Goal: Task Accomplishment & Management: Complete application form

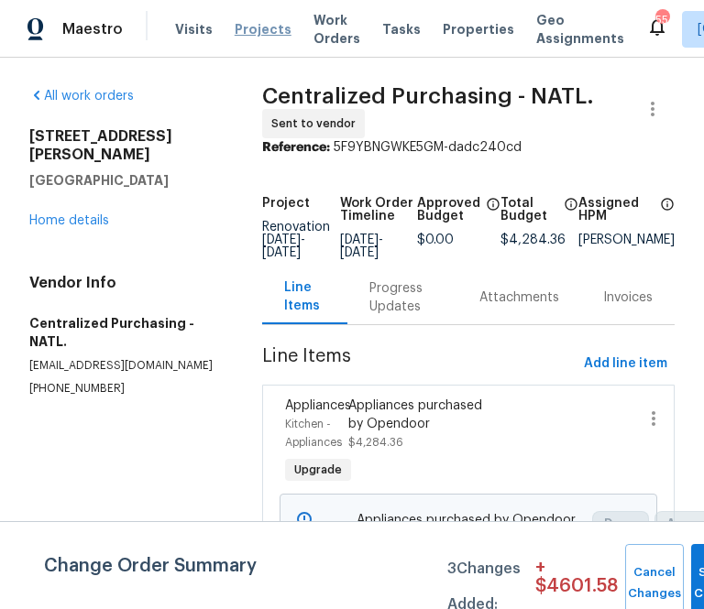
click at [248, 30] on span "Projects" at bounding box center [263, 29] width 57 height 18
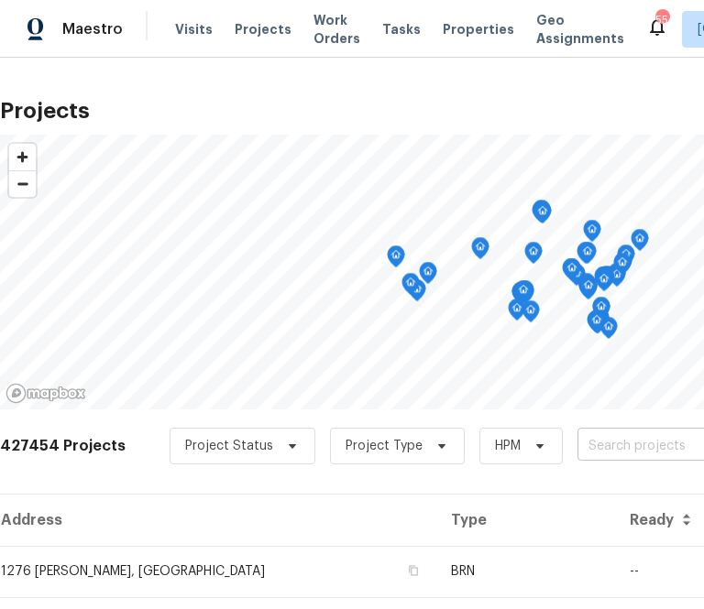
click at [584, 441] on input "text" at bounding box center [682, 446] width 210 height 28
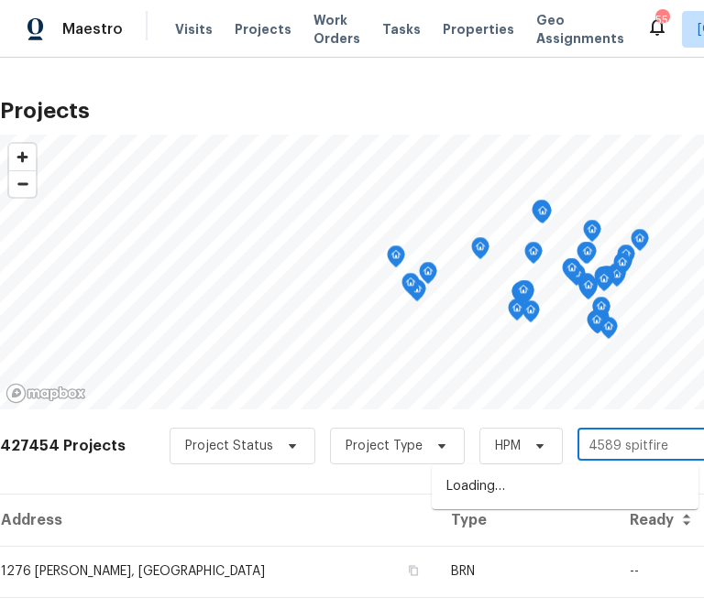
type input "4589 spitfire"
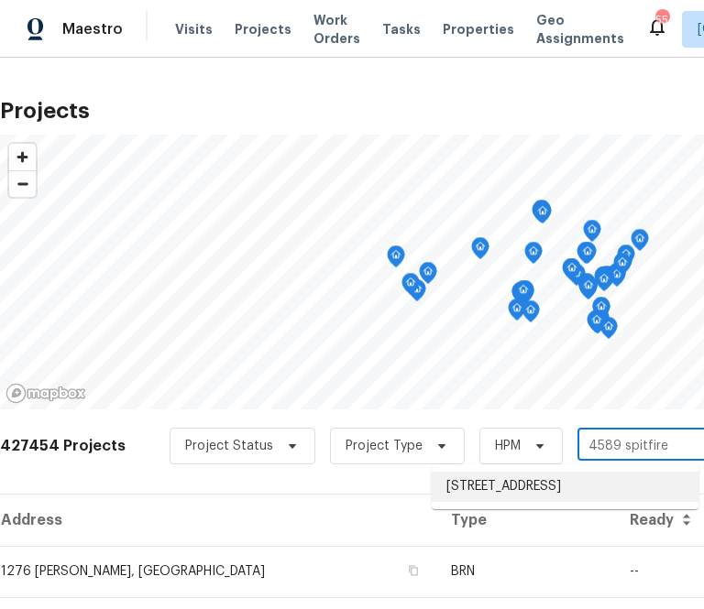
click at [649, 490] on li "[STREET_ADDRESS]" at bounding box center [564, 487] width 267 height 30
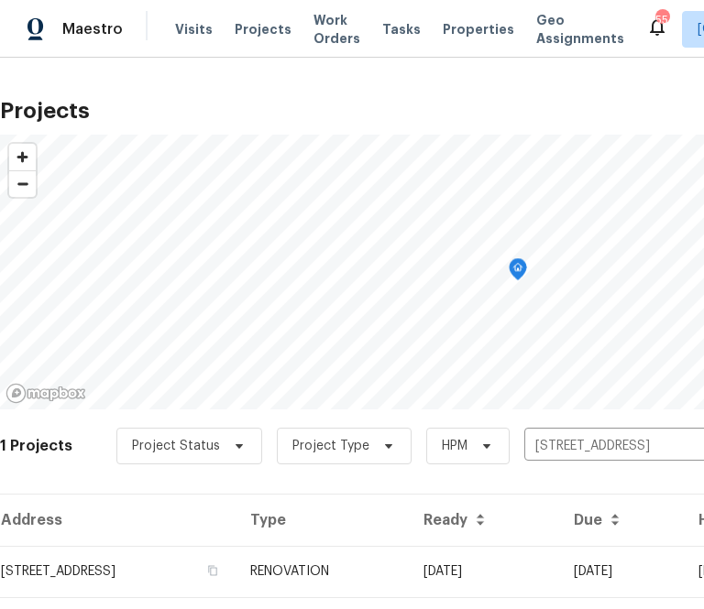
scroll to position [47, 0]
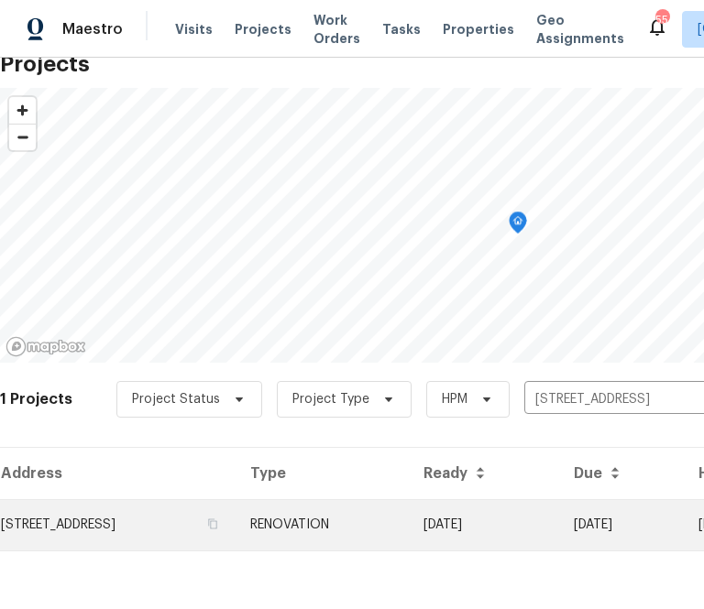
click at [200, 536] on td "[STREET_ADDRESS]" at bounding box center [117, 524] width 235 height 51
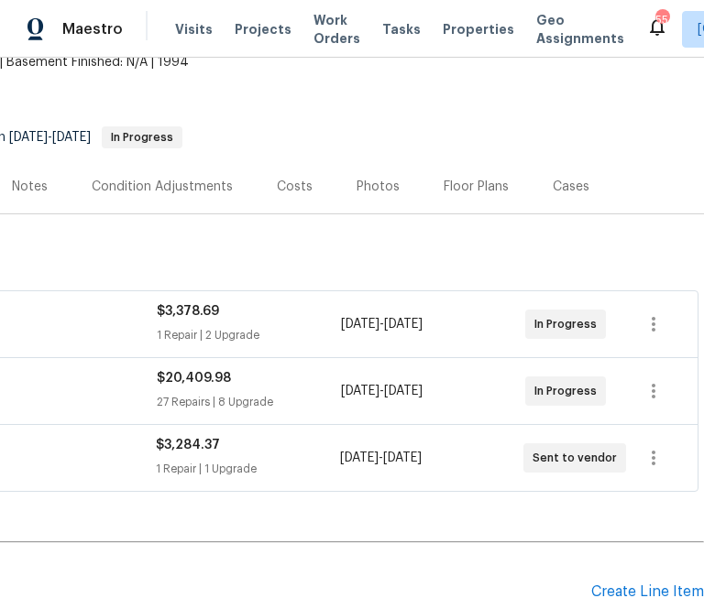
scroll to position [118, 0]
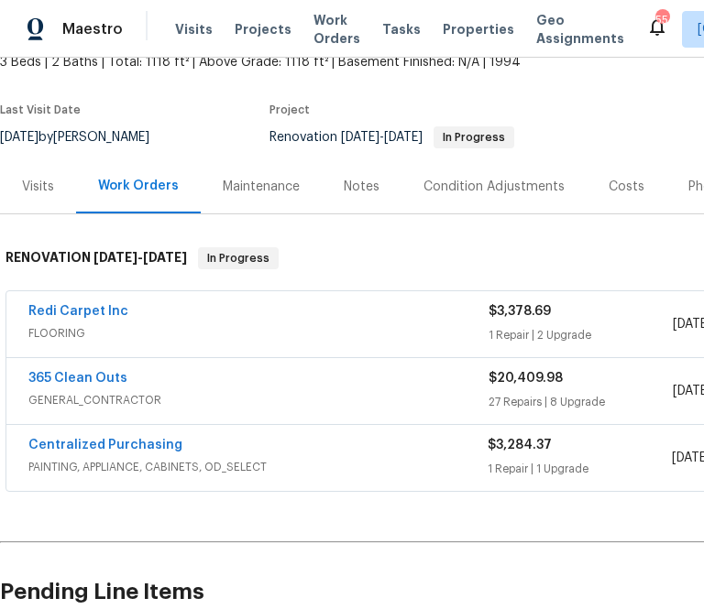
click at [140, 452] on span "Centralized Purchasing" at bounding box center [105, 445] width 154 height 18
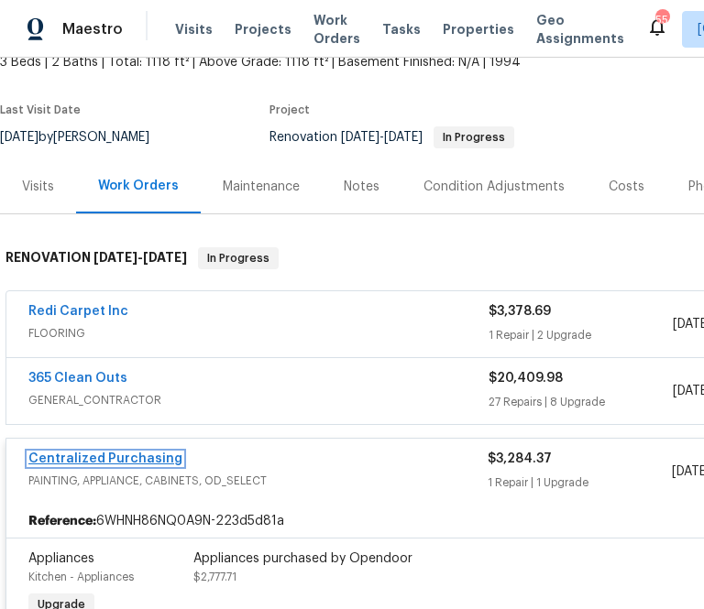
click at [141, 453] on link "Centralized Purchasing" at bounding box center [105, 459] width 154 height 13
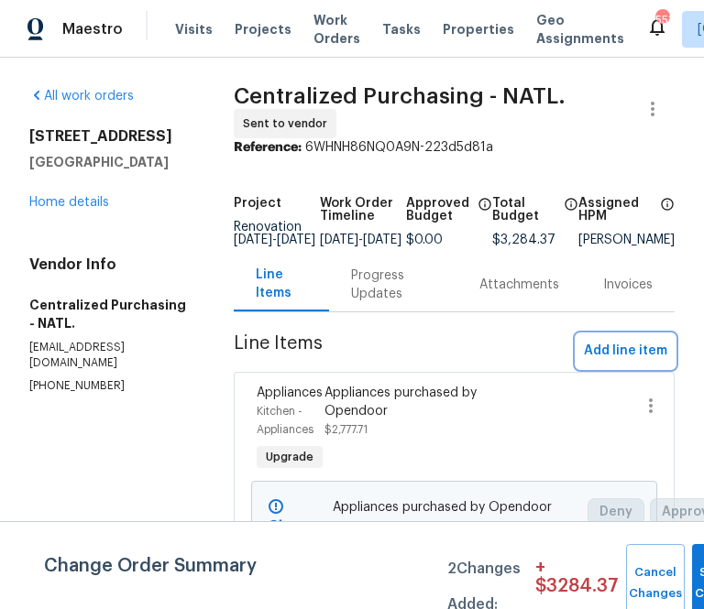
click at [610, 363] on span "Add line item" at bounding box center [625, 351] width 83 height 23
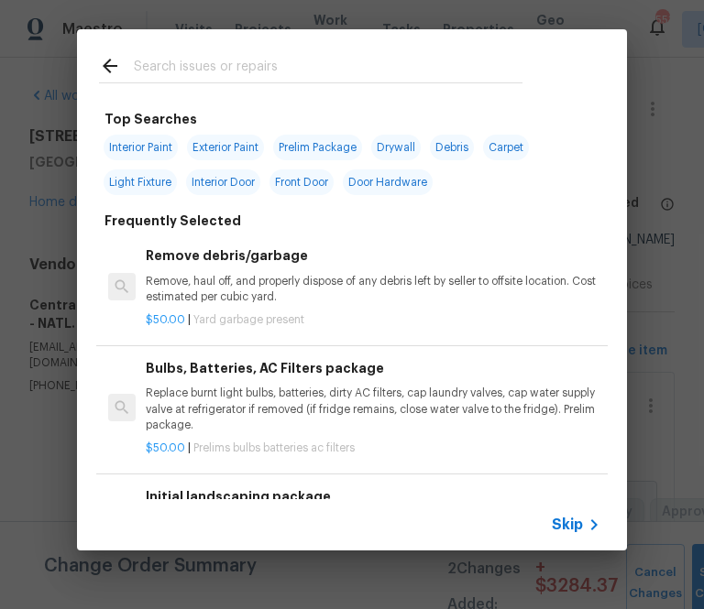
click at [573, 520] on span "Skip" at bounding box center [567, 525] width 31 height 18
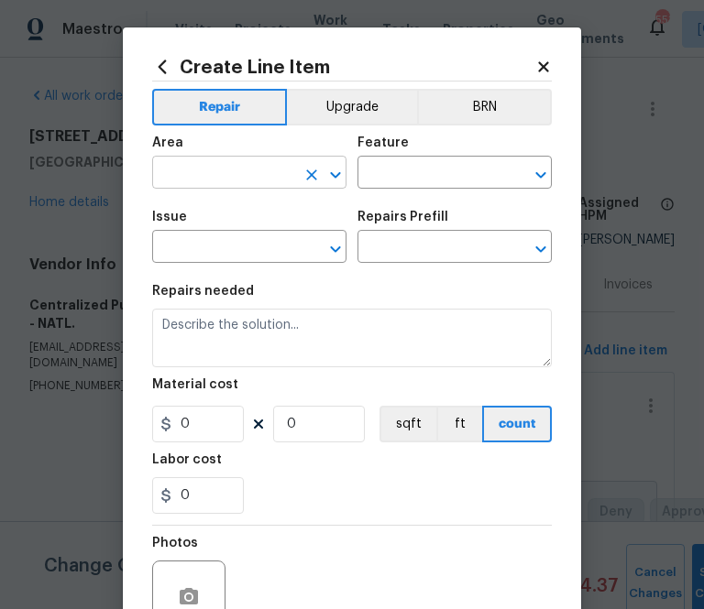
click at [251, 177] on input "text" at bounding box center [223, 174] width 143 height 28
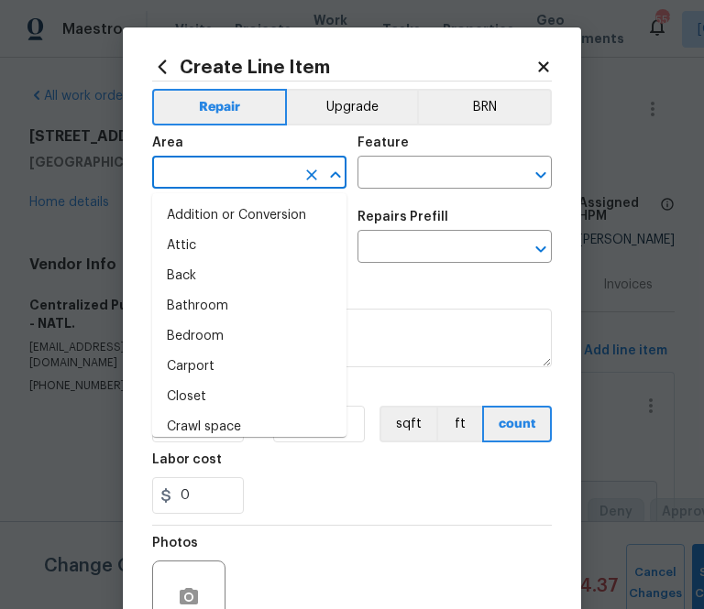
click at [164, 72] on icon at bounding box center [162, 67] width 8 height 14
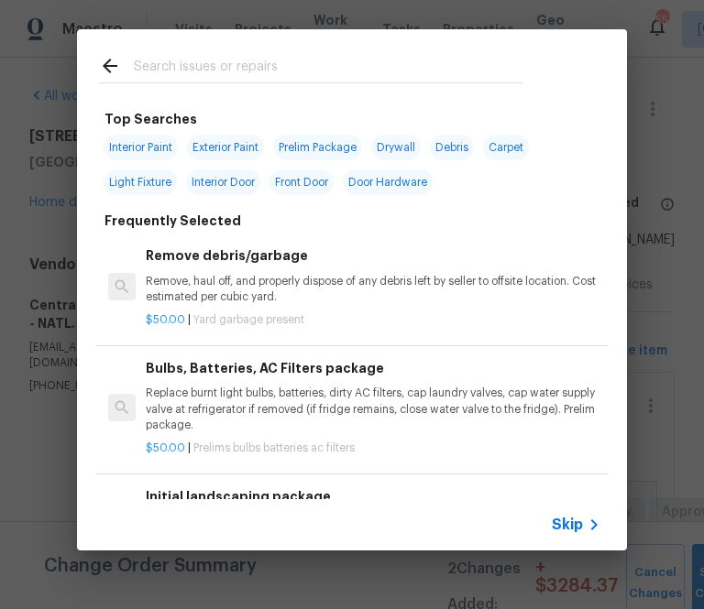
click at [203, 71] on input "text" at bounding box center [328, 68] width 388 height 27
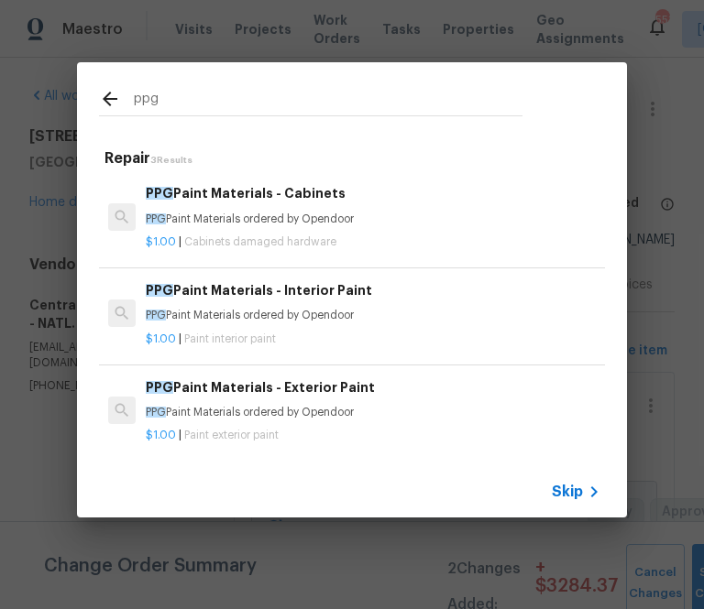
type input "ppg"
click at [259, 409] on p "PPG Paint Materials ordered by Opendoor" at bounding box center [373, 413] width 454 height 16
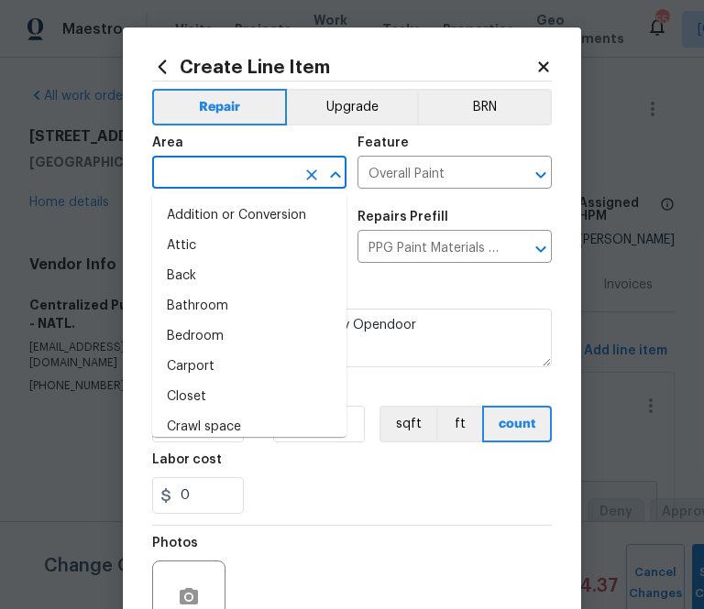
click at [261, 169] on input "text" at bounding box center [223, 174] width 143 height 28
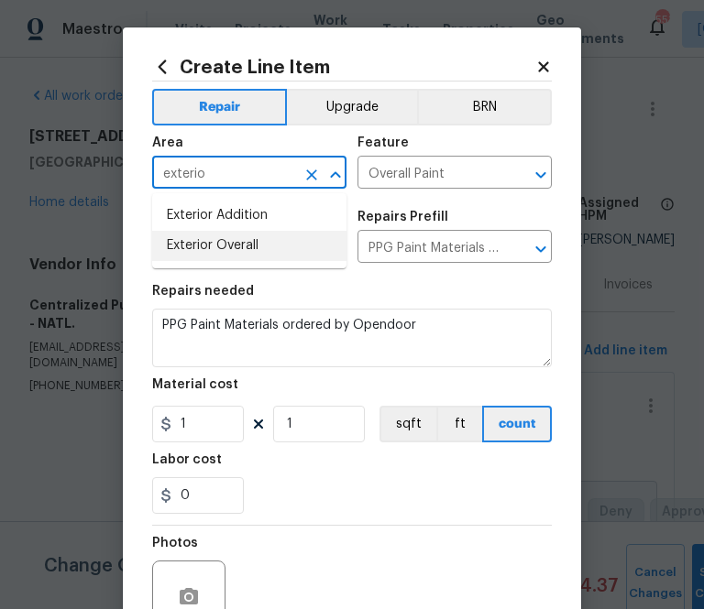
click at [236, 233] on li "Exterior Overall" at bounding box center [249, 246] width 194 height 30
type input "Exterior Overall"
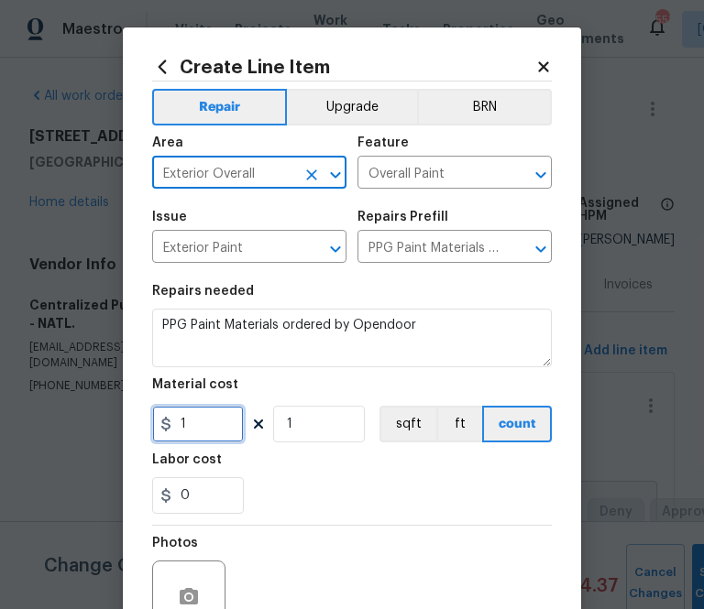
click at [190, 416] on input "1" at bounding box center [198, 424] width 92 height 37
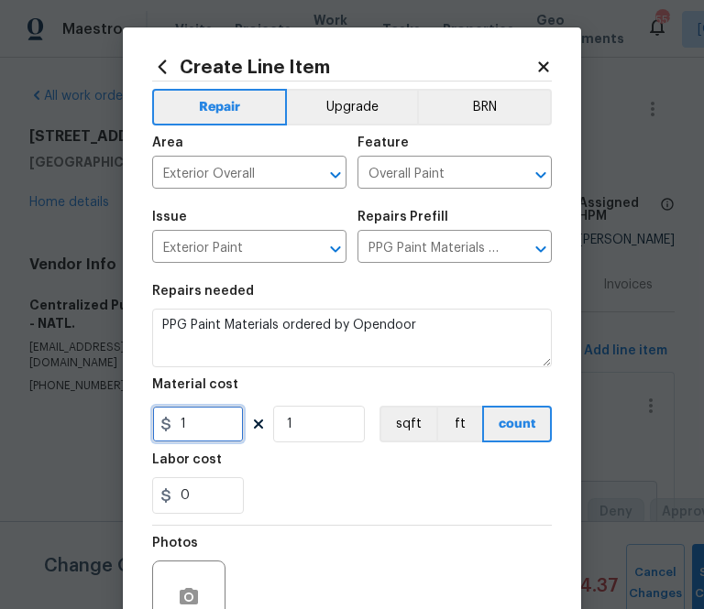
click at [190, 416] on input "1" at bounding box center [198, 424] width 92 height 37
paste input "text"
click at [223, 430] on input "1" at bounding box center [198, 424] width 92 height 37
paste input "520.62"
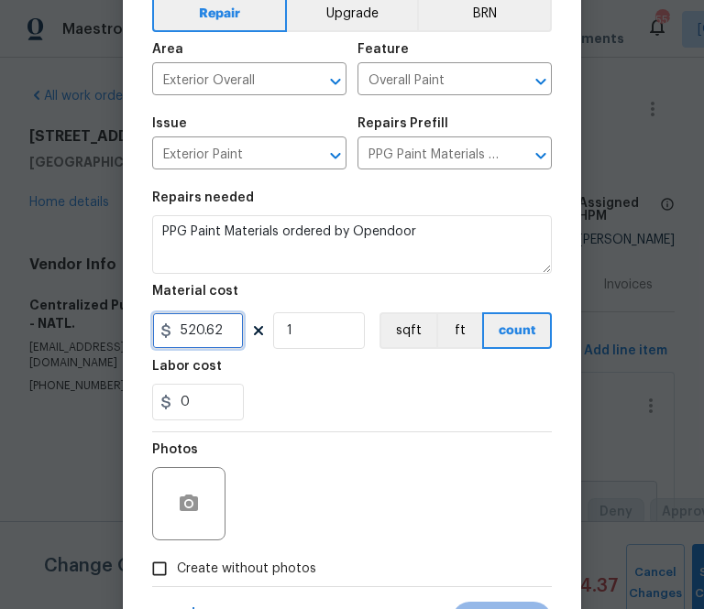
scroll to position [180, 0]
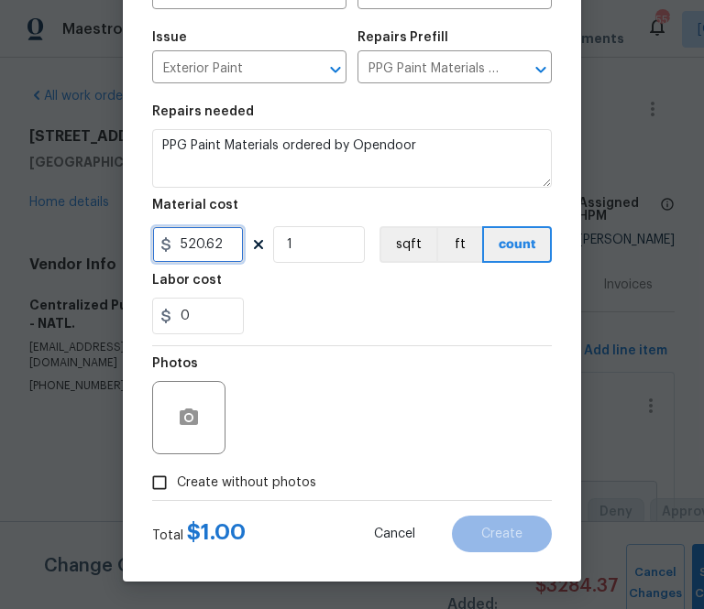
type input "520.62"
click at [279, 486] on span "Create without photos" at bounding box center [246, 483] width 139 height 19
click at [177, 486] on input "Create without photos" at bounding box center [159, 482] width 35 height 35
checkbox input "true"
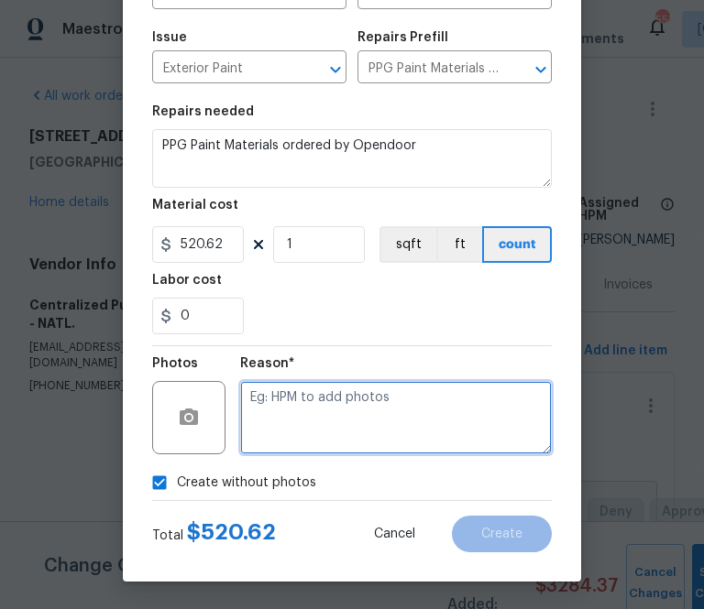
click at [317, 443] on textarea at bounding box center [395, 417] width 311 height 73
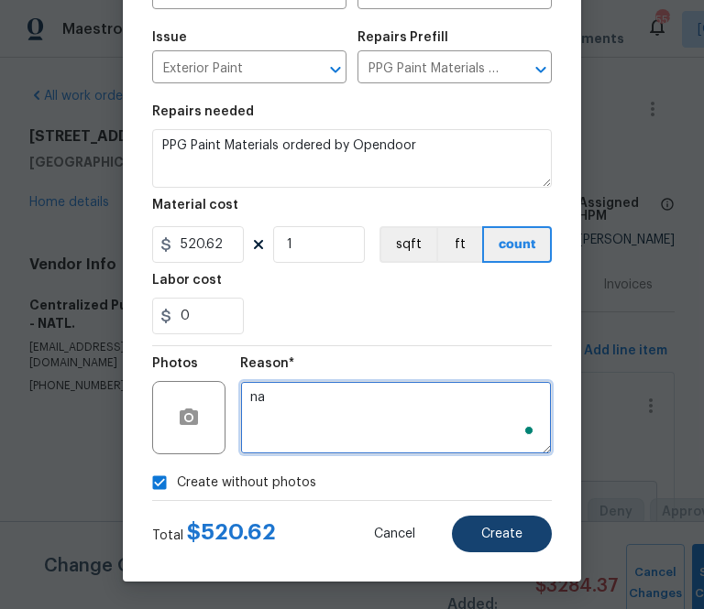
type textarea "na"
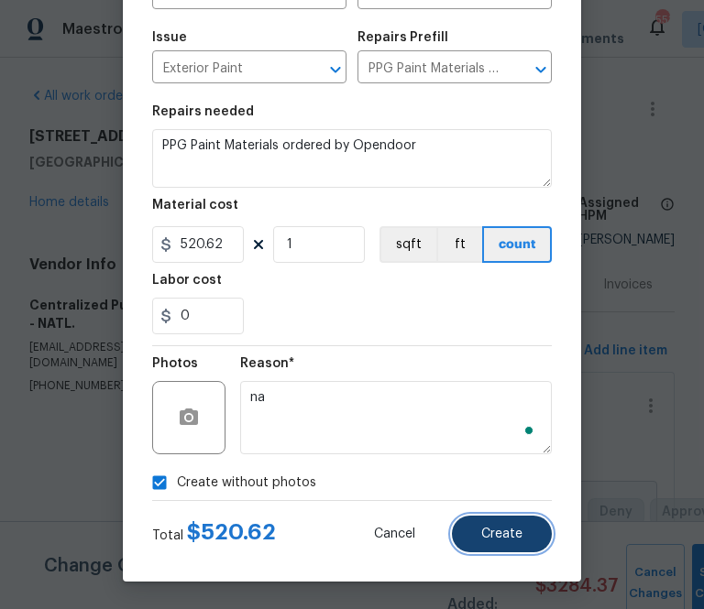
click at [513, 531] on span "Create" at bounding box center [501, 535] width 41 height 14
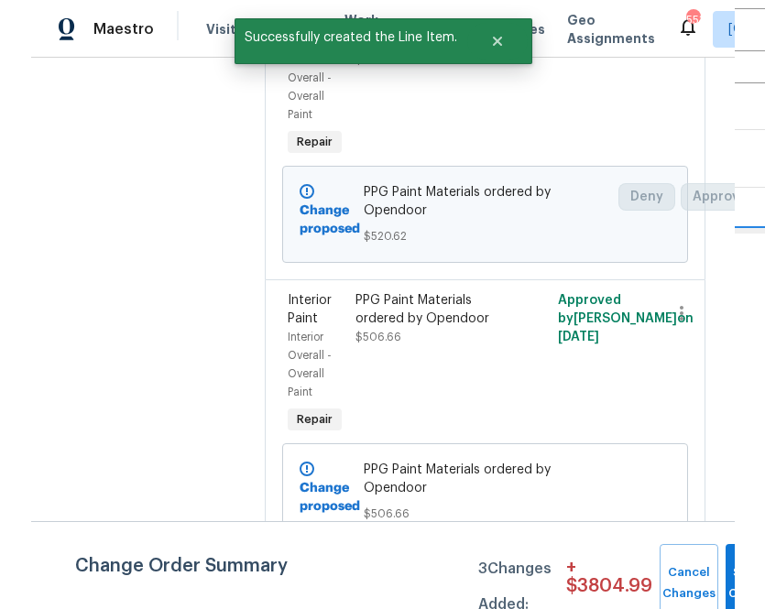
scroll to position [0, 0]
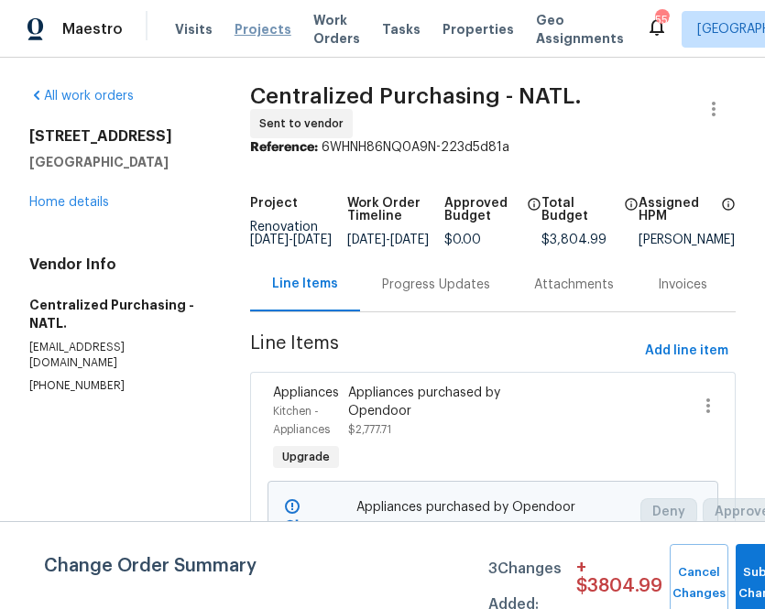
click at [254, 31] on span "Projects" at bounding box center [263, 29] width 57 height 18
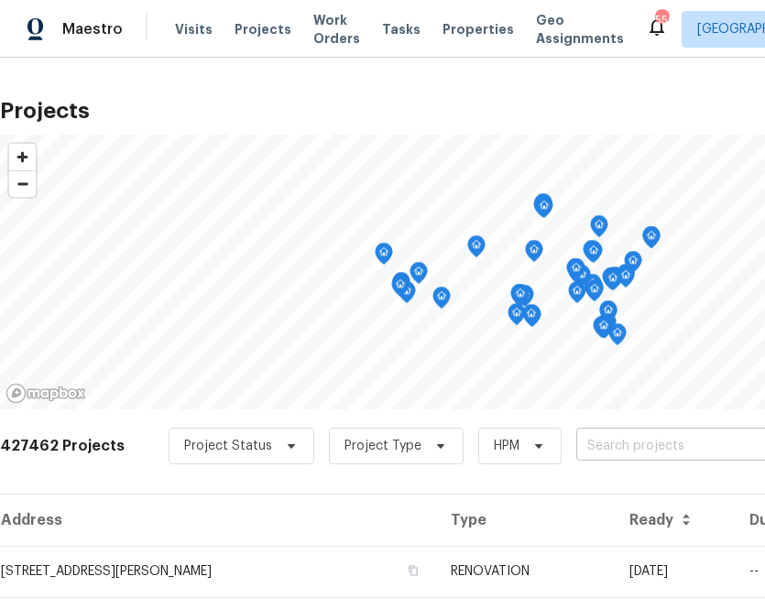
click at [597, 453] on input "text" at bounding box center [681, 446] width 210 height 28
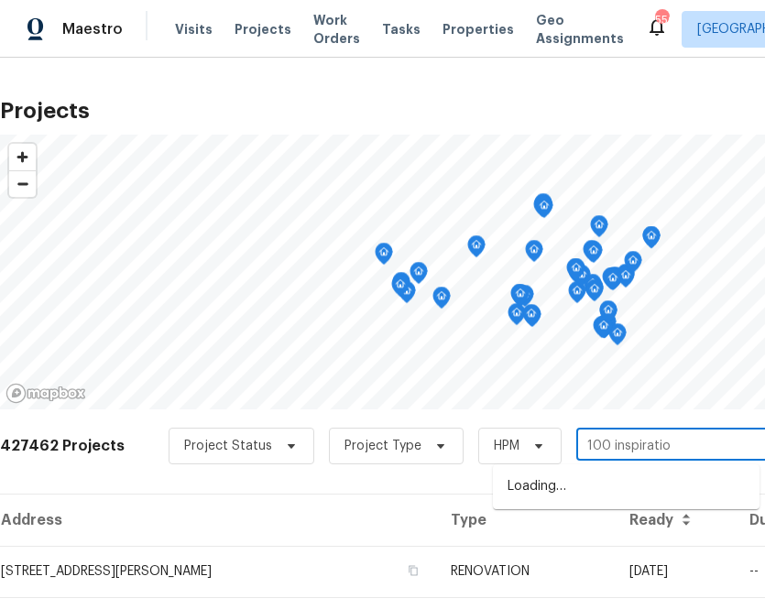
type input "100 inspiration"
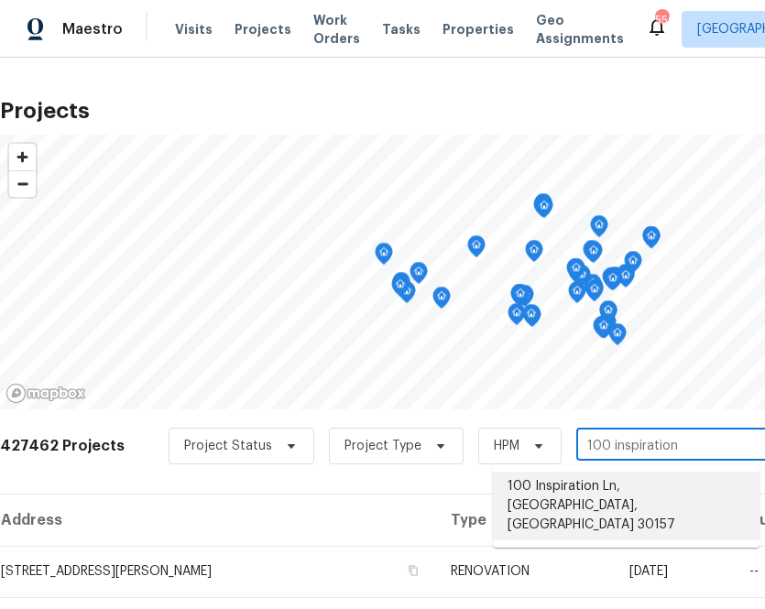
click at [538, 500] on li "100 Inspiration Ln, [GEOGRAPHIC_DATA], [GEOGRAPHIC_DATA] 30157" at bounding box center [626, 506] width 267 height 69
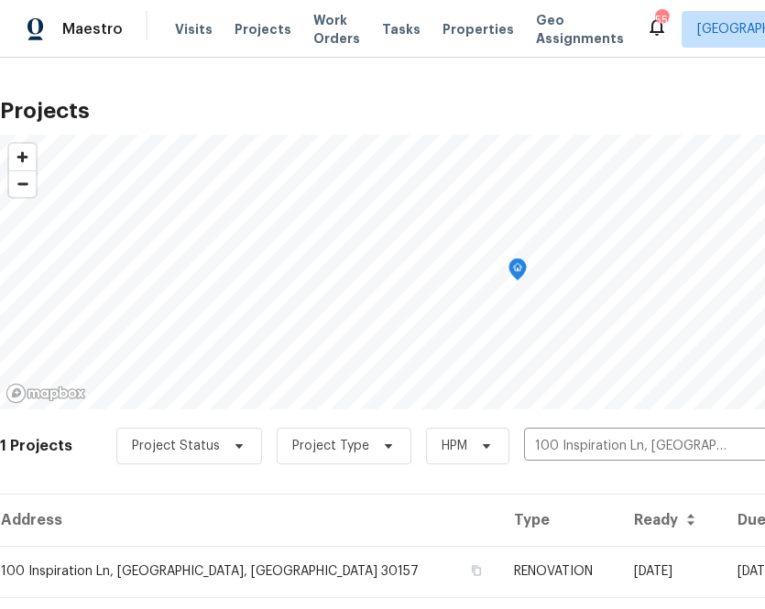
scroll to position [47, 0]
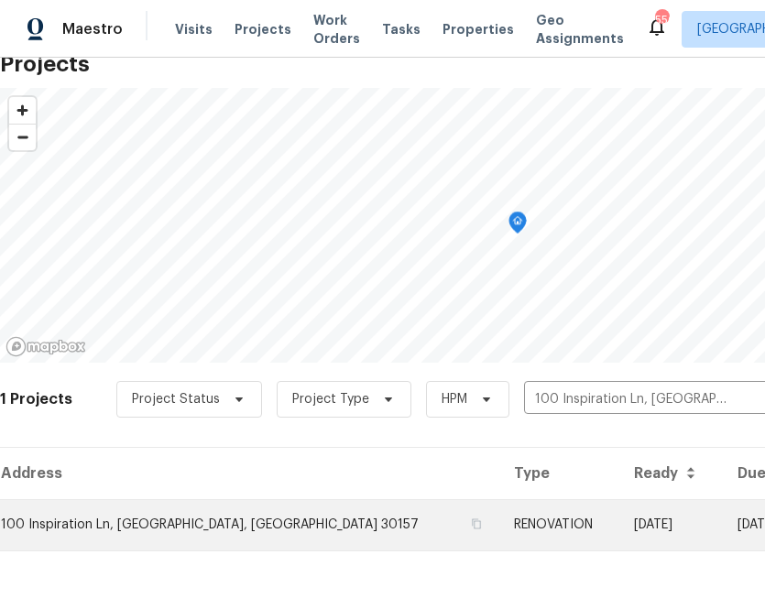
click at [305, 509] on td "100 Inspiration Ln, [GEOGRAPHIC_DATA], [GEOGRAPHIC_DATA] 30157" at bounding box center [249, 524] width 499 height 51
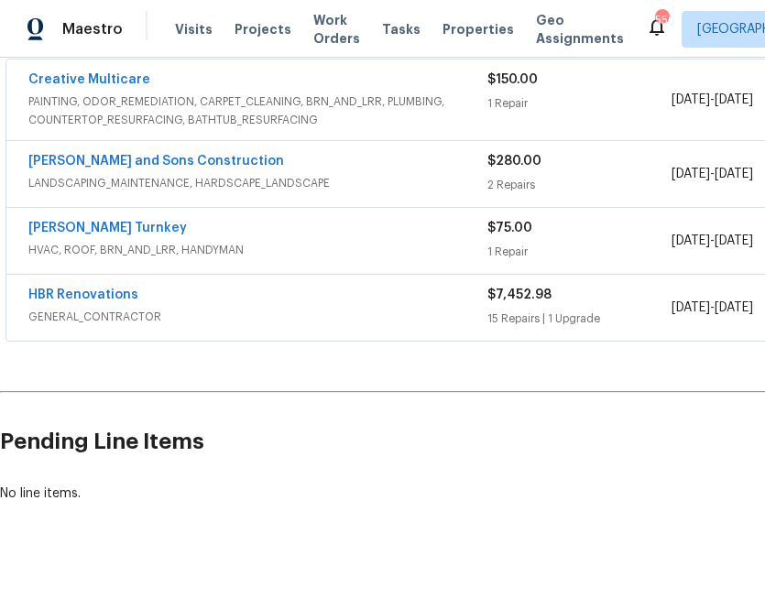
scroll to position [368, 270]
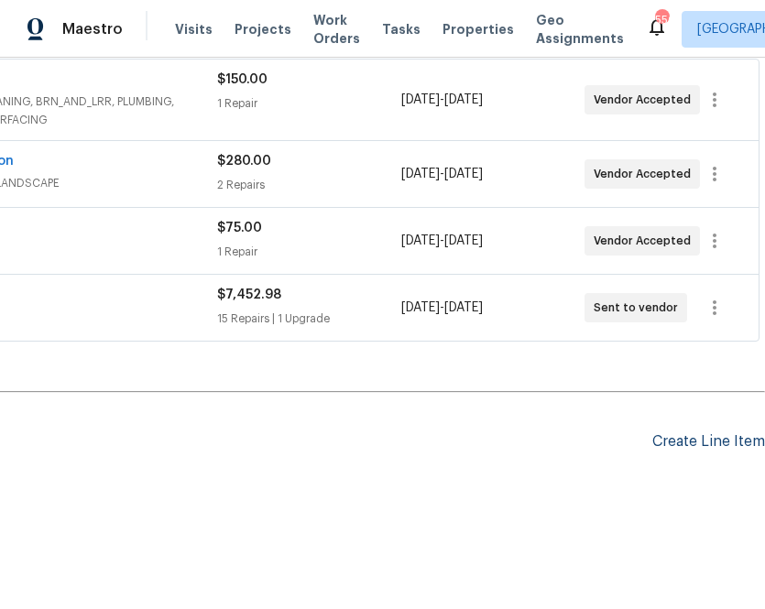
click at [703, 433] on div "Create Line Item" at bounding box center [708, 441] width 113 height 17
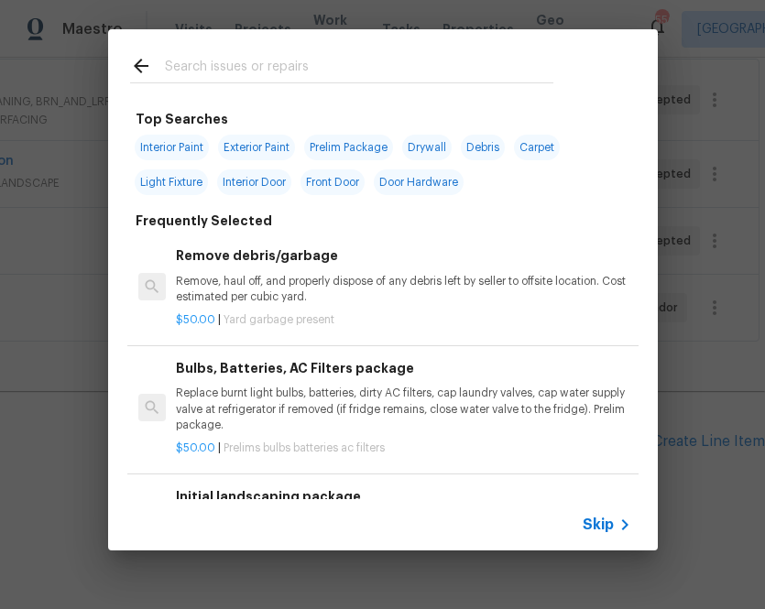
click at [592, 521] on span "Skip" at bounding box center [598, 525] width 31 height 18
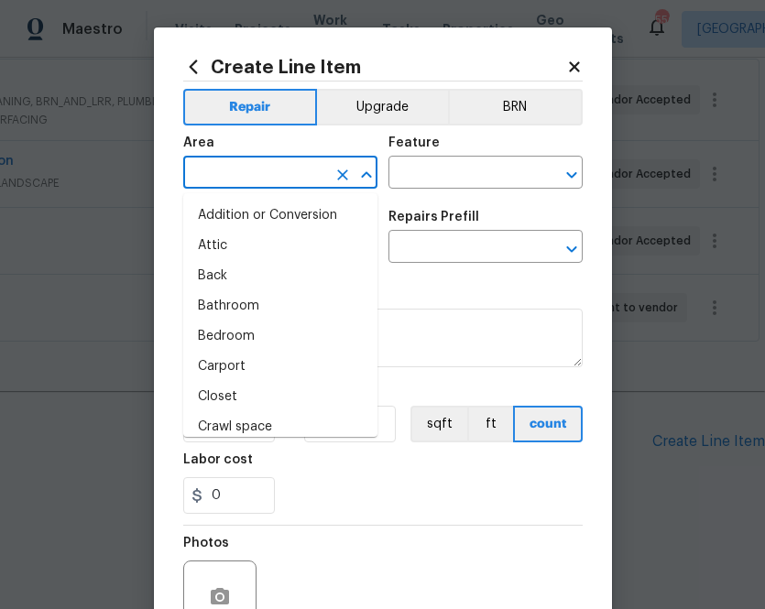
click at [238, 161] on input "text" at bounding box center [254, 174] width 143 height 28
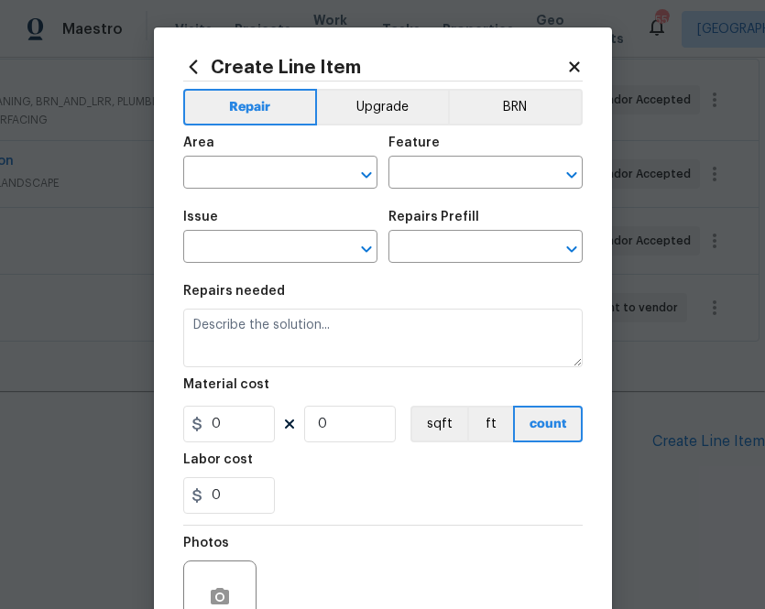
click at [189, 61] on icon at bounding box center [193, 67] width 20 height 20
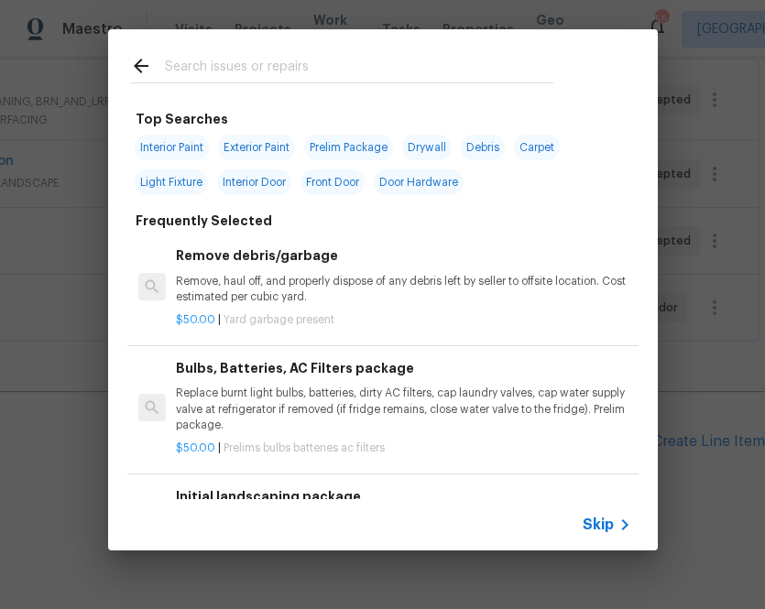
click at [241, 80] on input "text" at bounding box center [359, 68] width 388 height 27
type input "ppg"
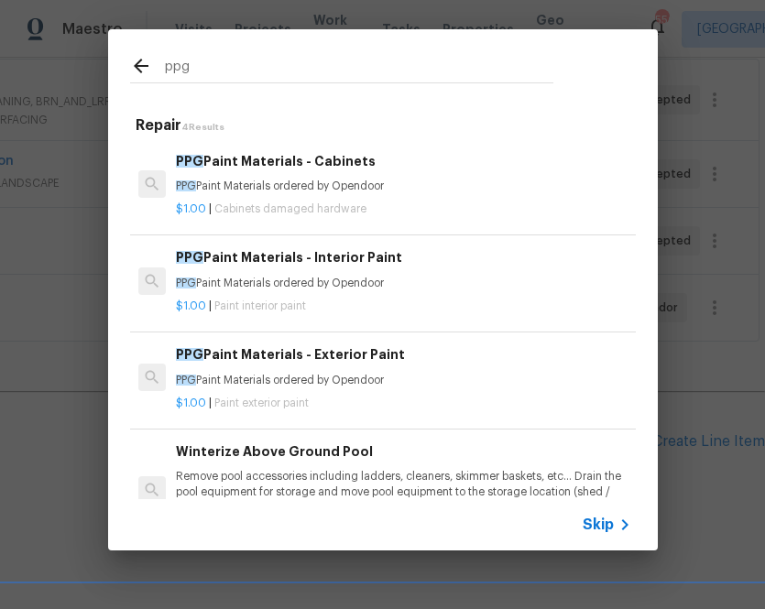
click at [349, 274] on div "PPG Paint Materials - Interior Paint PPG Paint Materials ordered by Opendoor" at bounding box center [403, 269] width 454 height 44
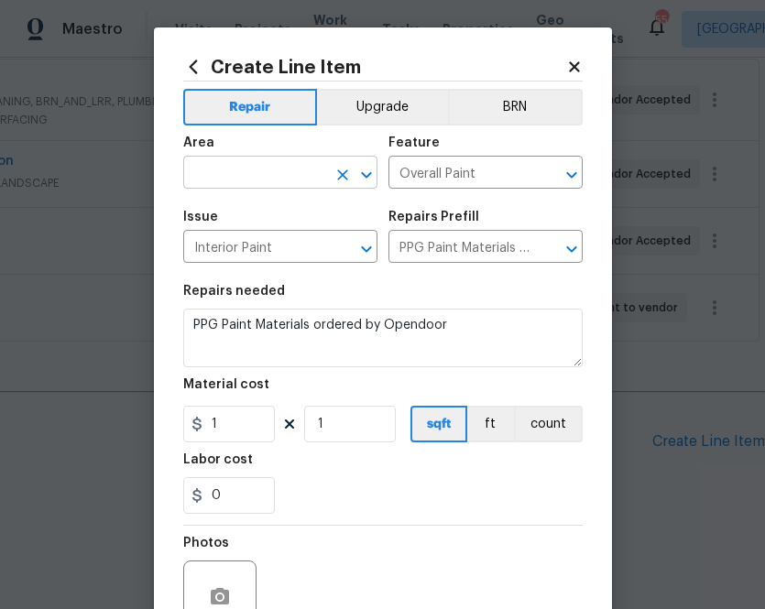
click at [266, 164] on input "text" at bounding box center [254, 174] width 143 height 28
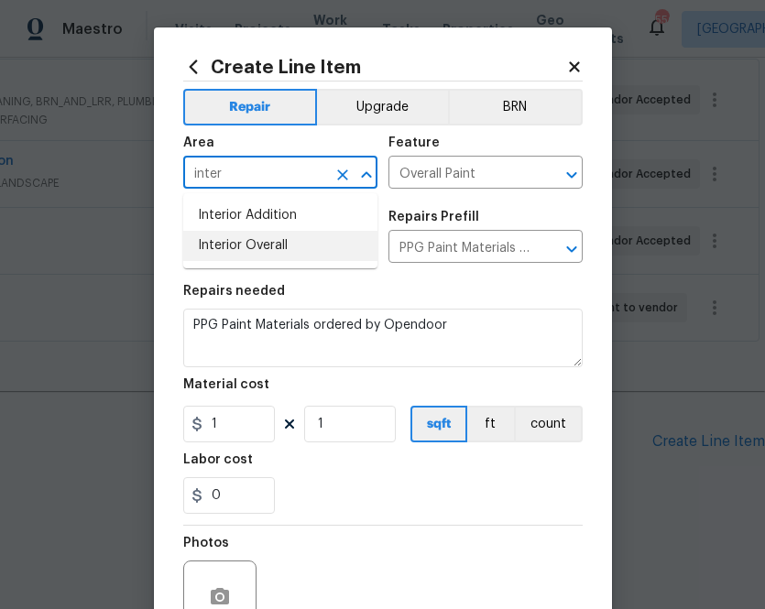
click at [258, 249] on li "Interior Overall" at bounding box center [280, 246] width 194 height 30
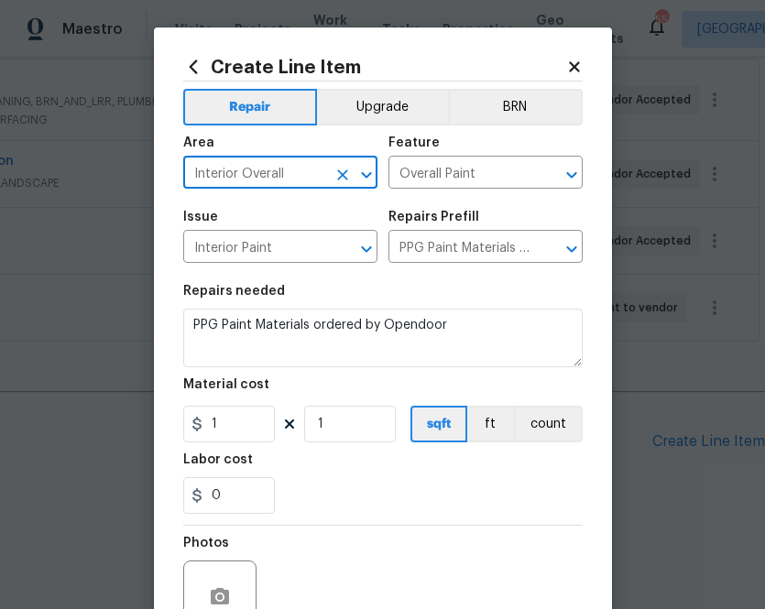
type input "Interior Overall"
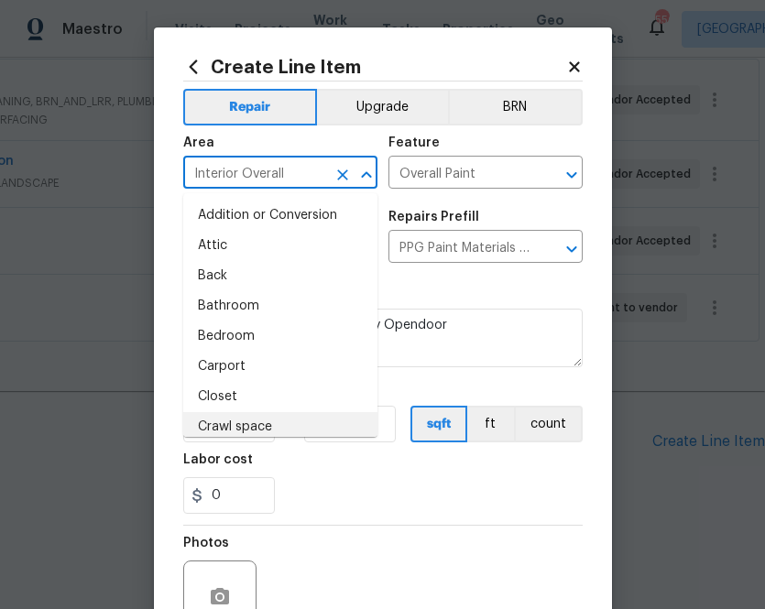
click at [344, 488] on div "0" at bounding box center [382, 495] width 399 height 37
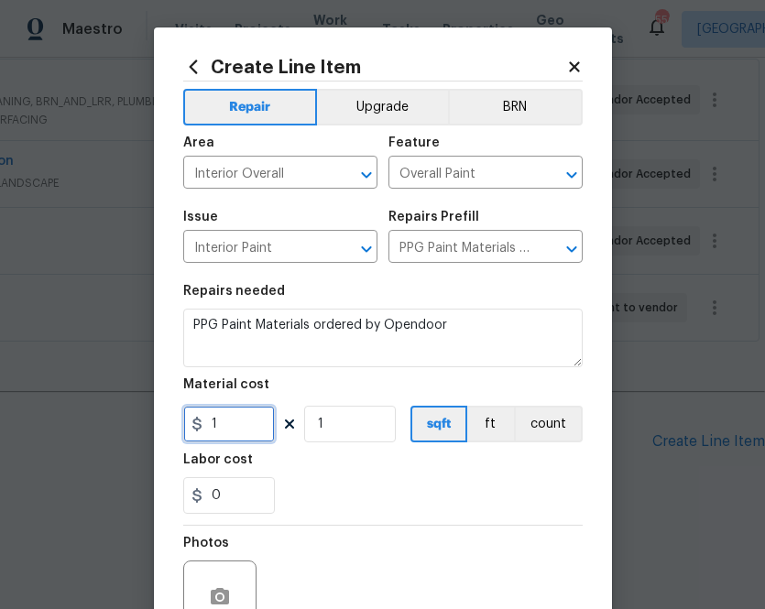
click at [251, 420] on input "1" at bounding box center [229, 424] width 92 height 37
paste input "290.8"
type input "290.8"
click at [345, 492] on div "0" at bounding box center [382, 495] width 399 height 37
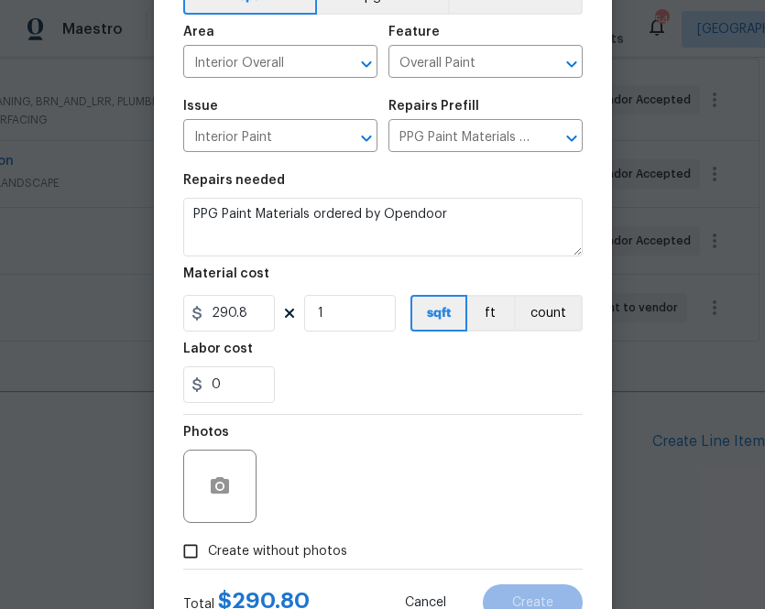
scroll to position [113, 0]
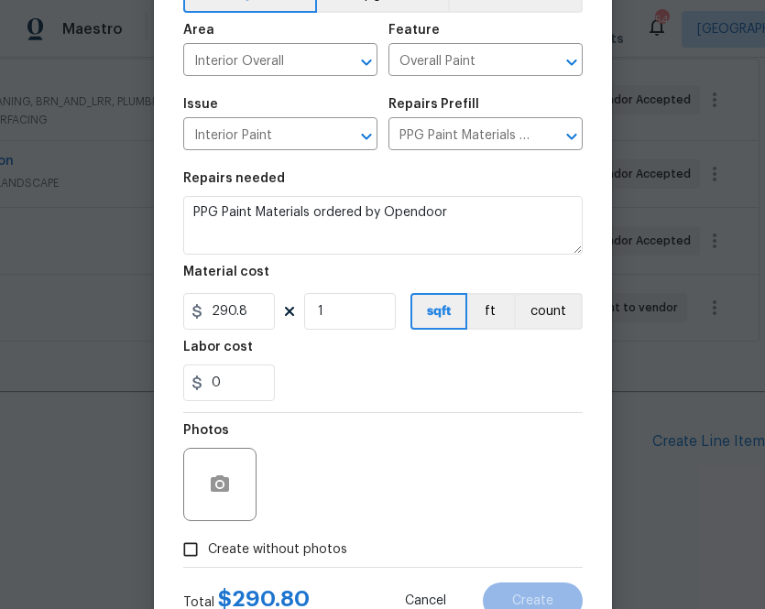
click at [264, 555] on span "Create without photos" at bounding box center [277, 550] width 139 height 19
click at [208, 555] on input "Create without photos" at bounding box center [190, 549] width 35 height 35
checkbox input "true"
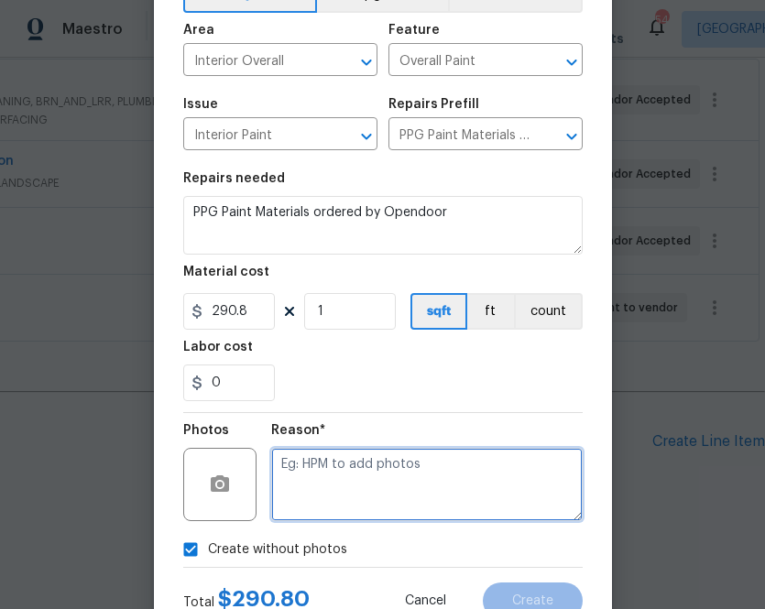
click at [361, 480] on textarea at bounding box center [426, 484] width 311 height 73
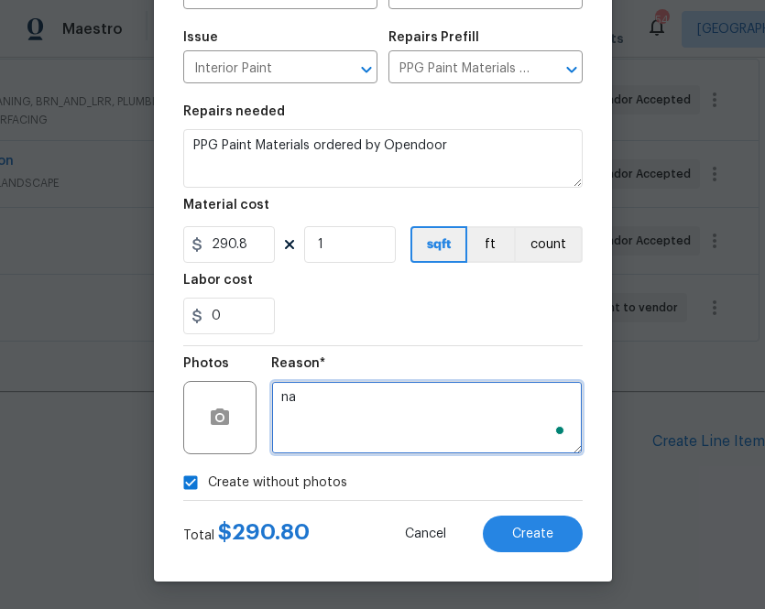
type textarea "na"
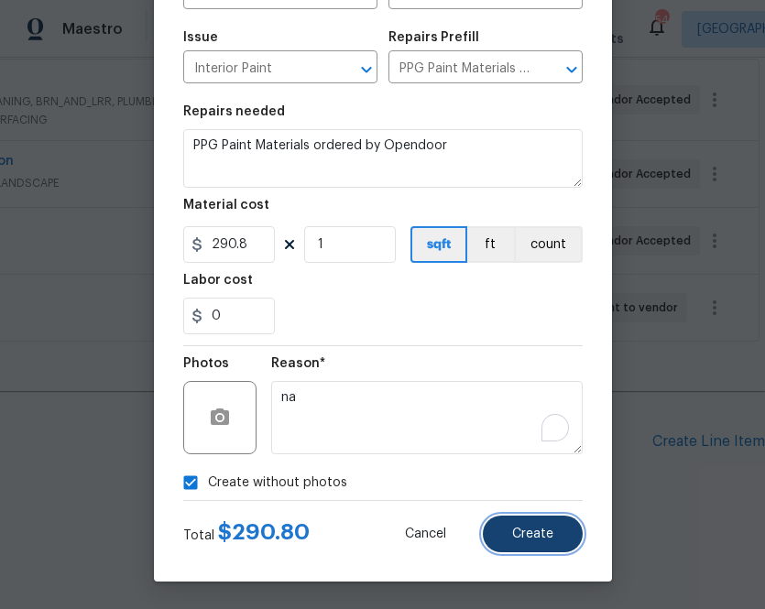
click at [519, 534] on span "Create" at bounding box center [532, 535] width 41 height 14
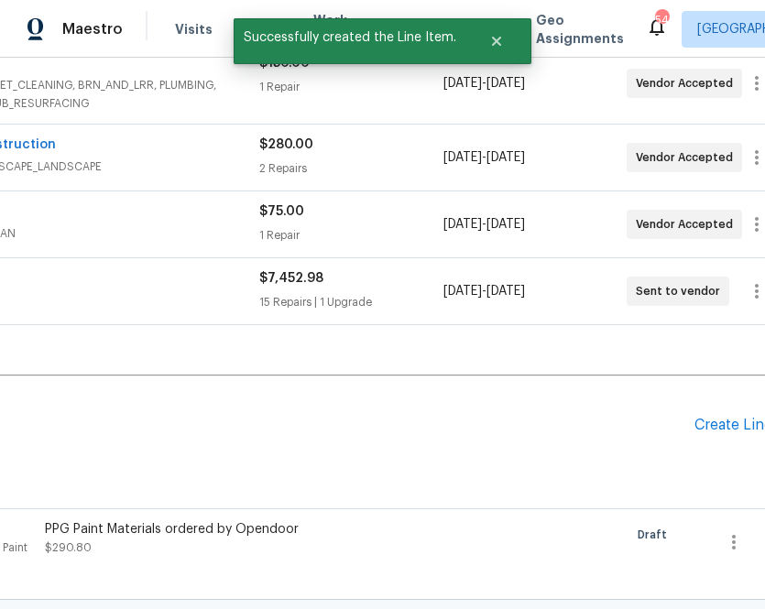
scroll to position [385, 0]
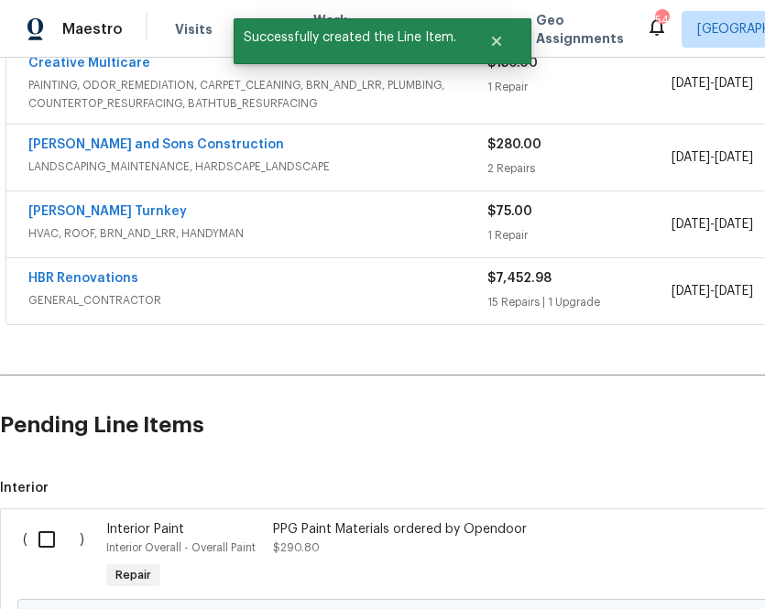
click at [46, 520] on input "checkbox" at bounding box center [53, 539] width 52 height 38
checkbox input "true"
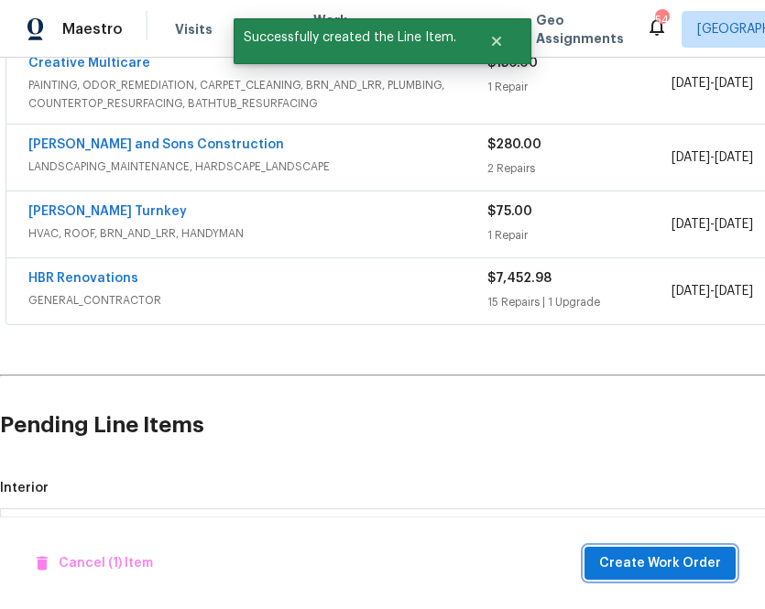
click at [617, 563] on span "Create Work Order" at bounding box center [660, 563] width 122 height 23
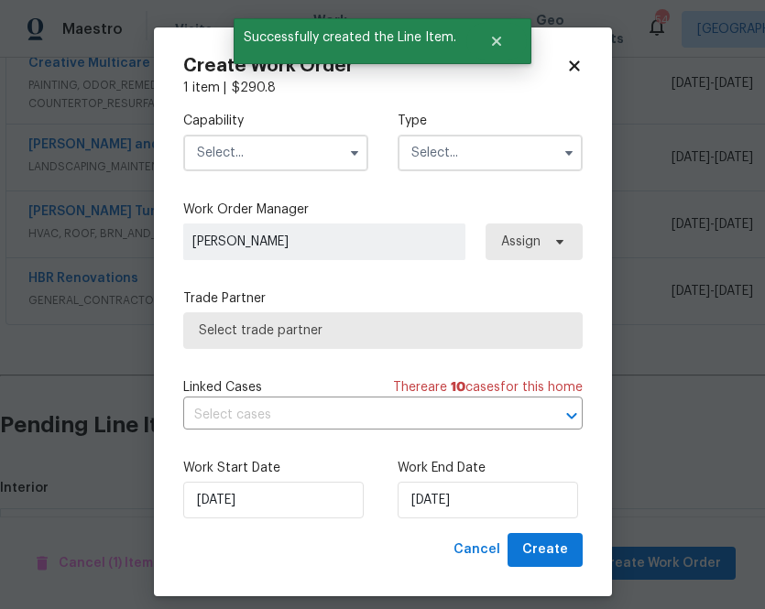
click at [231, 156] on input "text" at bounding box center [275, 153] width 185 height 37
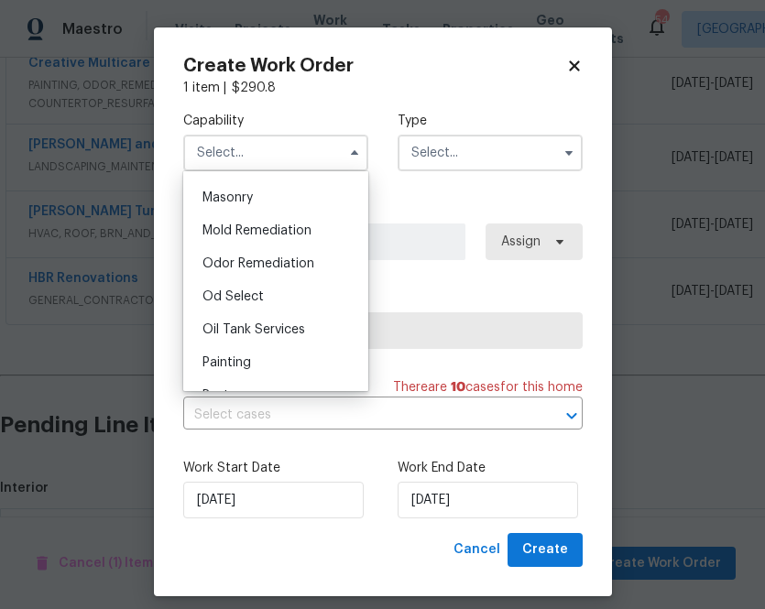
scroll to position [1406, 0]
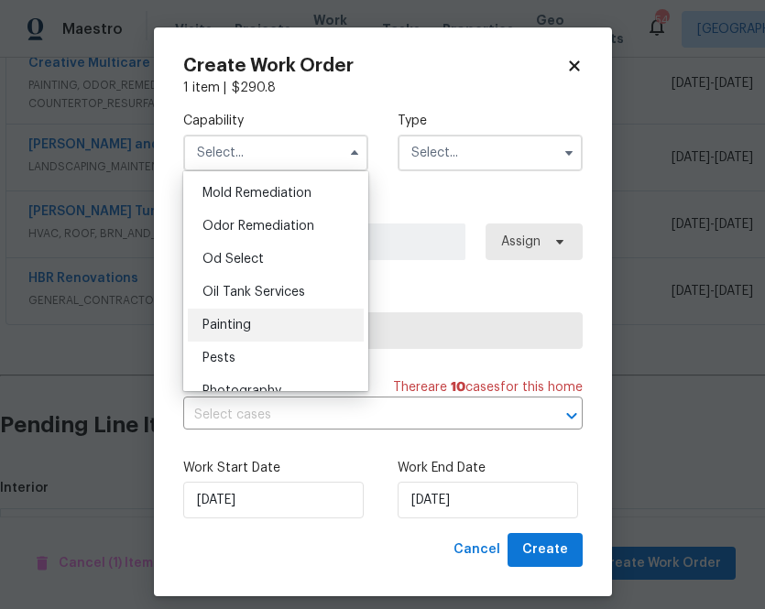
click at [277, 328] on div "Painting" at bounding box center [276, 325] width 176 height 33
type input "Painting"
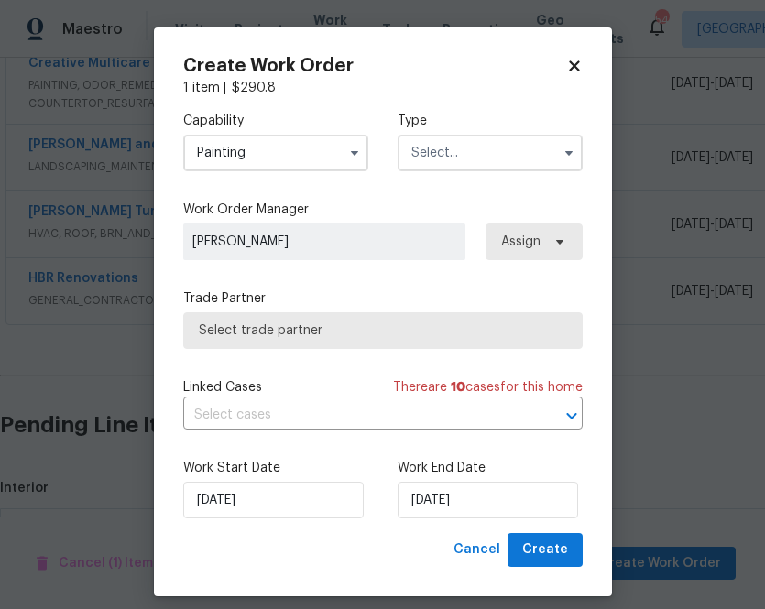
click at [468, 170] on input "text" at bounding box center [490, 153] width 185 height 37
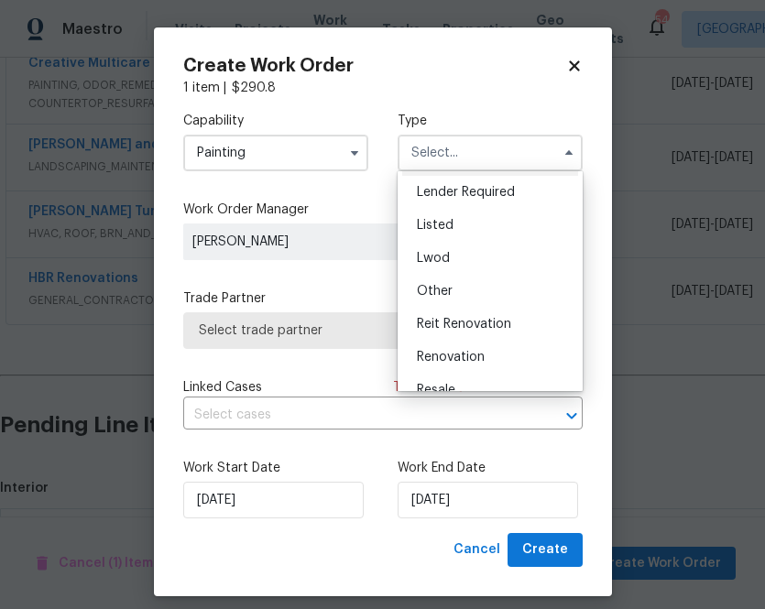
scroll to position [133, 0]
click at [447, 366] on div "Renovation" at bounding box center [490, 356] width 176 height 33
type input "Renovation"
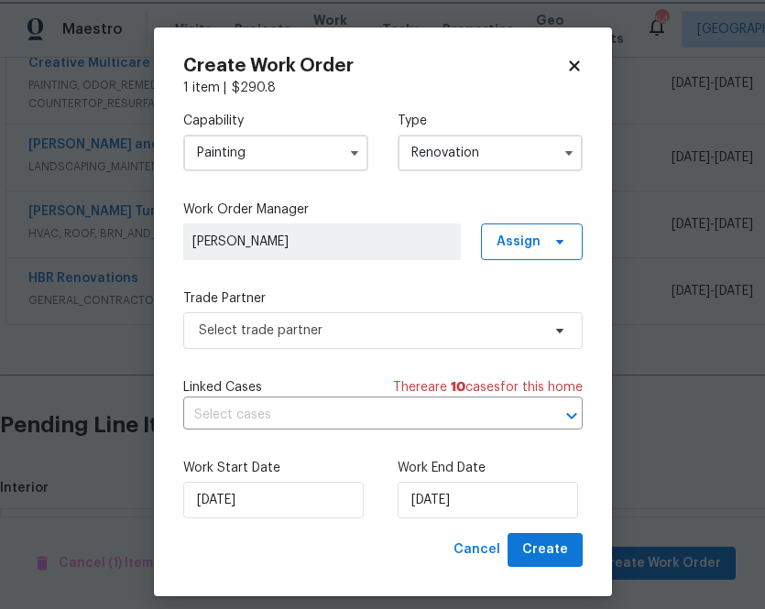
scroll to position [0, 0]
click at [508, 248] on span "Assign" at bounding box center [519, 242] width 44 height 18
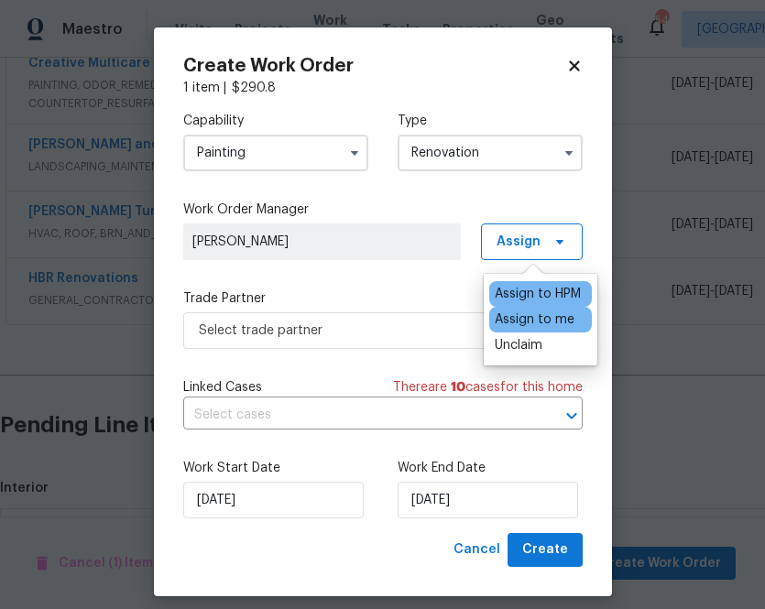
click at [520, 320] on div "Assign to me" at bounding box center [535, 320] width 80 height 18
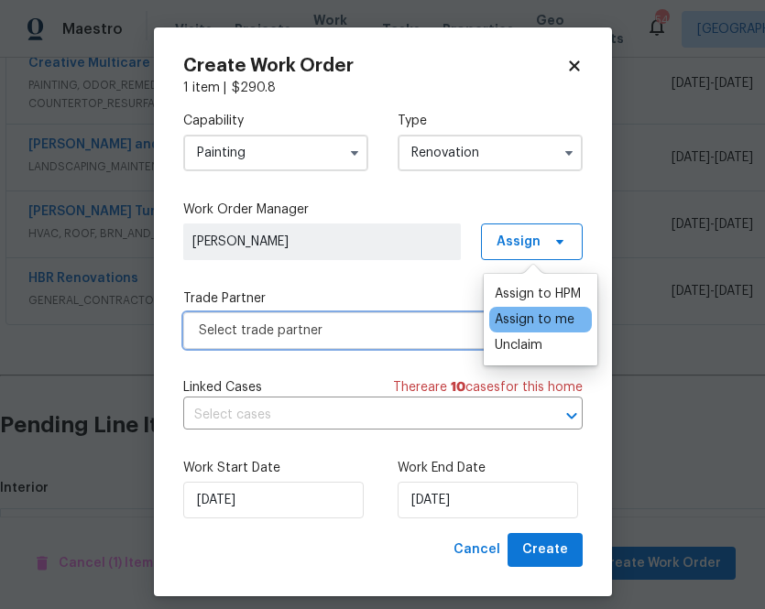
click at [421, 331] on span "Select trade partner" at bounding box center [370, 331] width 342 height 18
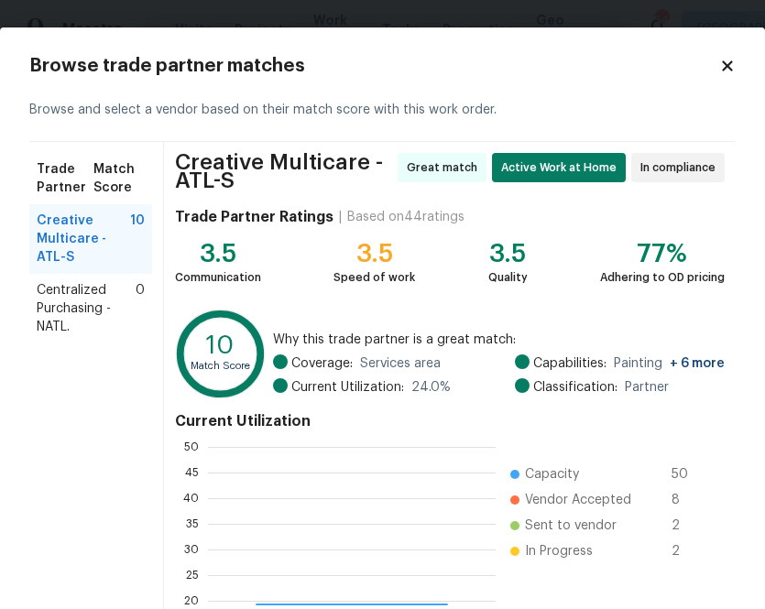
scroll to position [257, 288]
click at [83, 318] on span "Centralized Purchasing - NATL." at bounding box center [86, 308] width 99 height 55
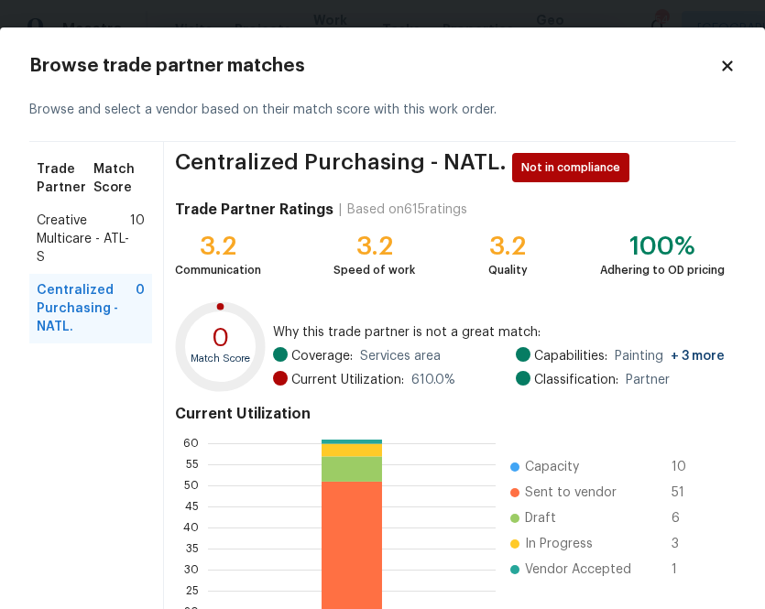
click at [83, 318] on span "Centralized Purchasing - NATL." at bounding box center [86, 308] width 99 height 55
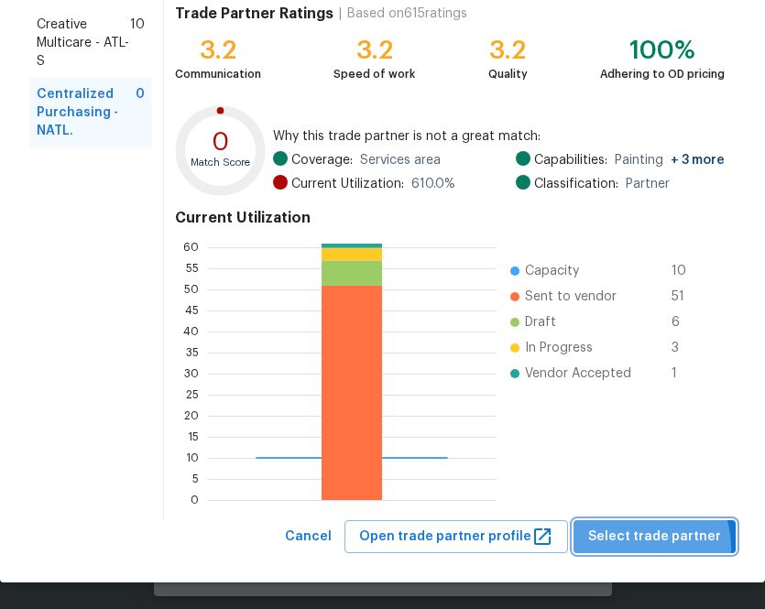
click at [639, 548] on button "Select trade partner" at bounding box center [654, 537] width 162 height 34
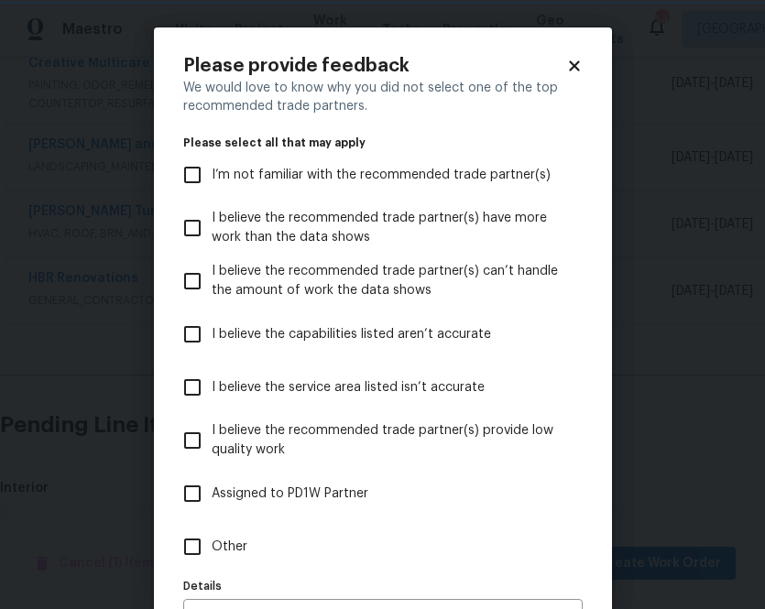
scroll to position [0, 0]
click at [204, 546] on input "Other" at bounding box center [192, 547] width 38 height 38
checkbox input "true"
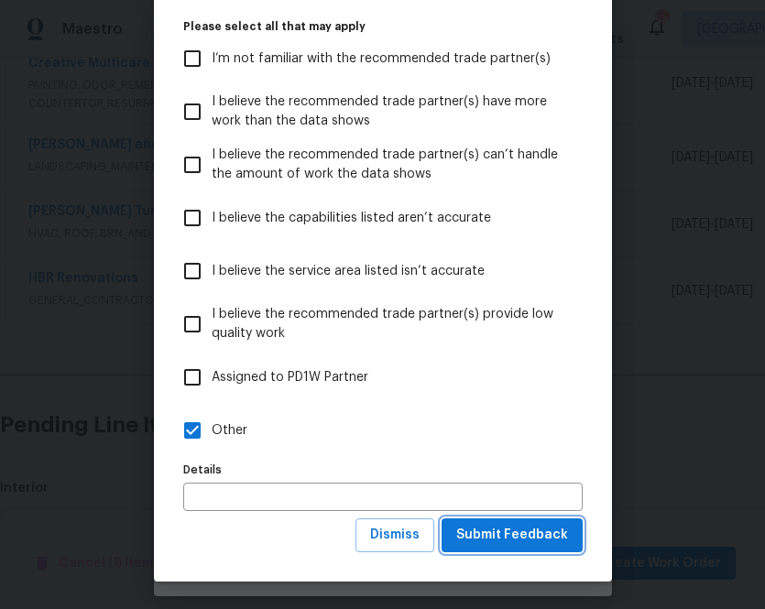
click at [512, 528] on span "Submit Feedback" at bounding box center [512, 535] width 112 height 23
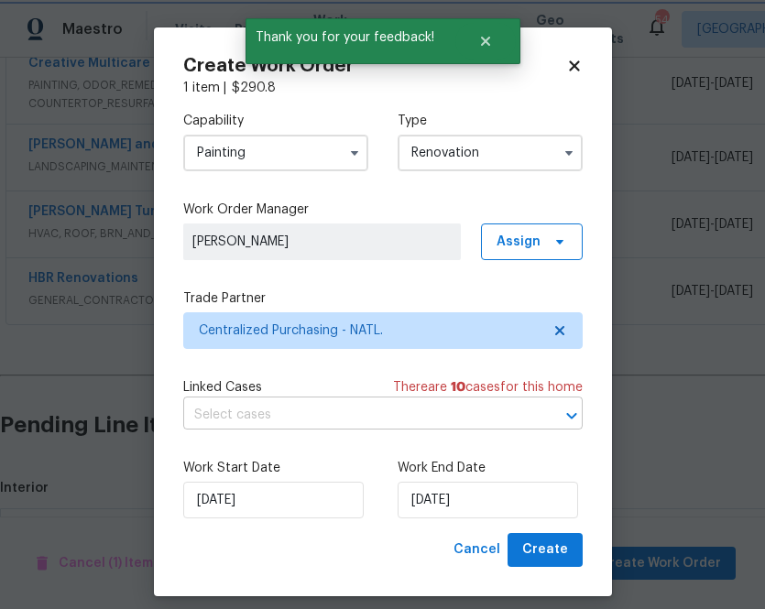
scroll to position [0, 0]
click at [558, 553] on span "Create" at bounding box center [545, 550] width 46 height 23
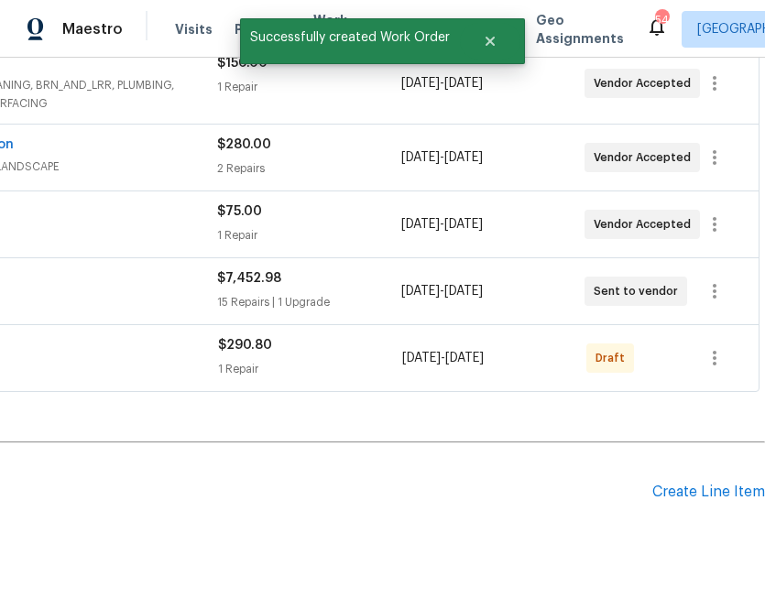
scroll to position [385, 0]
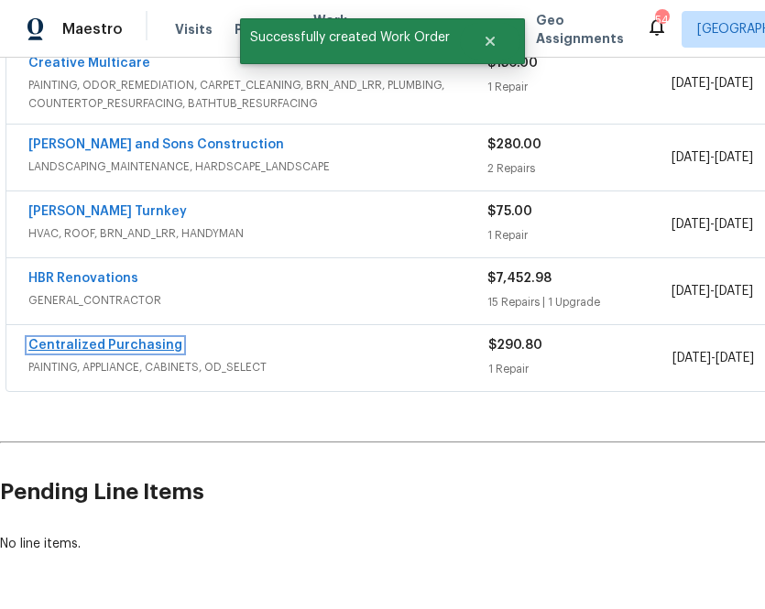
click at [108, 339] on link "Centralized Purchasing" at bounding box center [105, 345] width 154 height 13
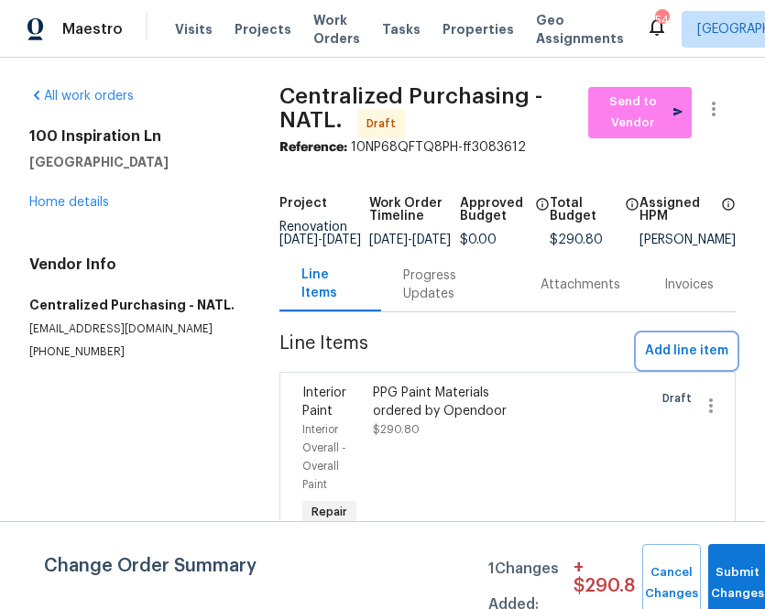
click at [696, 363] on span "Add line item" at bounding box center [686, 351] width 83 height 23
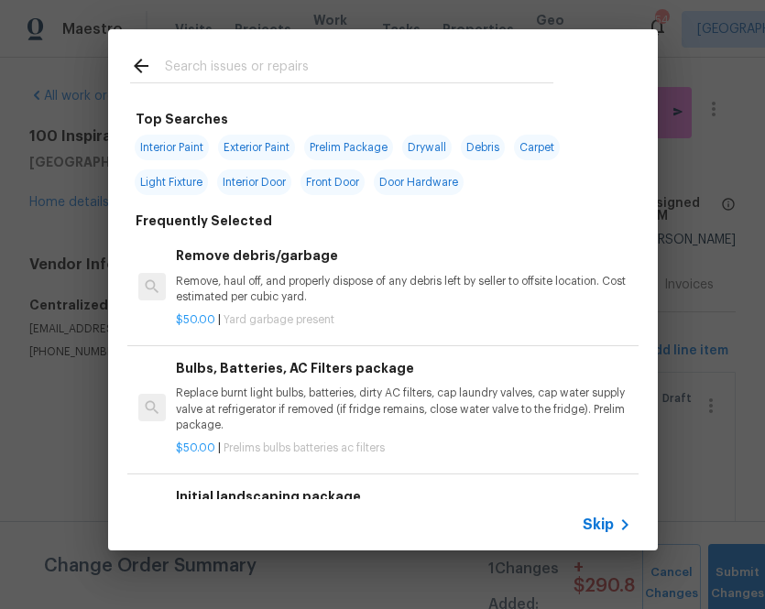
click at [268, 75] on input "text" at bounding box center [359, 68] width 388 height 27
type input "ppg"
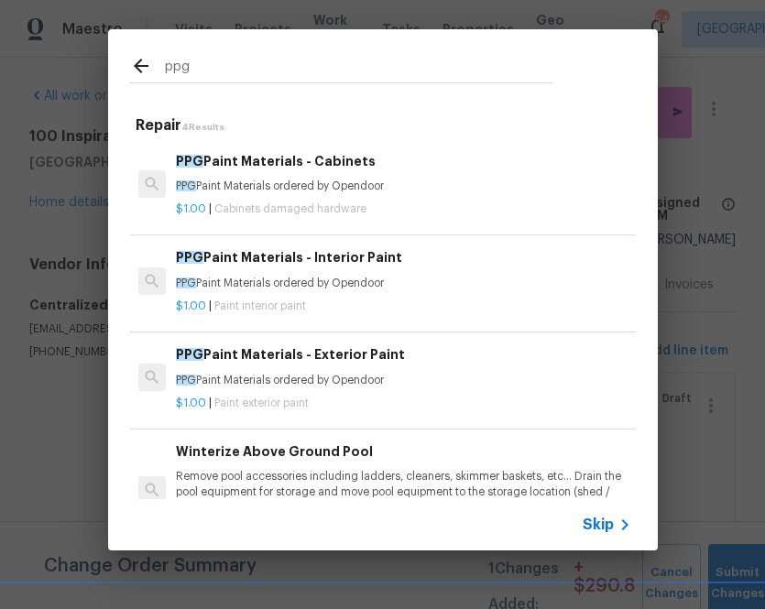
click at [311, 170] on h6 "PPG Paint Materials - Cabinets" at bounding box center [403, 161] width 454 height 20
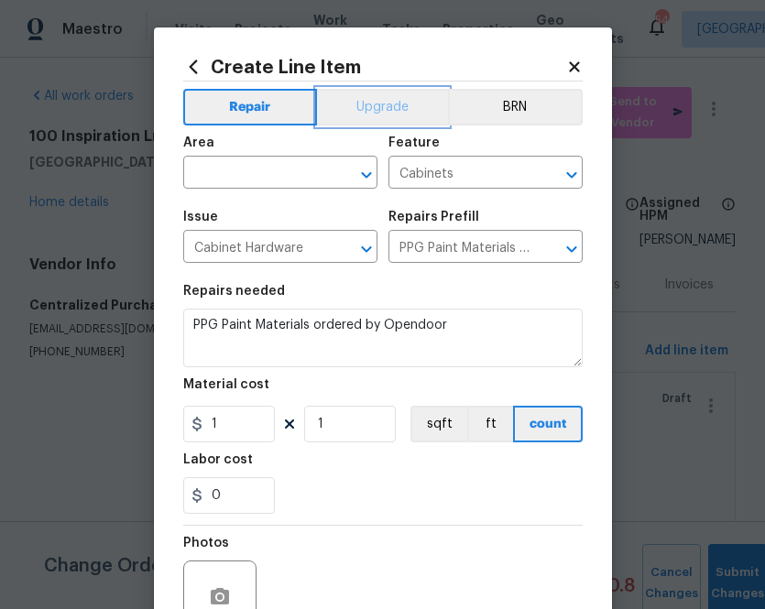
click at [382, 110] on button "Upgrade" at bounding box center [382, 107] width 131 height 37
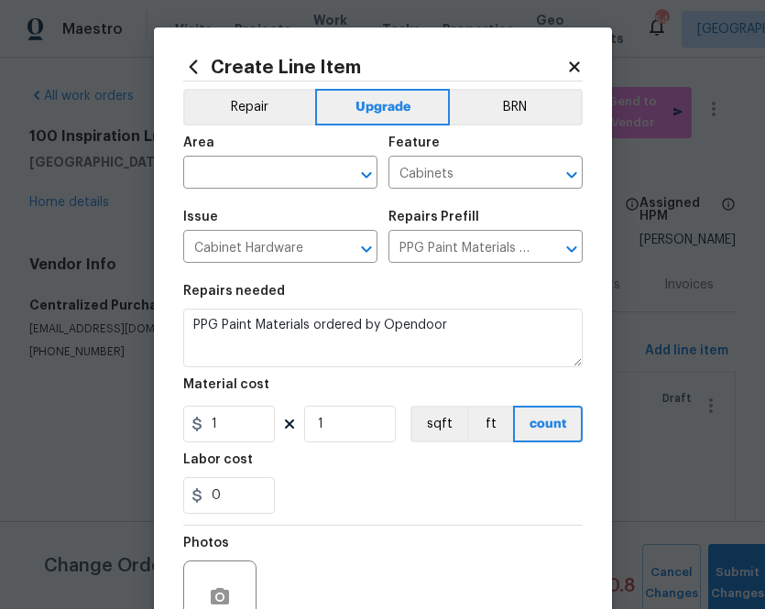
click at [283, 194] on span "Area ​" at bounding box center [280, 163] width 194 height 74
click at [283, 186] on input "text" at bounding box center [254, 174] width 143 height 28
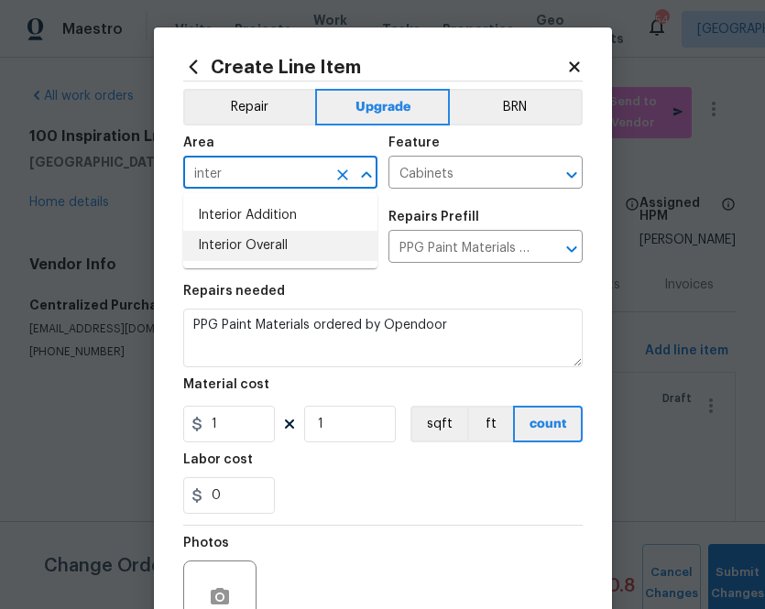
click at [263, 246] on li "Interior Overall" at bounding box center [280, 246] width 194 height 30
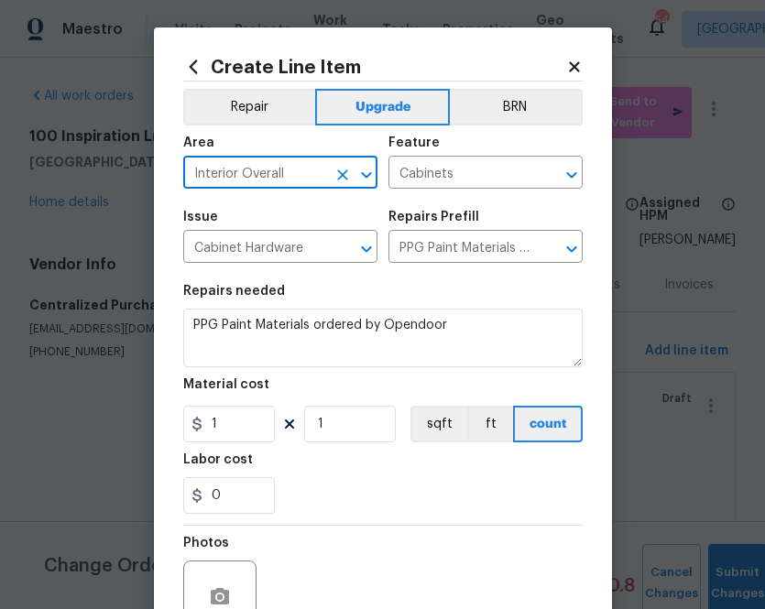
type input "Interior Overall"
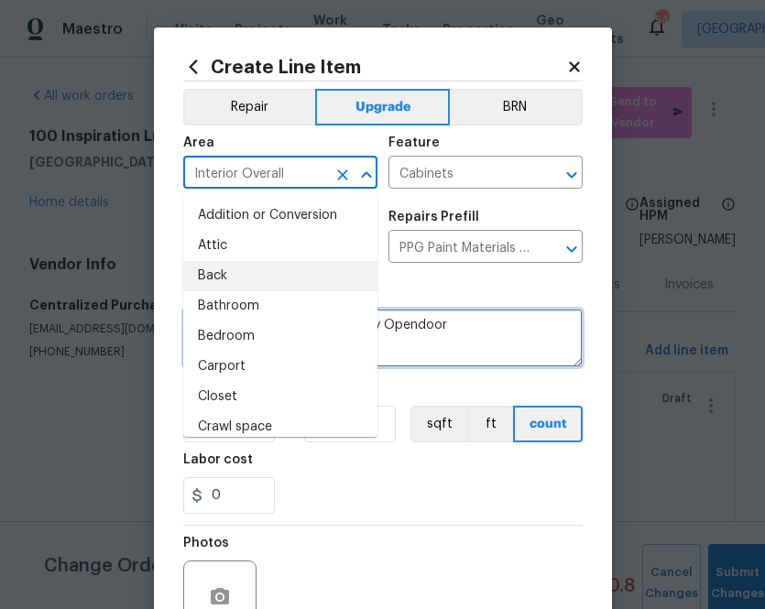
click at [437, 321] on textarea "PPG Paint Materials ordered by Opendoor" at bounding box center [382, 338] width 399 height 59
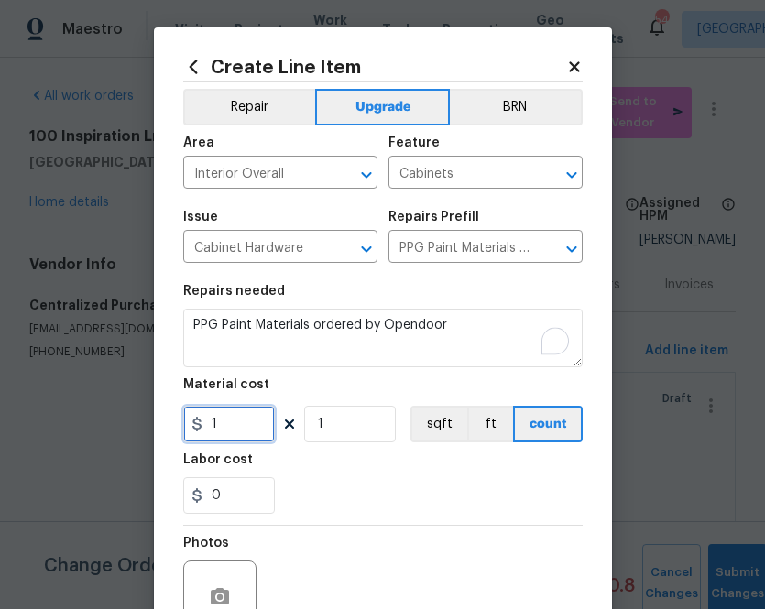
click at [221, 420] on input "1" at bounding box center [229, 424] width 92 height 37
paste input "291.92"
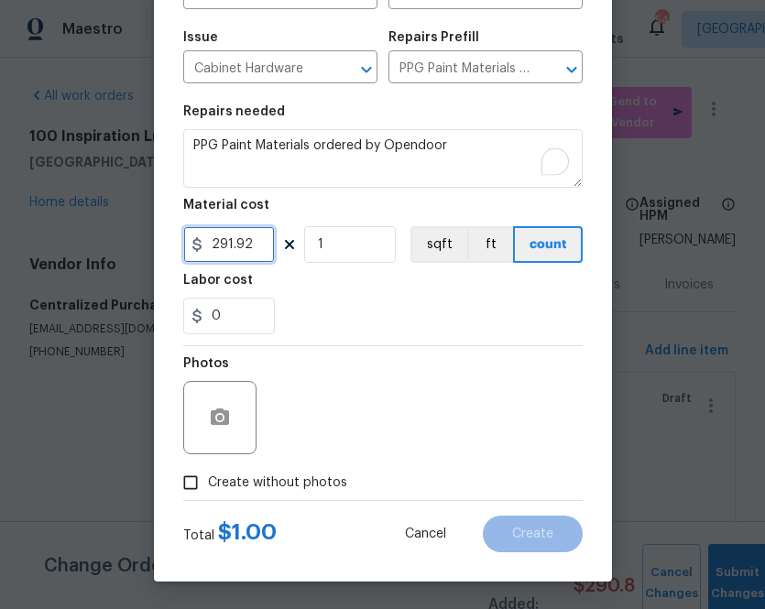
type input "291.92"
click at [340, 501] on div "Total $ 1.00 Cancel Create" at bounding box center [382, 526] width 399 height 51
click at [340, 472] on label "Create without photos" at bounding box center [260, 482] width 174 height 35
click at [208, 472] on input "Create without photos" at bounding box center [190, 482] width 35 height 35
checkbox input "true"
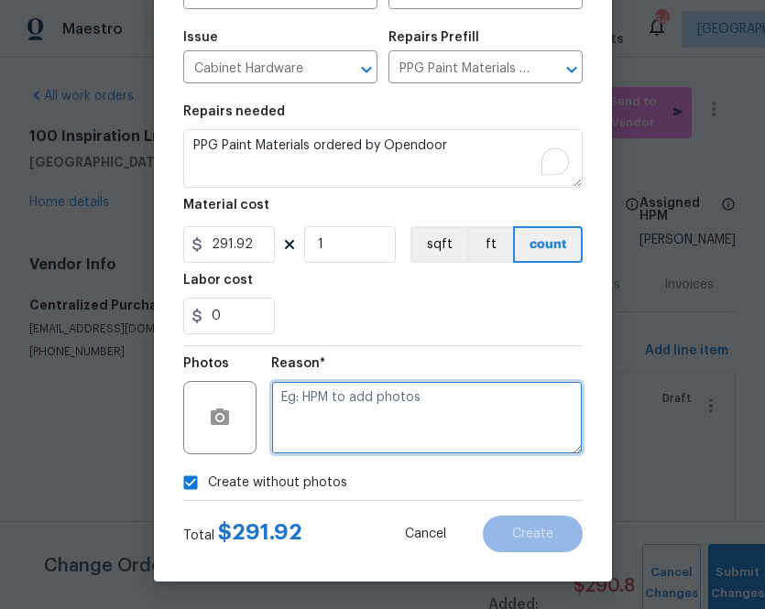
click at [391, 423] on textarea at bounding box center [426, 417] width 311 height 73
type textarea "na"
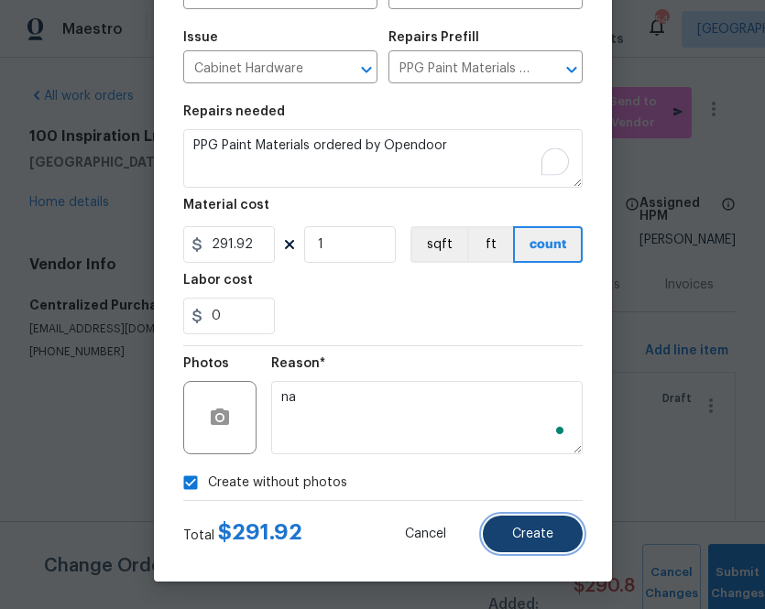
click at [521, 525] on button "Create" at bounding box center [533, 534] width 100 height 37
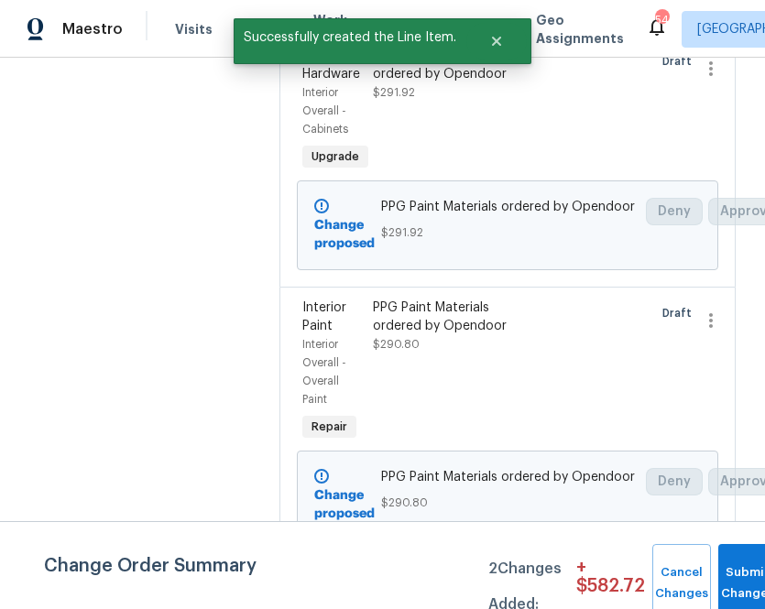
scroll to position [0, 0]
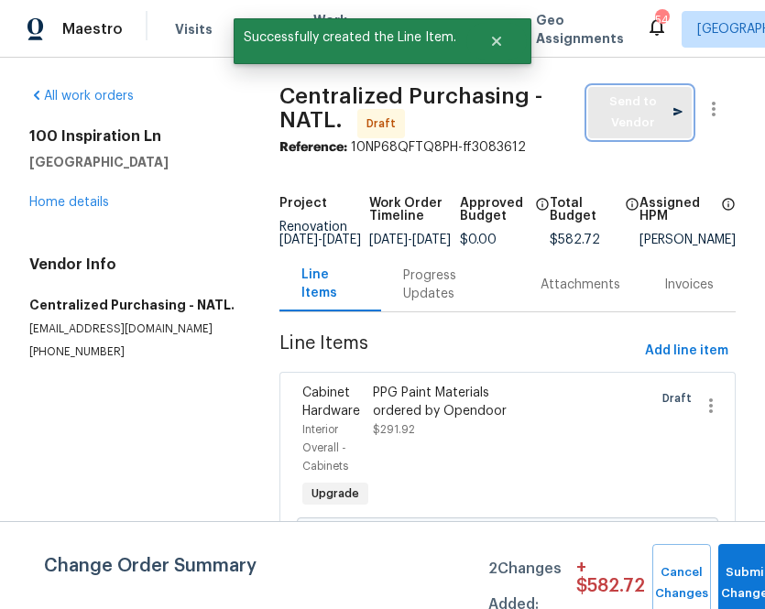
click at [618, 121] on span "Send to Vendor" at bounding box center [639, 113] width 85 height 42
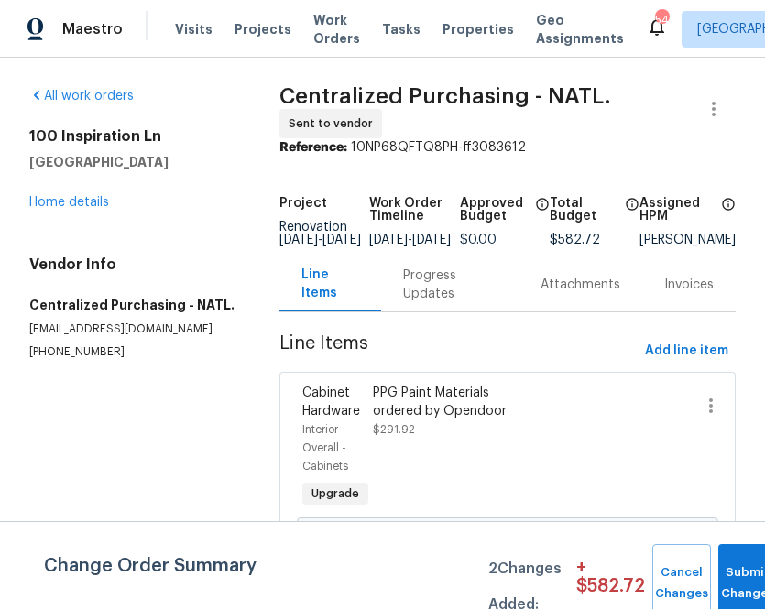
click at [220, 112] on div "All work orders [STREET_ADDRESS] Home details Vendor Info Centralized Purchasin…" at bounding box center [132, 223] width 206 height 273
click at [242, 43] on div "Visits Projects Work Orders Tasks Properties Geo Assignments" at bounding box center [410, 29] width 471 height 37
click at [242, 27] on span "Projects" at bounding box center [263, 29] width 57 height 18
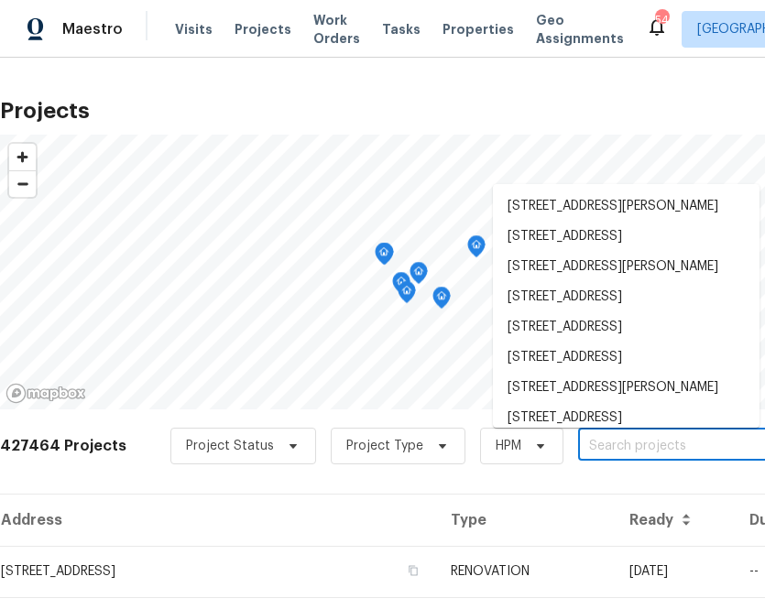
click at [594, 433] on input "text" at bounding box center [683, 446] width 210 height 28
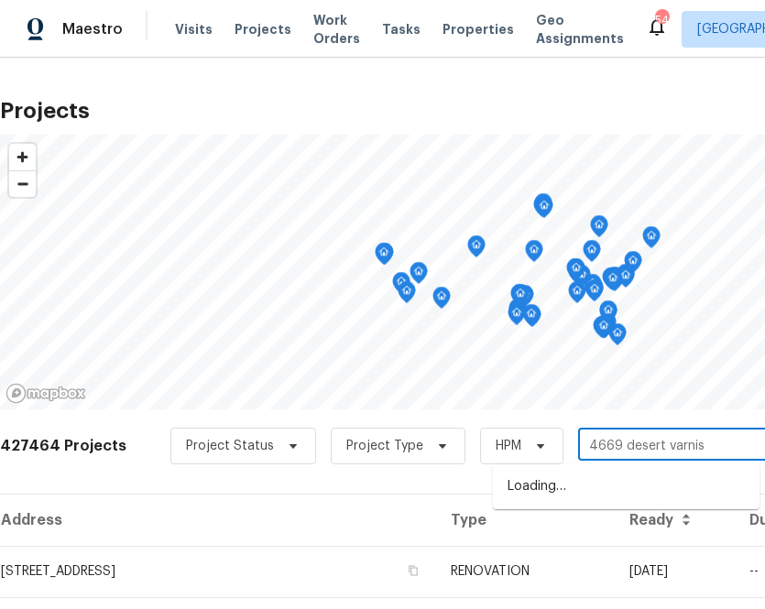
type input "4669 desert varnish"
click at [546, 502] on li "[STREET_ADDRESS][US_STATE]" at bounding box center [626, 487] width 267 height 30
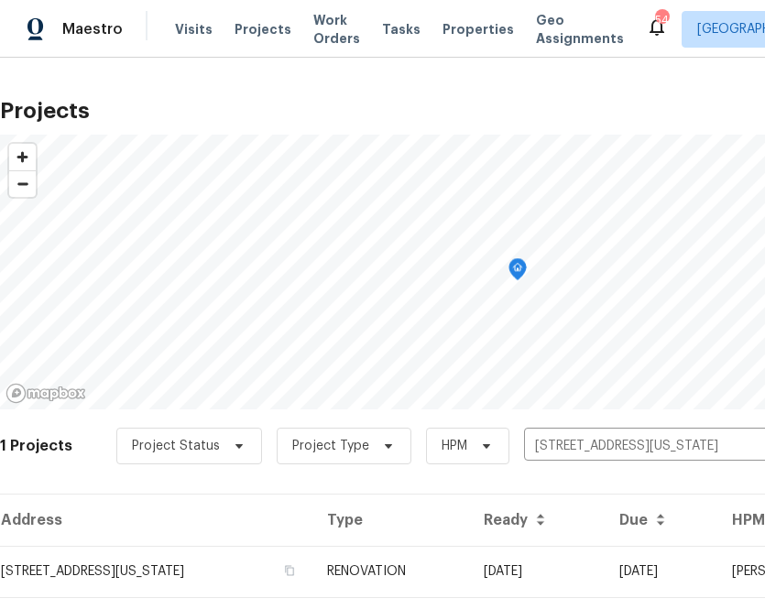
scroll to position [47, 0]
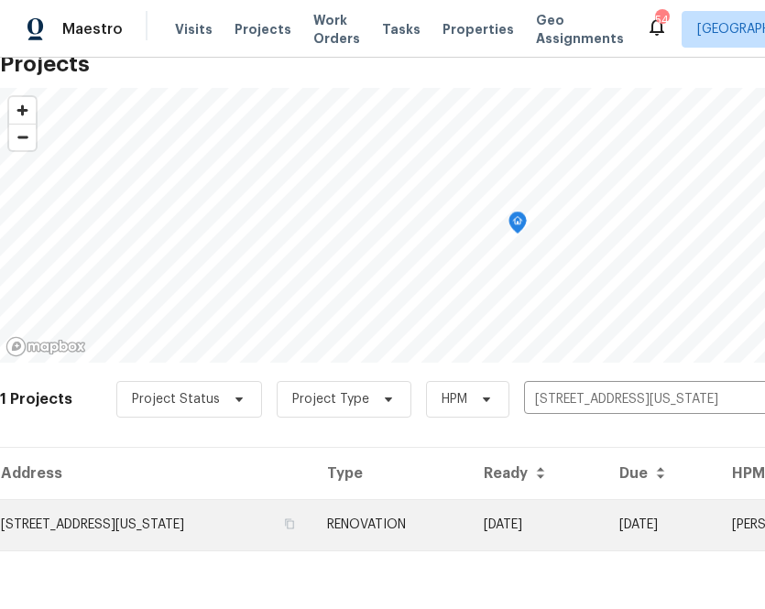
click at [215, 518] on td "[STREET_ADDRESS][US_STATE]" at bounding box center [156, 524] width 312 height 51
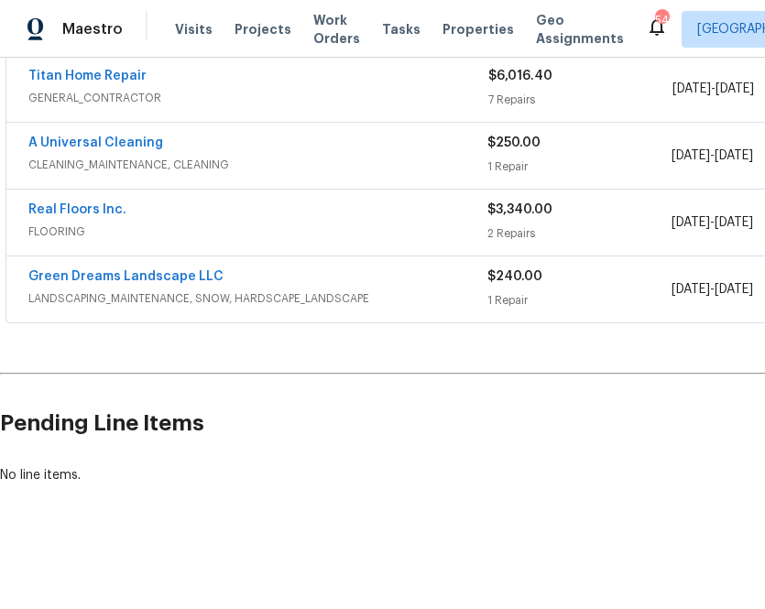
scroll to position [354, 270]
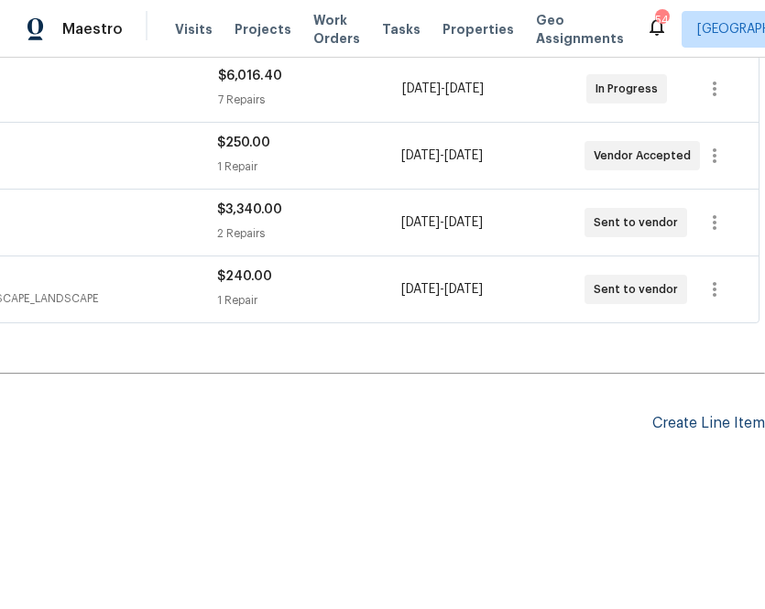
click at [703, 422] on div "Create Line Item" at bounding box center [708, 423] width 113 height 17
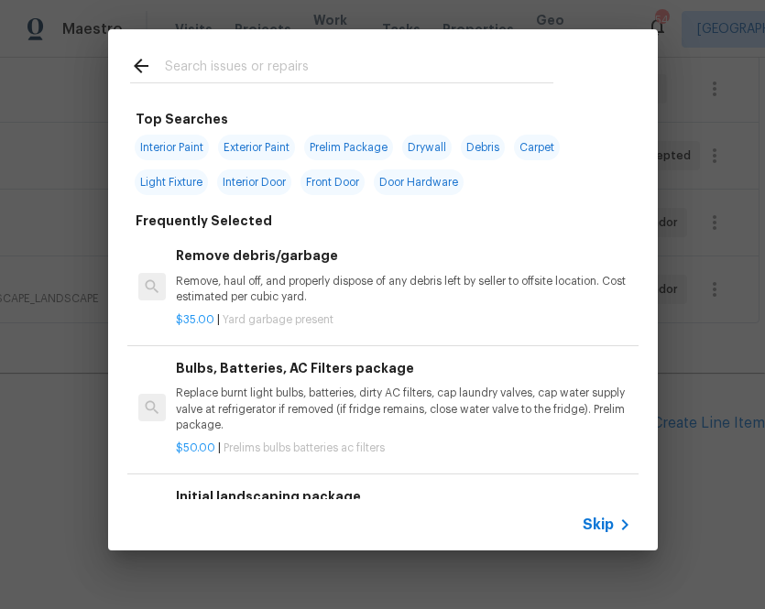
click at [609, 524] on span "Skip" at bounding box center [598, 525] width 31 height 18
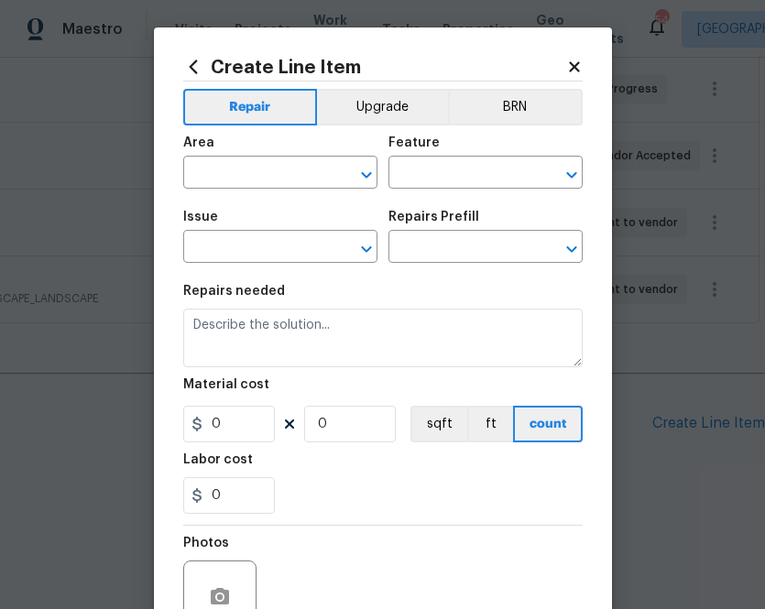
click at [181, 66] on div "Create Line Item Repair Upgrade BRN Area ​ Feature ​ Issue ​ Repairs Prefill ​ …" at bounding box center [383, 394] width 458 height 734
click at [191, 60] on icon at bounding box center [193, 67] width 20 height 20
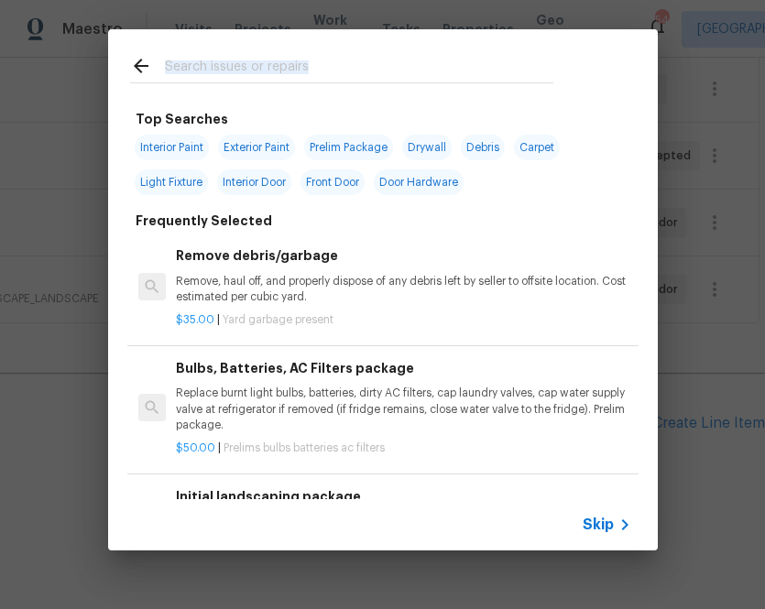
click at [309, 82] on h2 at bounding box center [341, 69] width 423 height 28
click at [309, 76] on input "text" at bounding box center [359, 68] width 388 height 27
type input "ppg"
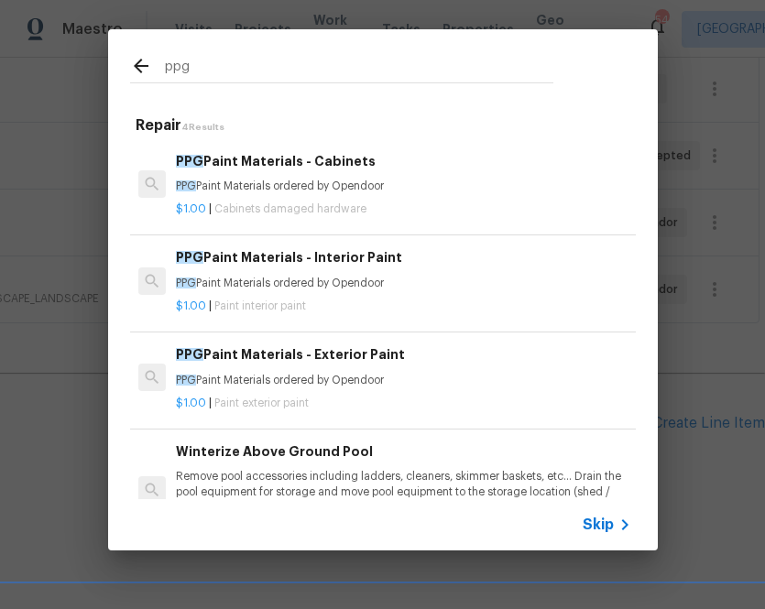
click at [284, 191] on p "PPG Paint Materials ordered by Opendoor" at bounding box center [403, 187] width 454 height 16
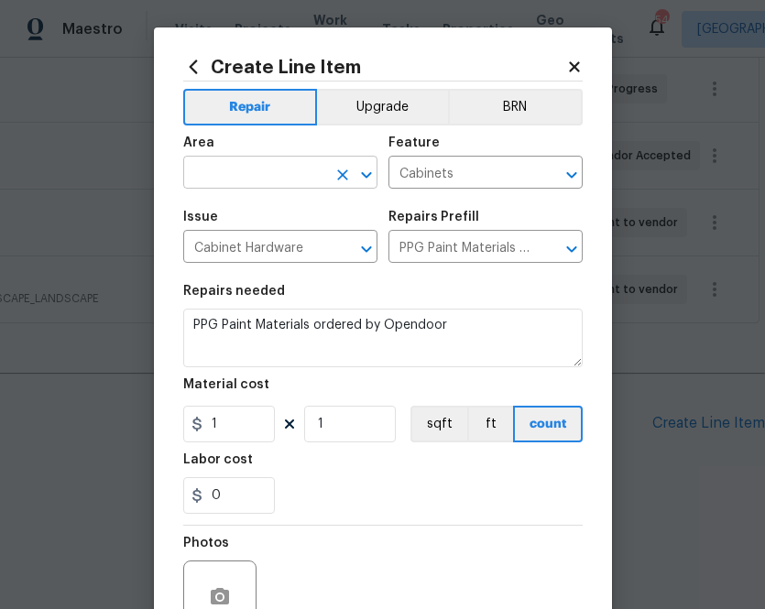
click at [274, 172] on input "text" at bounding box center [254, 174] width 143 height 28
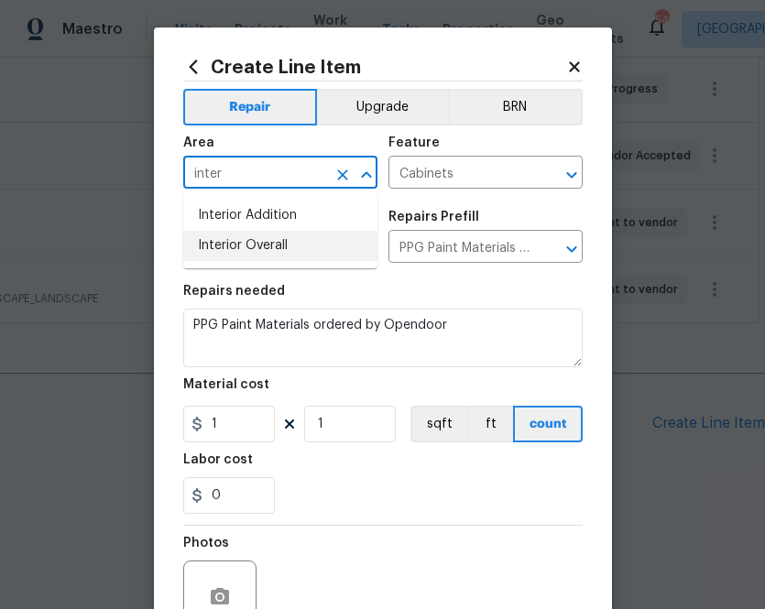
click at [281, 257] on li "Interior Overall" at bounding box center [280, 246] width 194 height 30
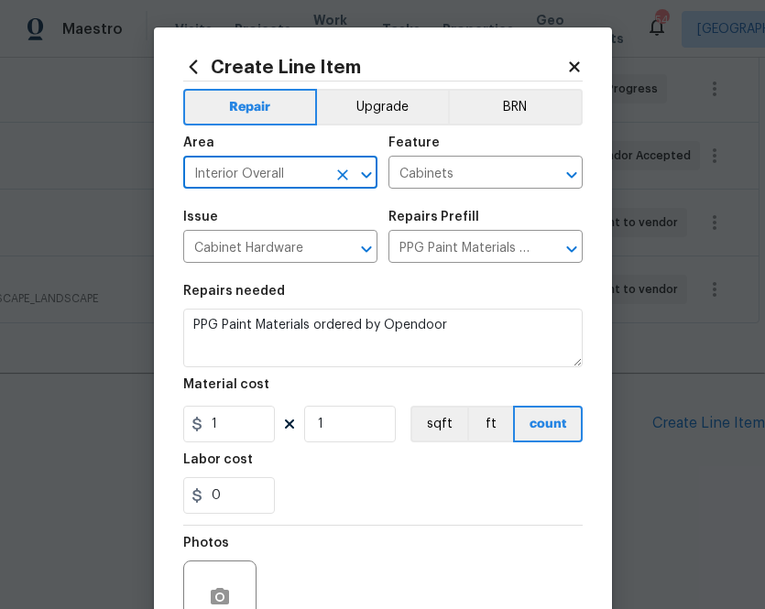
type input "Interior Overall"
click at [197, 67] on icon at bounding box center [193, 67] width 20 height 20
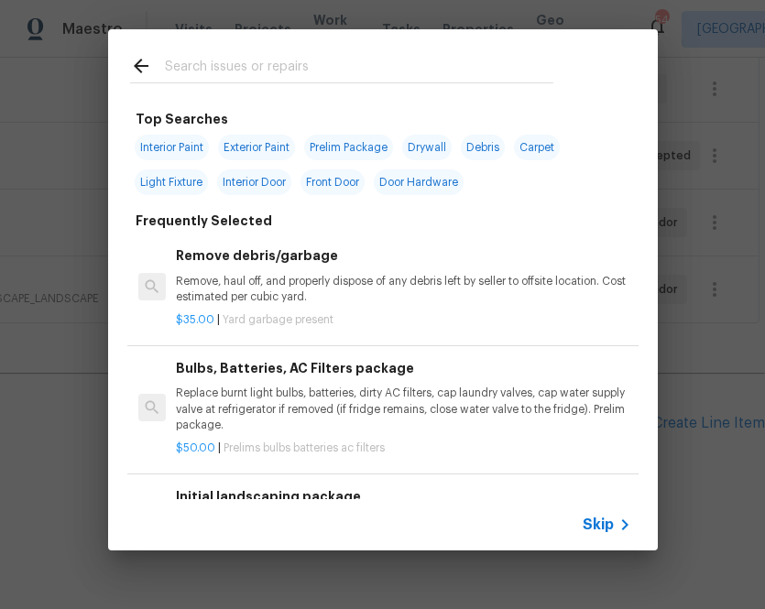
click at [242, 92] on div at bounding box center [341, 65] width 467 height 72
click at [242, 71] on input "text" at bounding box center [359, 68] width 388 height 27
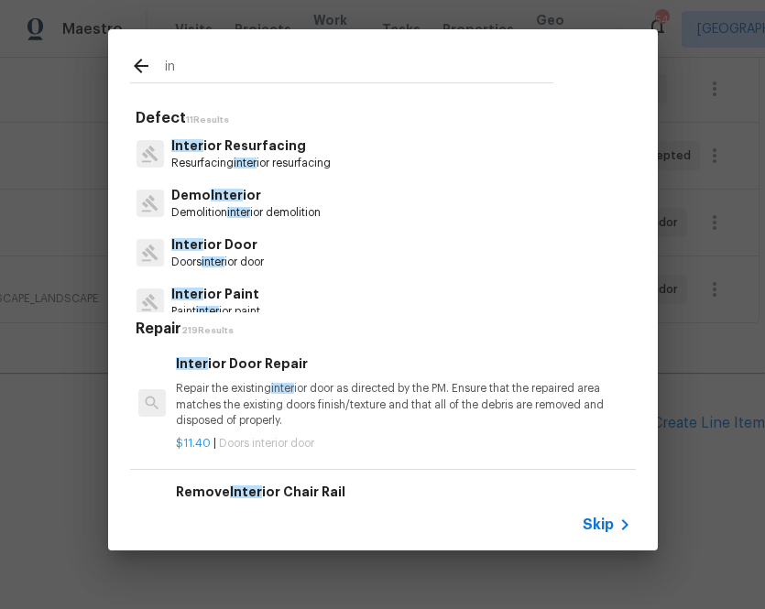
type input "i"
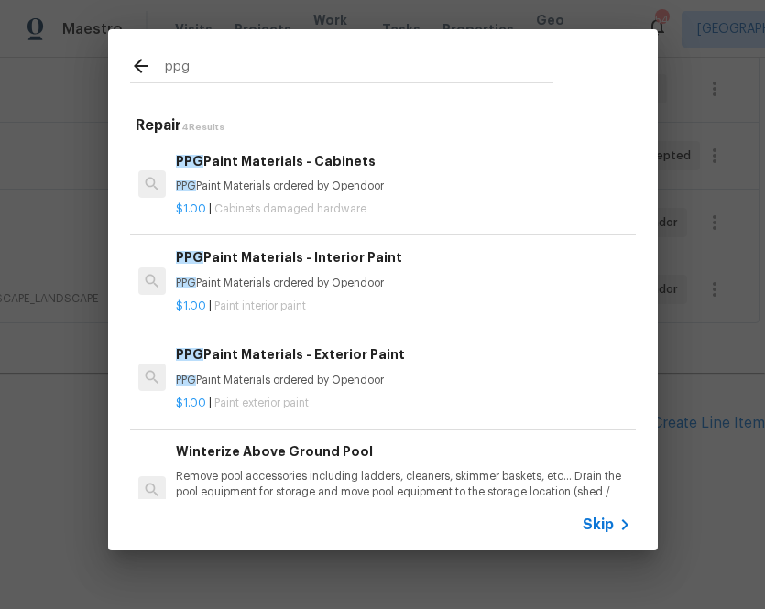
type input "ppg"
click at [263, 259] on h6 "PPG Paint Materials - Interior Paint" at bounding box center [403, 257] width 454 height 20
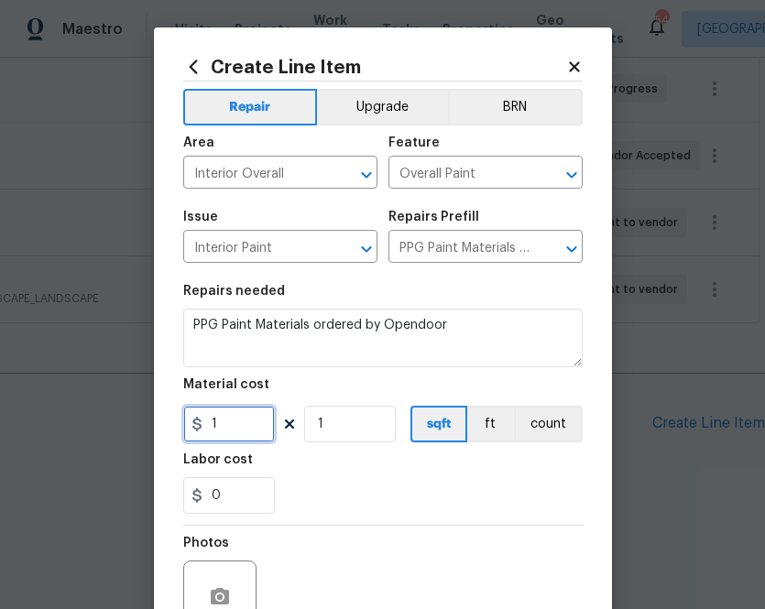
click at [238, 419] on input "1" at bounding box center [229, 424] width 92 height 37
paste input "text"
click at [219, 437] on input "1" at bounding box center [229, 424] width 92 height 37
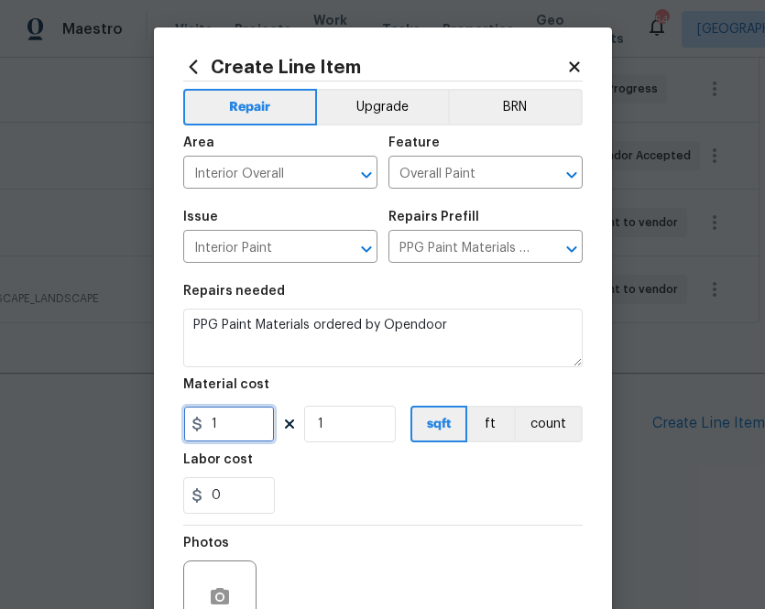
paste input "916.8"
type input "916.8"
click at [350, 469] on div "Labor cost" at bounding box center [382, 465] width 399 height 24
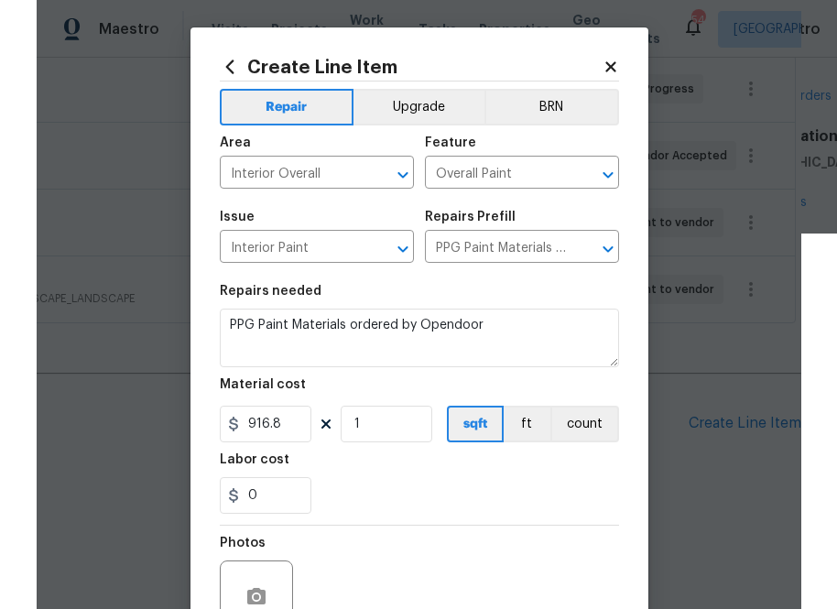
scroll to position [180, 0]
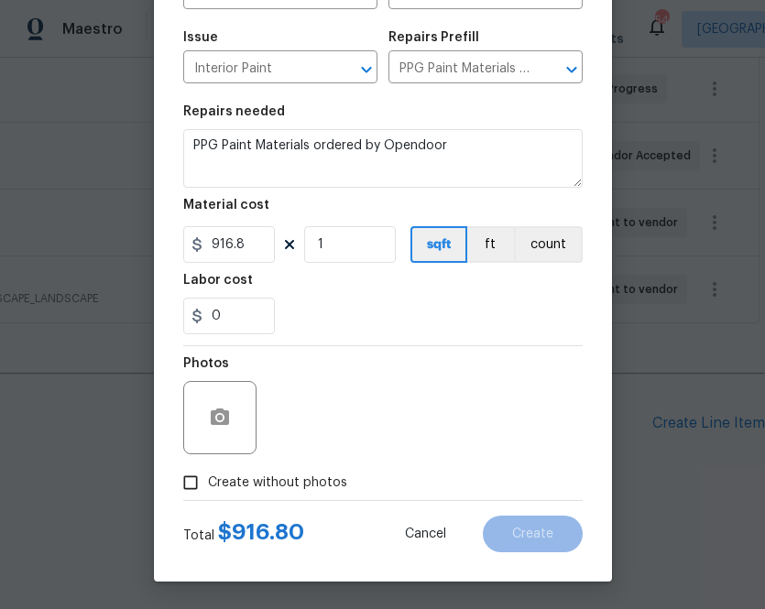
click at [322, 489] on span "Create without photos" at bounding box center [277, 483] width 139 height 19
click at [208, 489] on input "Create without photos" at bounding box center [190, 482] width 35 height 35
checkbox input "true"
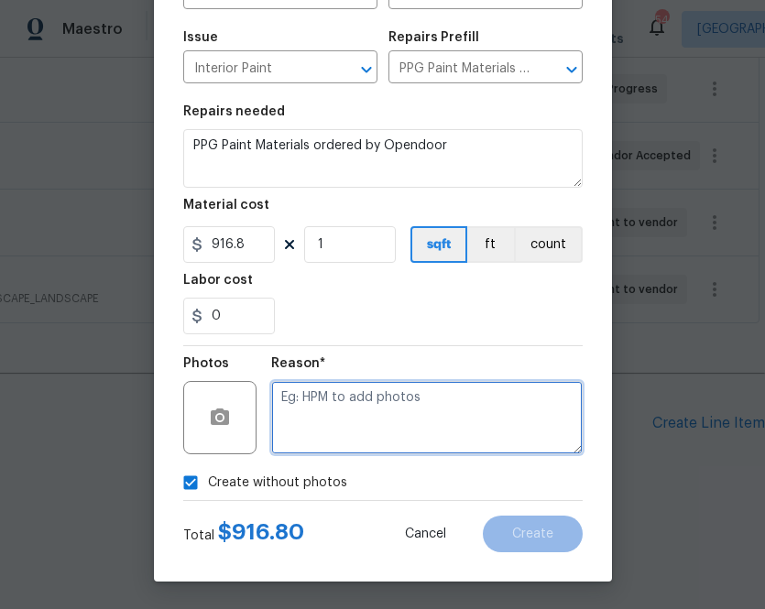
click at [372, 431] on textarea at bounding box center [426, 417] width 311 height 73
type textarea "na"
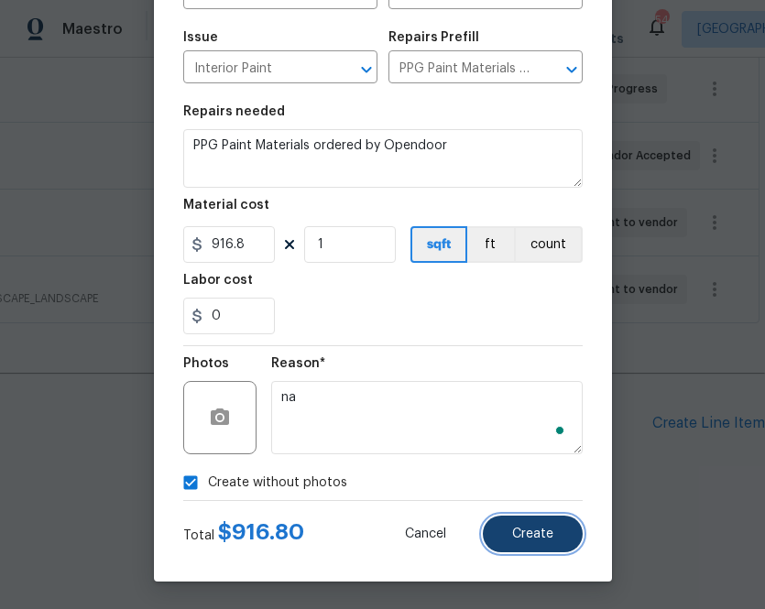
click at [518, 543] on button "Create" at bounding box center [533, 534] width 100 height 37
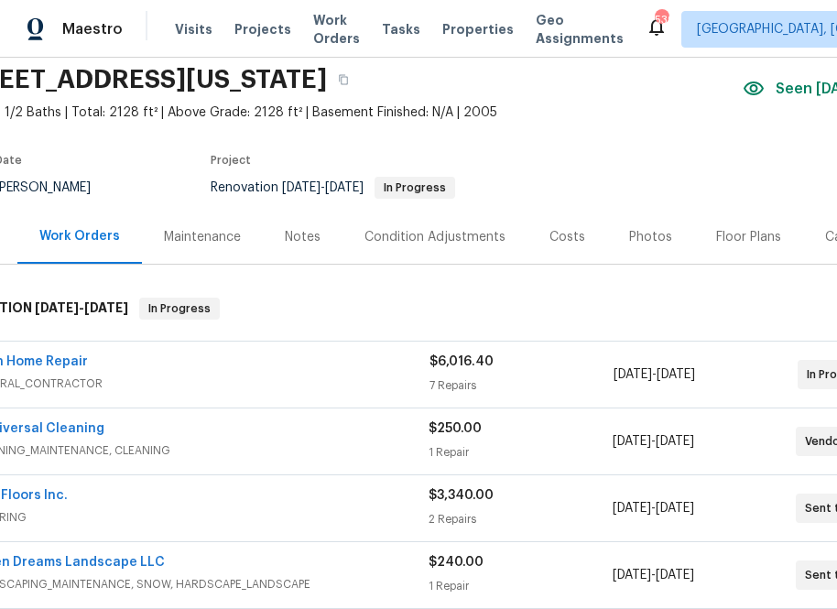
scroll to position [68, 0]
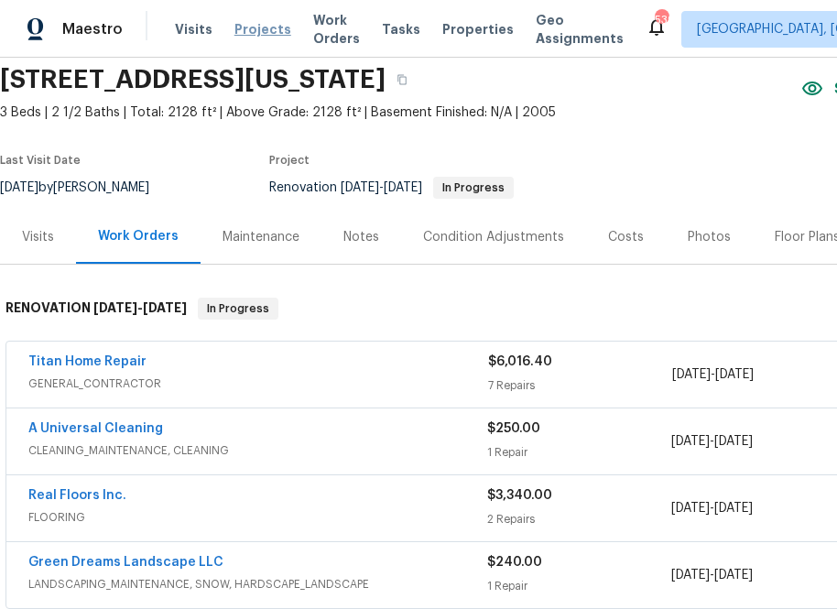
click at [240, 28] on span "Projects" at bounding box center [263, 29] width 57 height 18
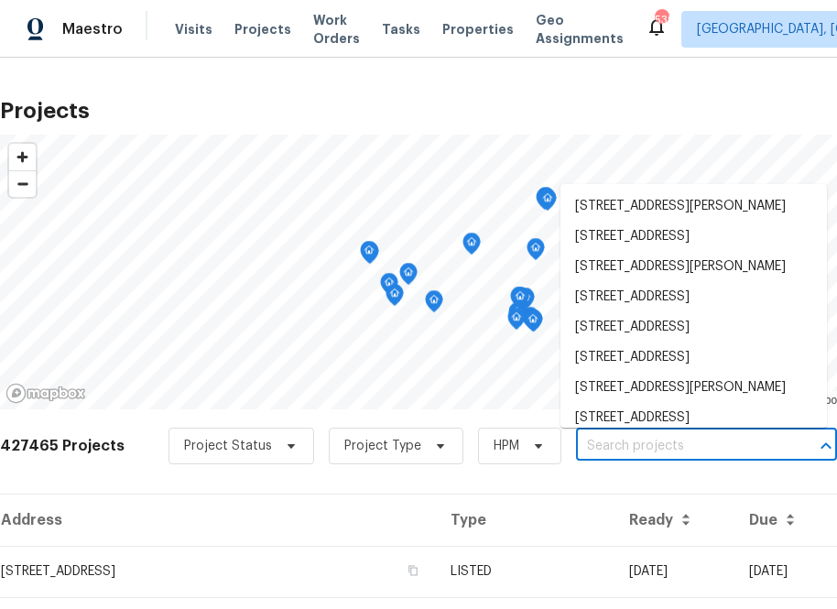
click at [576, 452] on input "text" at bounding box center [681, 446] width 210 height 28
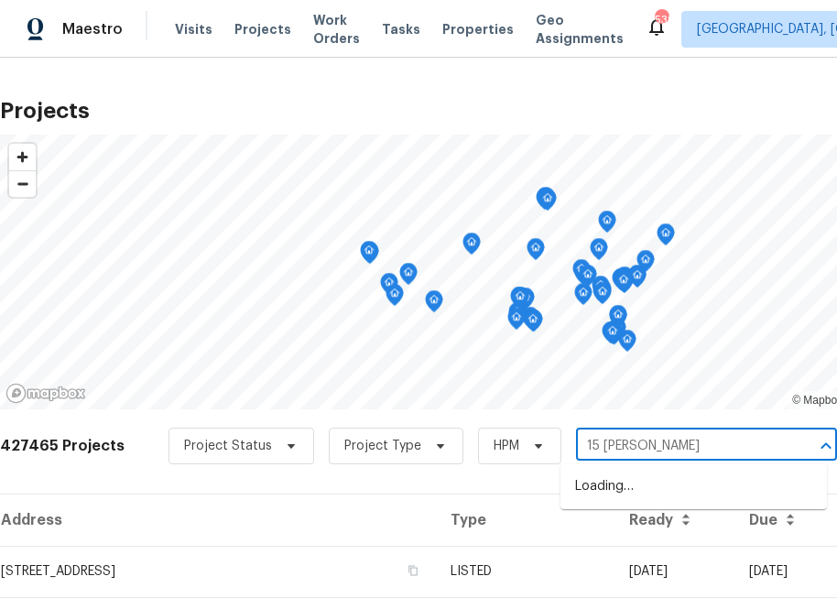
type input "15 [PERSON_NAME]"
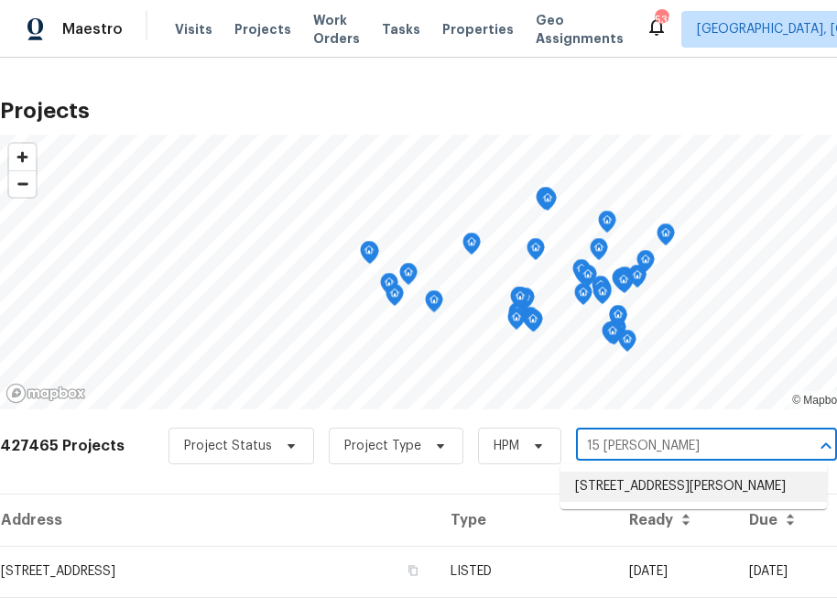
click at [614, 484] on li "[STREET_ADDRESS][PERSON_NAME]" at bounding box center [694, 487] width 267 height 30
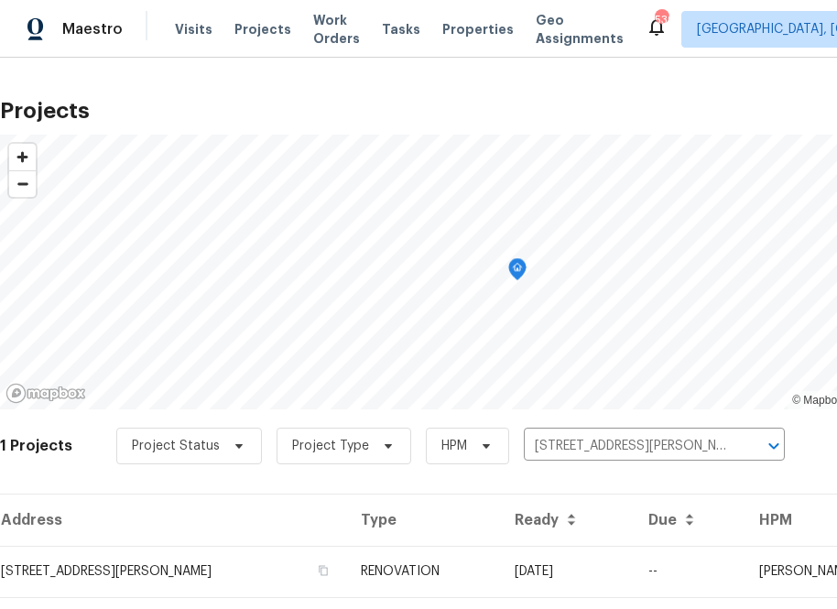
scroll to position [47, 0]
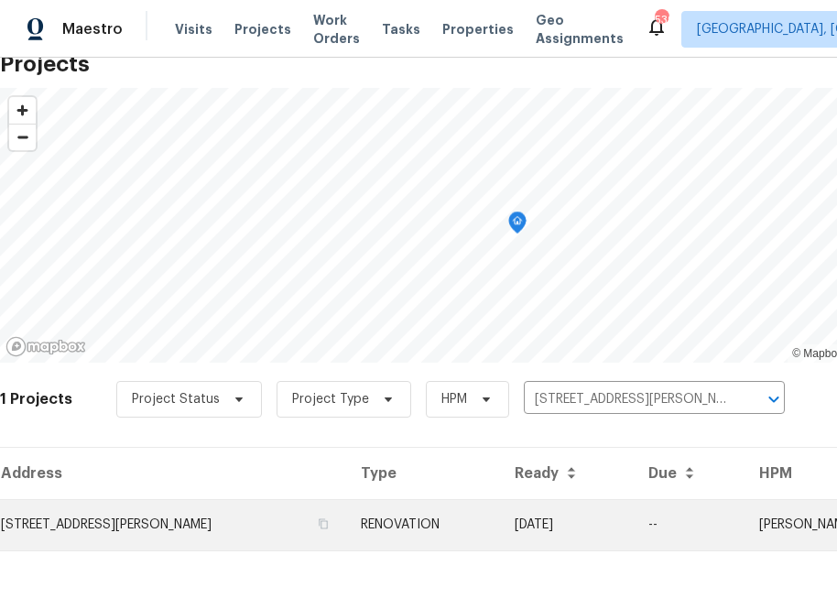
click at [200, 515] on td "[STREET_ADDRESS][PERSON_NAME]" at bounding box center [173, 524] width 346 height 51
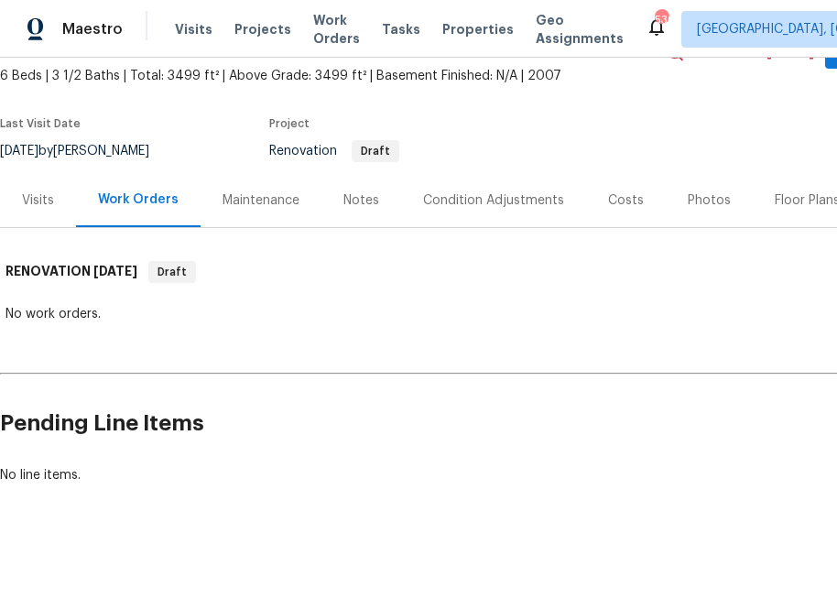
scroll to position [104, 198]
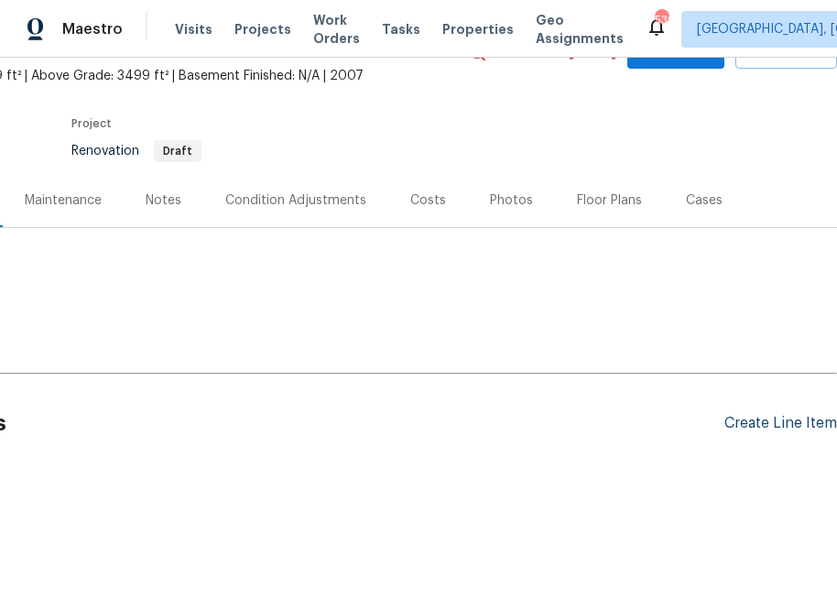
click at [703, 427] on div "Create Line Item" at bounding box center [781, 423] width 113 height 17
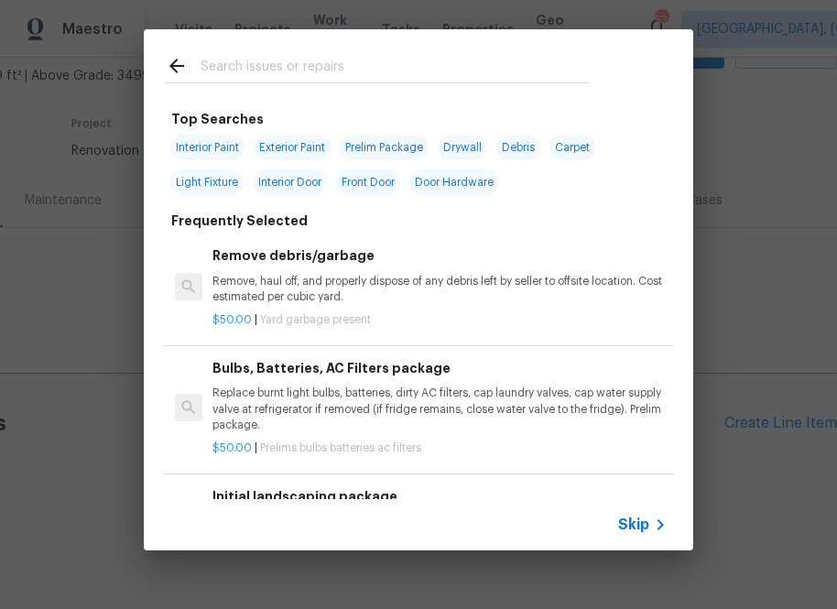
click at [636, 539] on div "Skip" at bounding box center [419, 524] width 550 height 51
click at [629, 522] on span "Skip" at bounding box center [633, 525] width 31 height 18
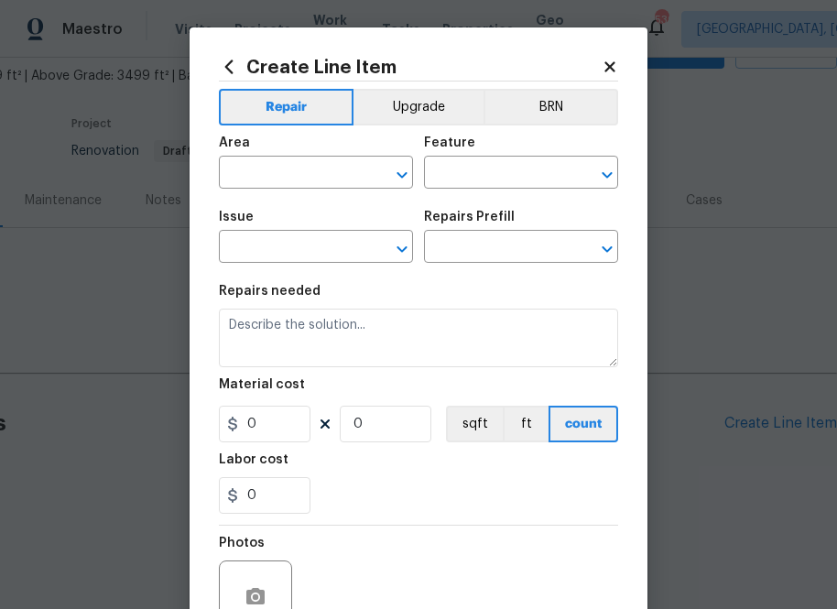
click at [231, 67] on icon at bounding box center [229, 67] width 20 height 20
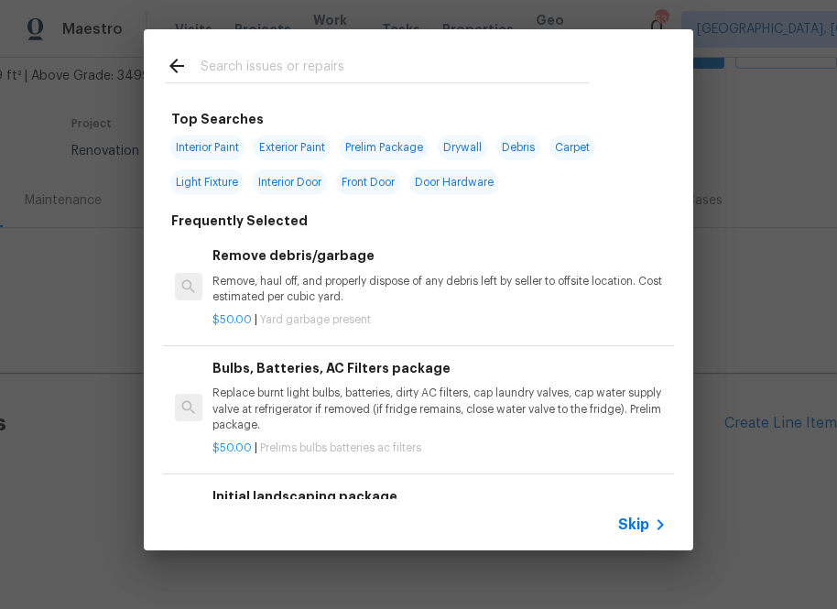
click at [326, 67] on input "text" at bounding box center [395, 68] width 388 height 27
type input "ppg"
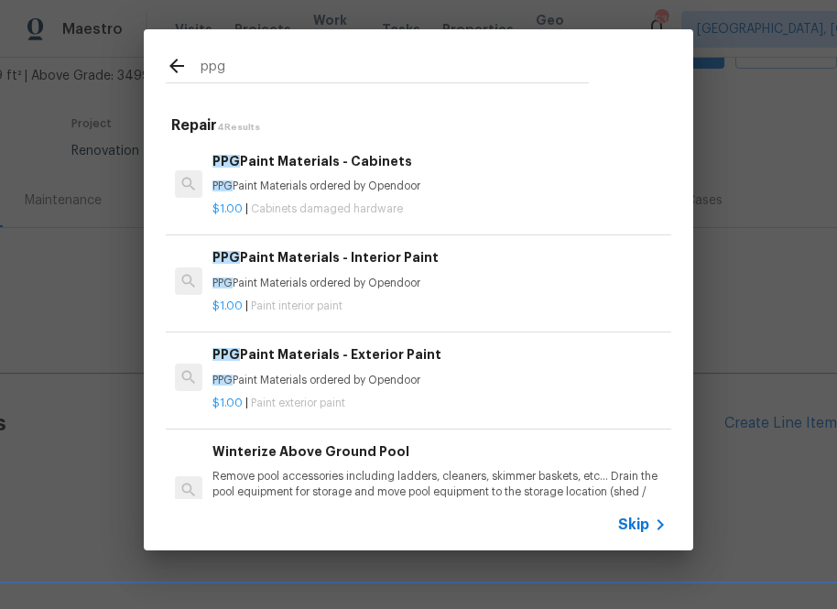
click at [251, 268] on h6 "PPG Paint Materials - Interior Paint" at bounding box center [440, 257] width 454 height 20
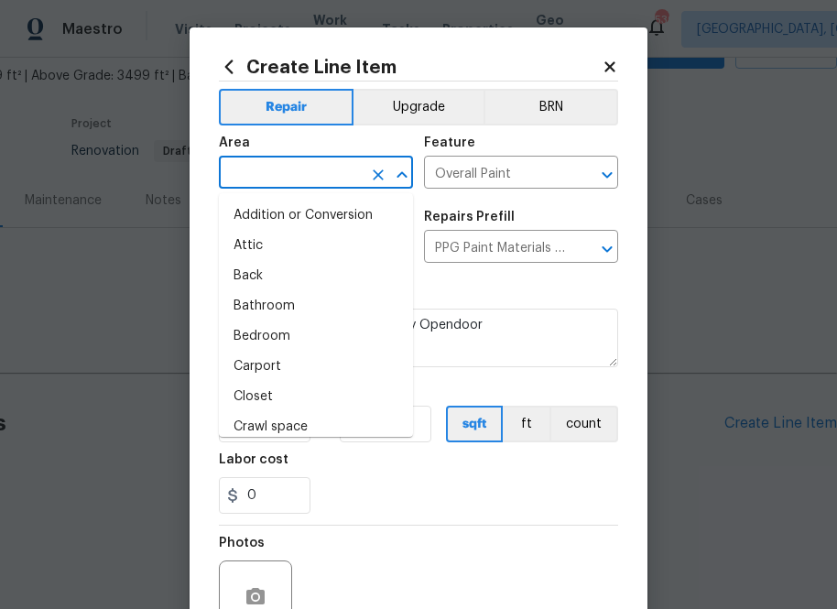
click at [287, 185] on input "text" at bounding box center [290, 174] width 143 height 28
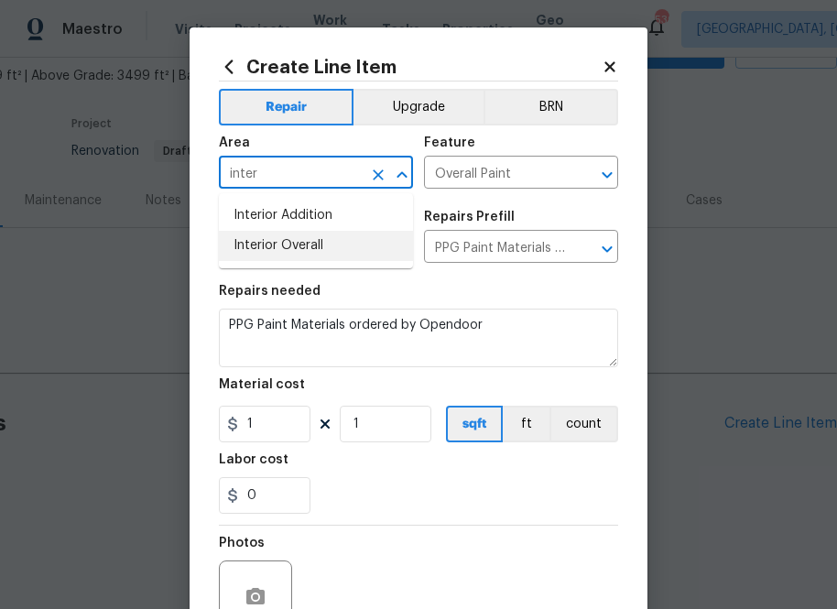
click at [281, 250] on li "Interior Overall" at bounding box center [316, 246] width 194 height 30
type input "Interior Overall"
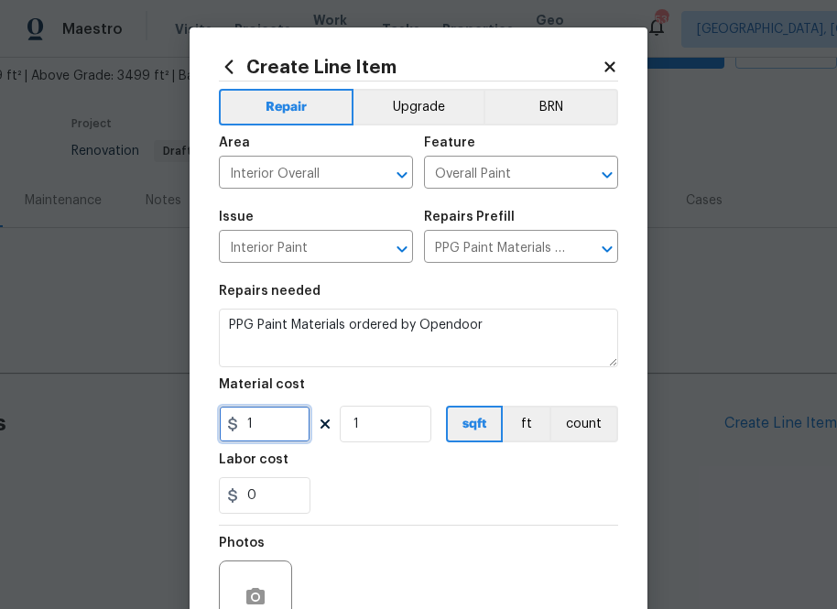
click at [276, 424] on input "1" at bounding box center [265, 424] width 92 height 37
paste input "797.24"
type input "1797.24"
click at [356, 495] on div "0" at bounding box center [418, 495] width 399 height 37
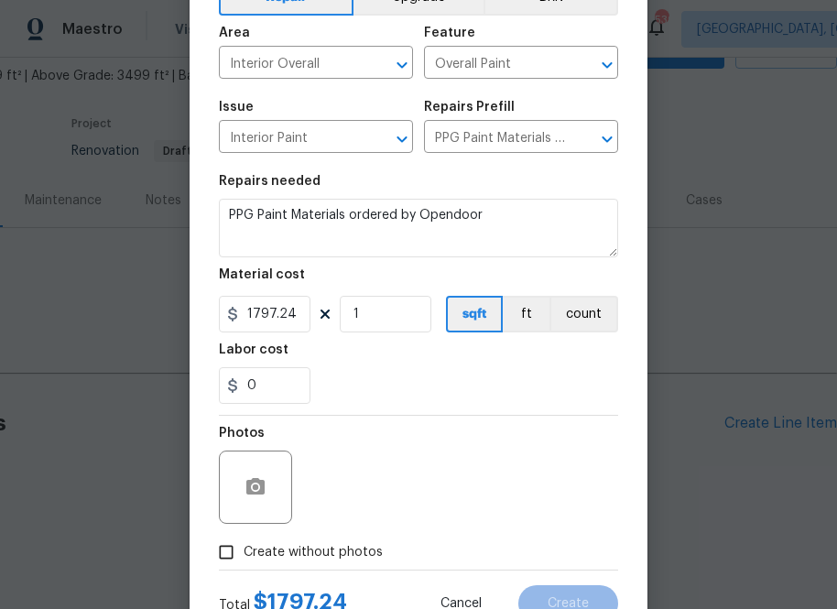
scroll to position [132, 0]
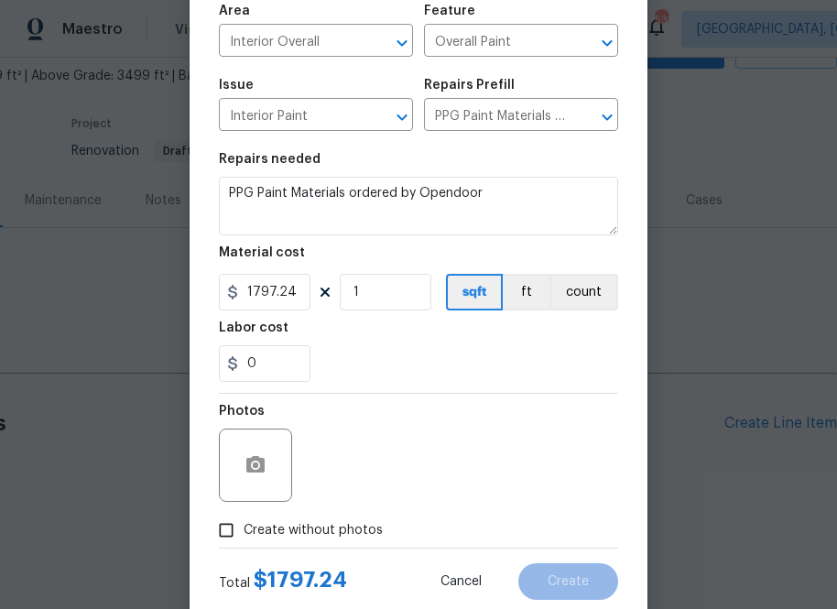
click at [345, 525] on span "Create without photos" at bounding box center [313, 530] width 139 height 19
click at [244, 525] on input "Create without photos" at bounding box center [226, 530] width 35 height 35
checkbox input "true"
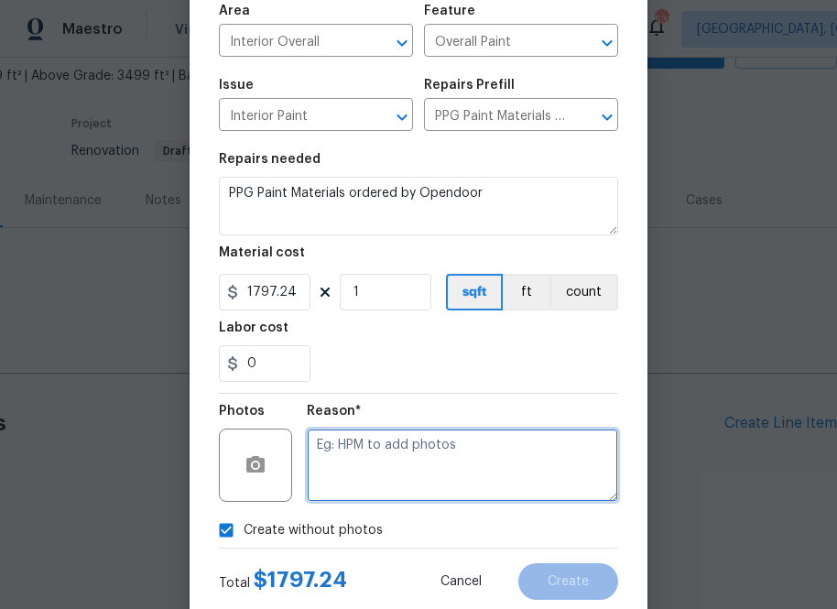
click at [384, 468] on textarea at bounding box center [462, 465] width 311 height 73
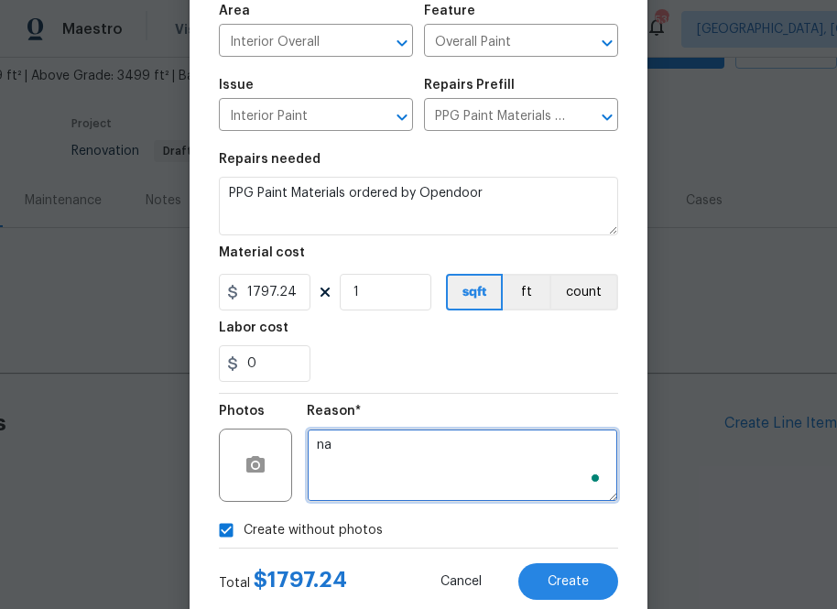
type textarea "na"
click at [555, 561] on div "Total $ 1797.24 Cancel Create" at bounding box center [418, 574] width 399 height 51
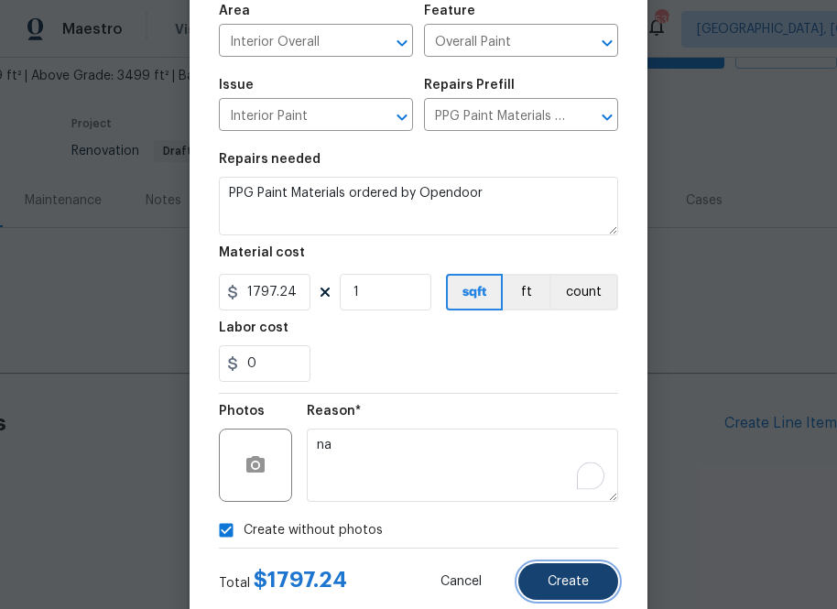
click at [555, 574] on button "Create" at bounding box center [569, 581] width 100 height 37
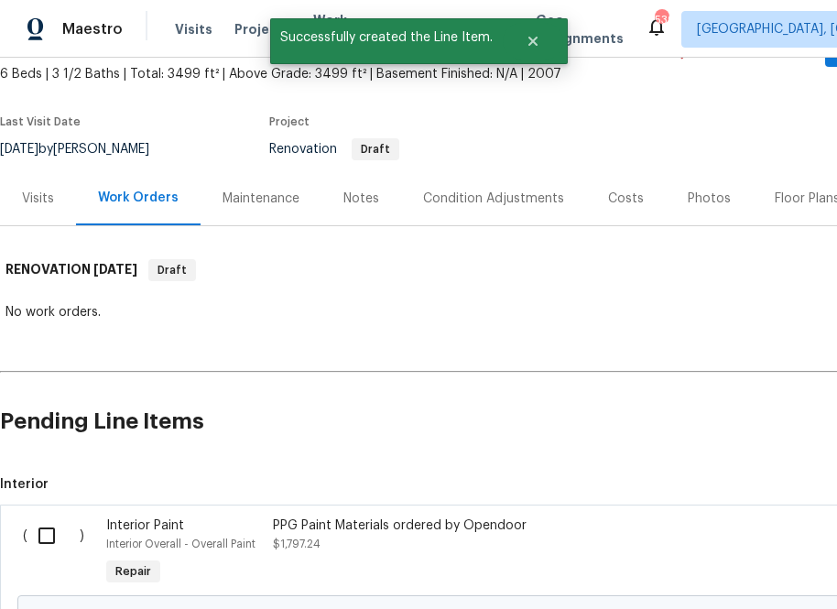
scroll to position [313, 0]
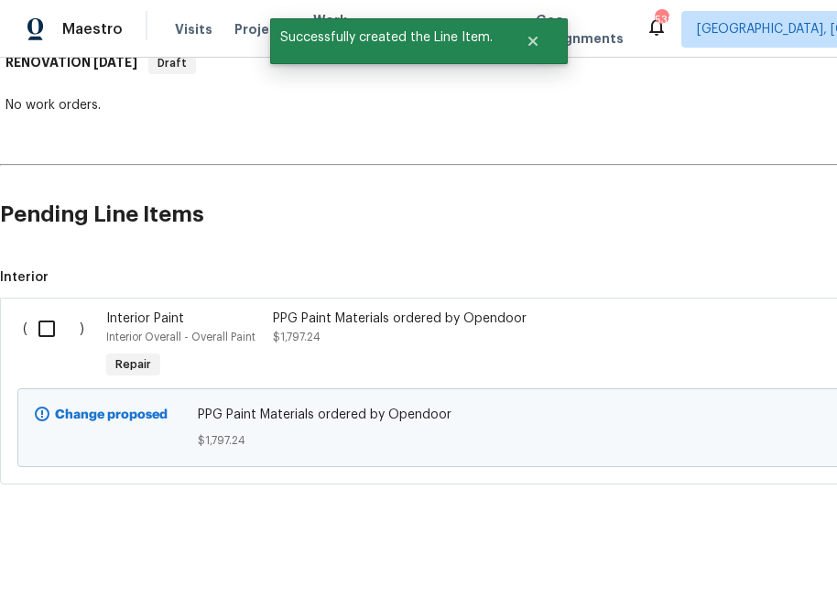
click at [47, 328] on input "checkbox" at bounding box center [53, 329] width 52 height 38
checkbox input "true"
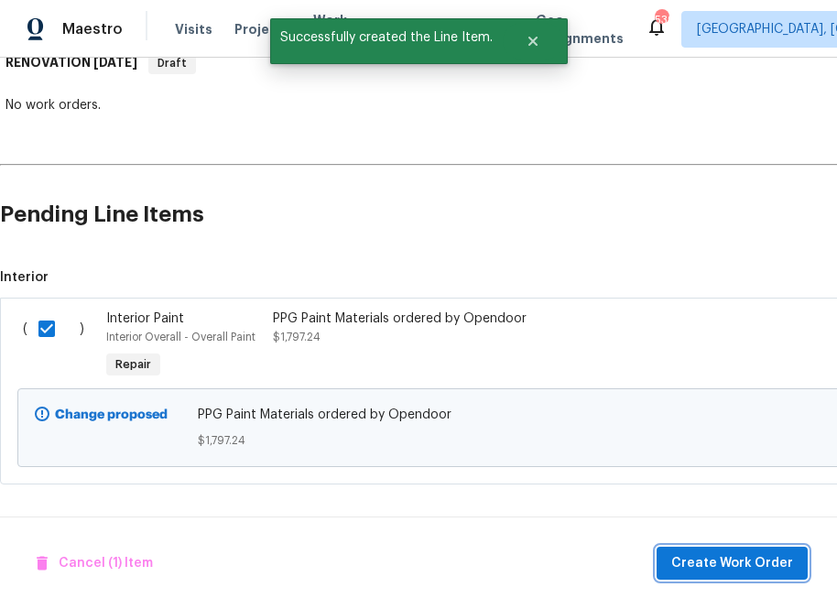
click at [703, 552] on span "Create Work Order" at bounding box center [733, 563] width 122 height 23
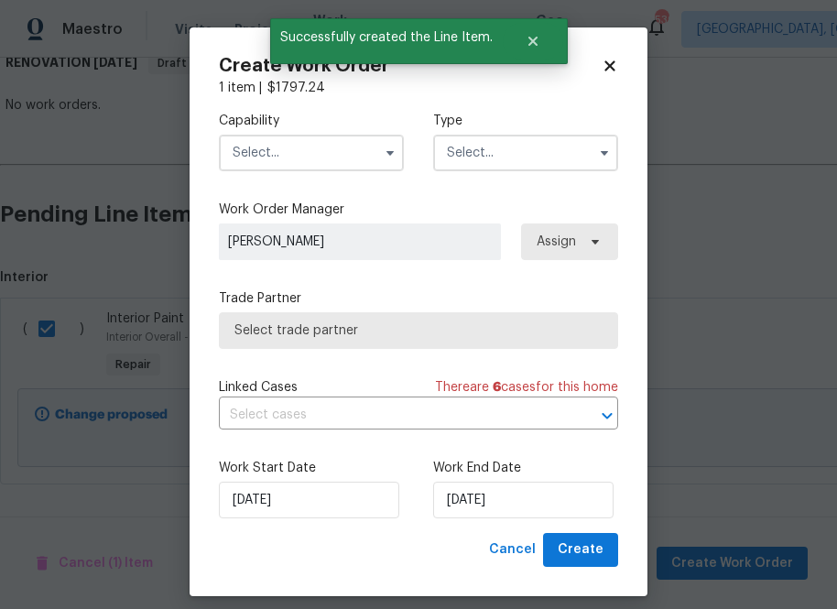
click at [326, 165] on input "text" at bounding box center [311, 153] width 185 height 37
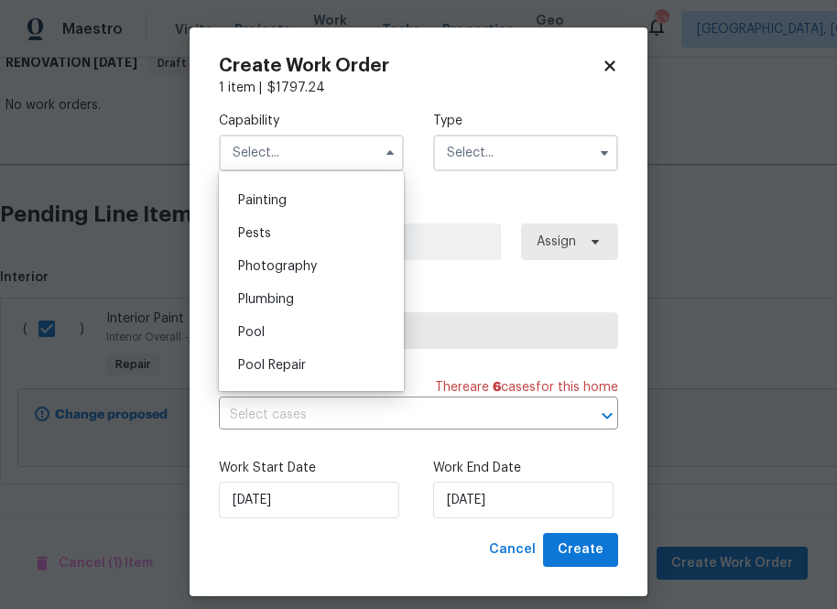
scroll to position [1534, 0]
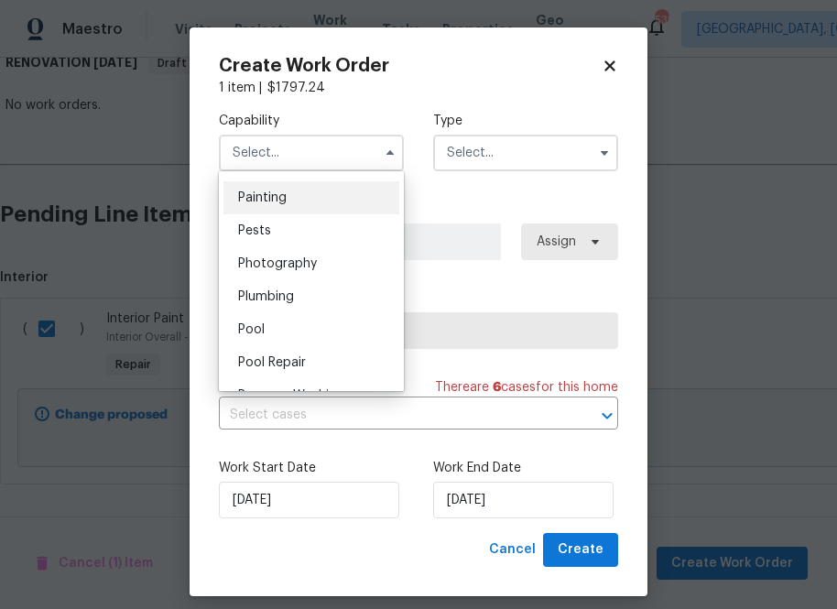
click at [322, 205] on div "Painting" at bounding box center [312, 197] width 176 height 33
type input "Painting"
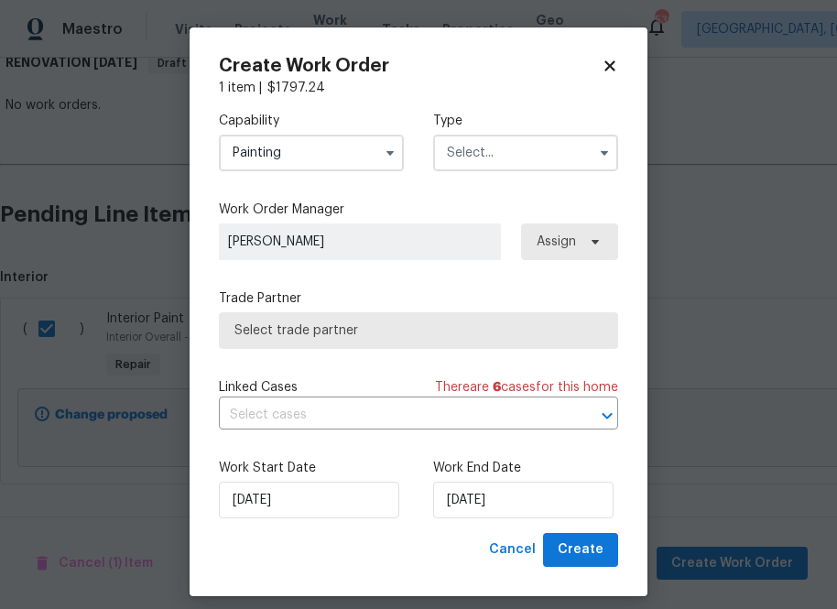
click at [494, 181] on div "Capability Painting Type" at bounding box center [418, 141] width 399 height 89
click at [494, 165] on input "text" at bounding box center [525, 153] width 185 height 37
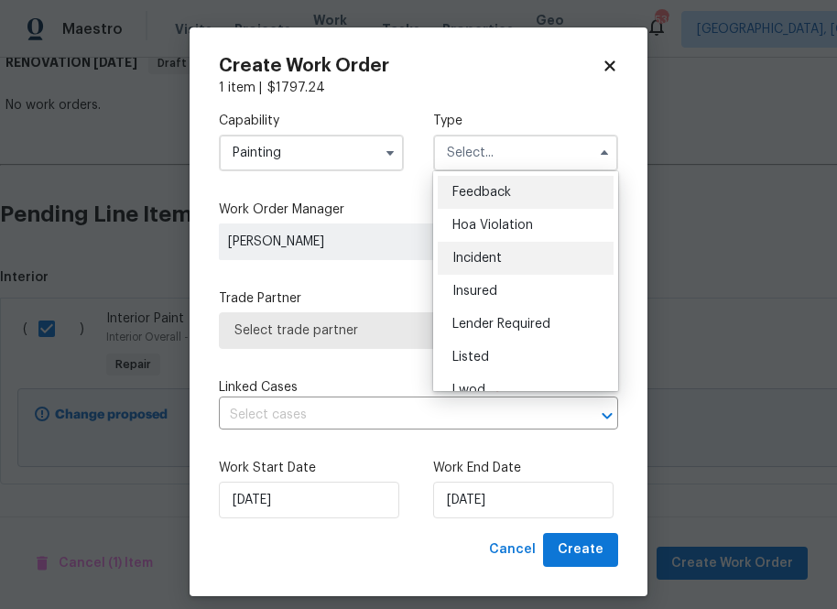
scroll to position [218, 0]
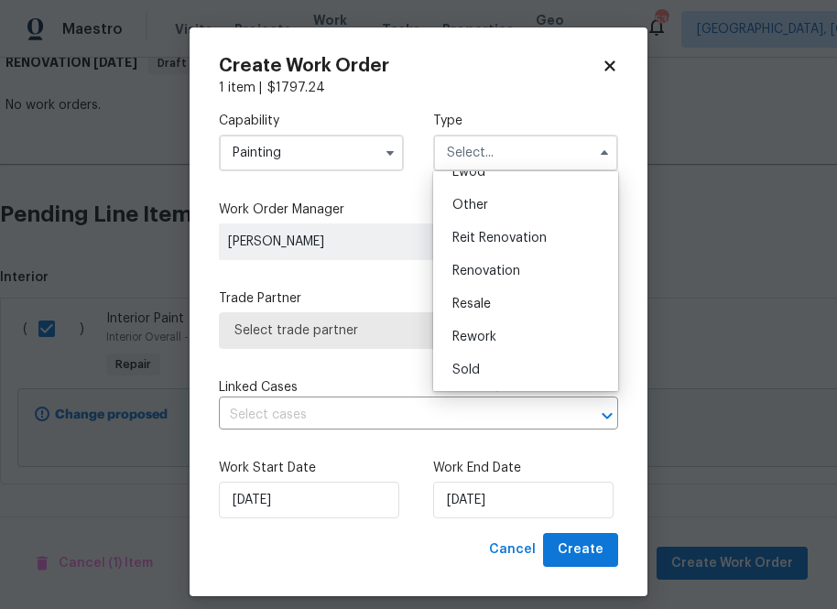
click at [497, 262] on div "Renovation" at bounding box center [526, 271] width 176 height 33
type input "Renovation"
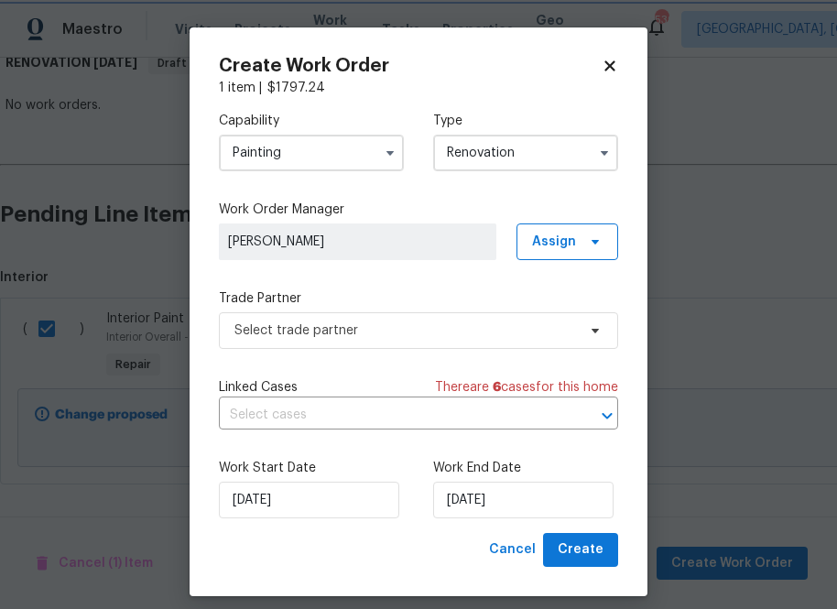
scroll to position [0, 0]
click at [528, 262] on div "Capability Painting Type Renovation Feedback Hoa Violation Incident Insured Len…" at bounding box center [418, 315] width 399 height 436
click at [551, 253] on span "Assign" at bounding box center [568, 242] width 102 height 37
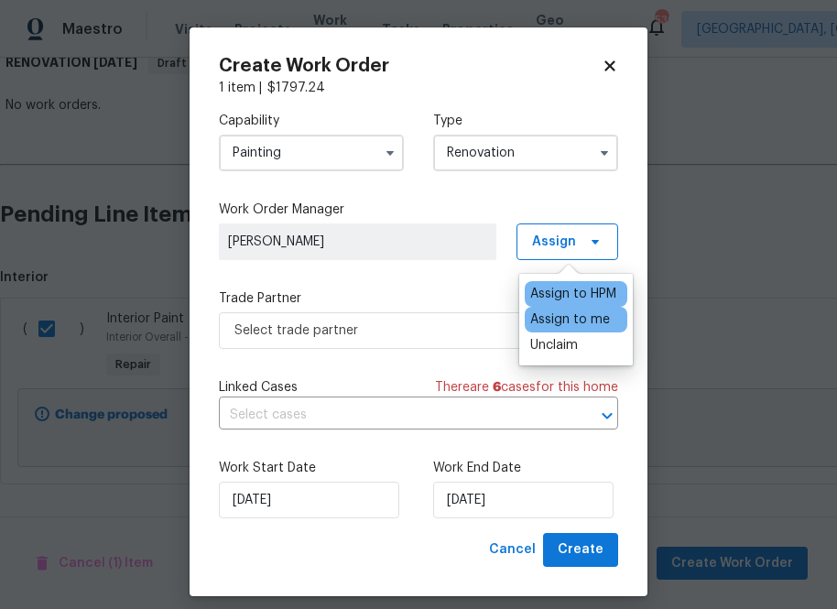
click at [541, 322] on div "Assign to me" at bounding box center [570, 320] width 80 height 18
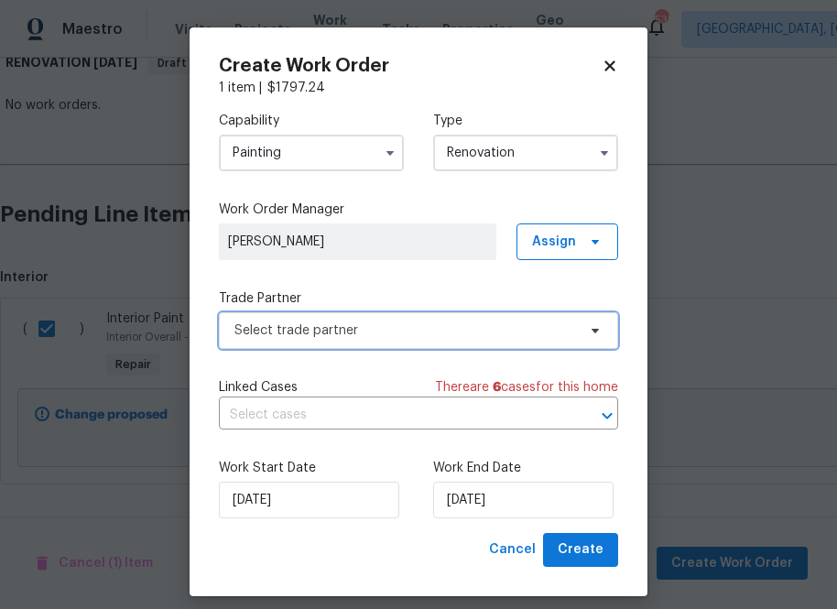
click at [431, 341] on span "Select trade partner" at bounding box center [418, 330] width 399 height 37
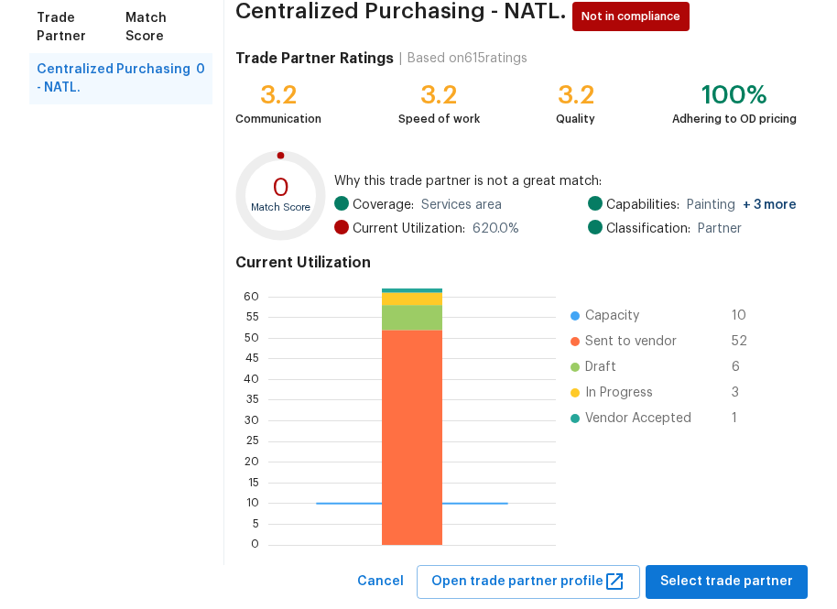
scroll to position [197, 0]
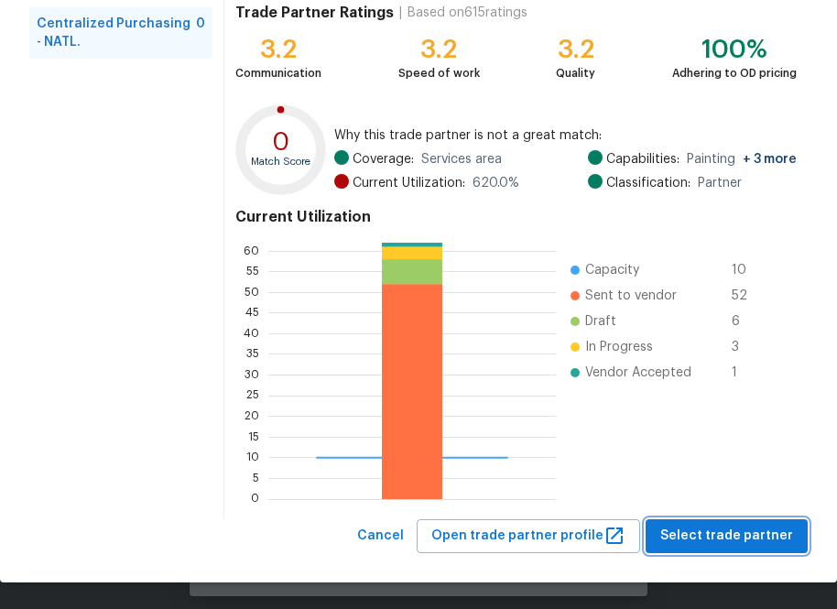
click at [703, 533] on span "Select trade partner" at bounding box center [727, 536] width 133 height 23
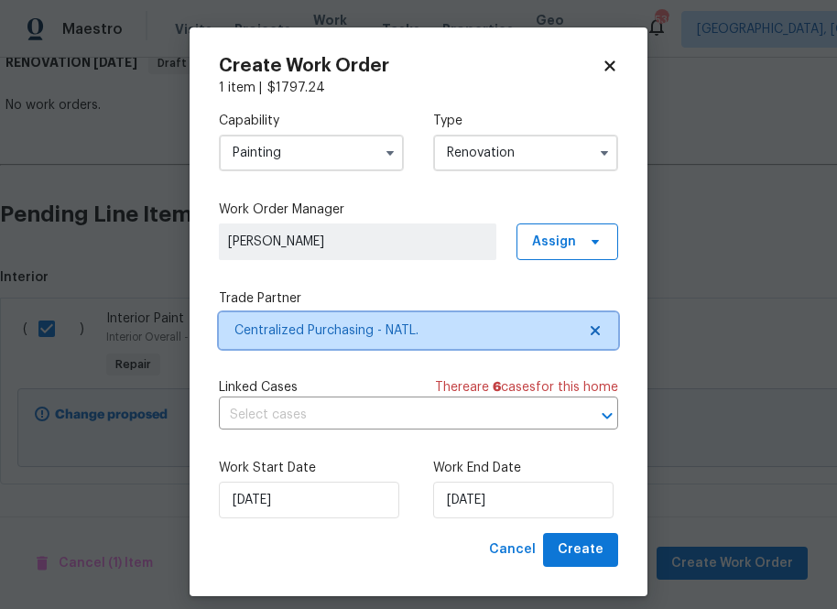
scroll to position [0, 0]
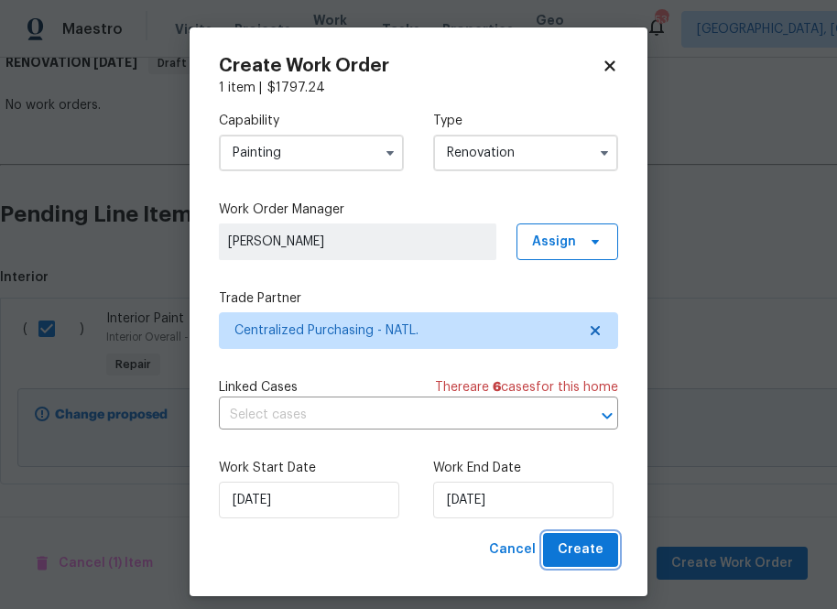
click at [580, 553] on span "Create" at bounding box center [581, 550] width 46 height 23
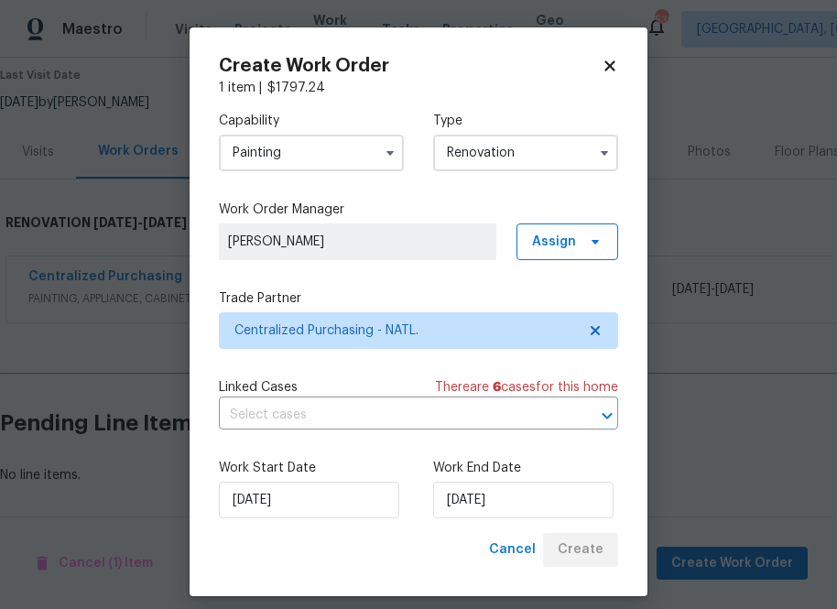
scroll to position [153, 0]
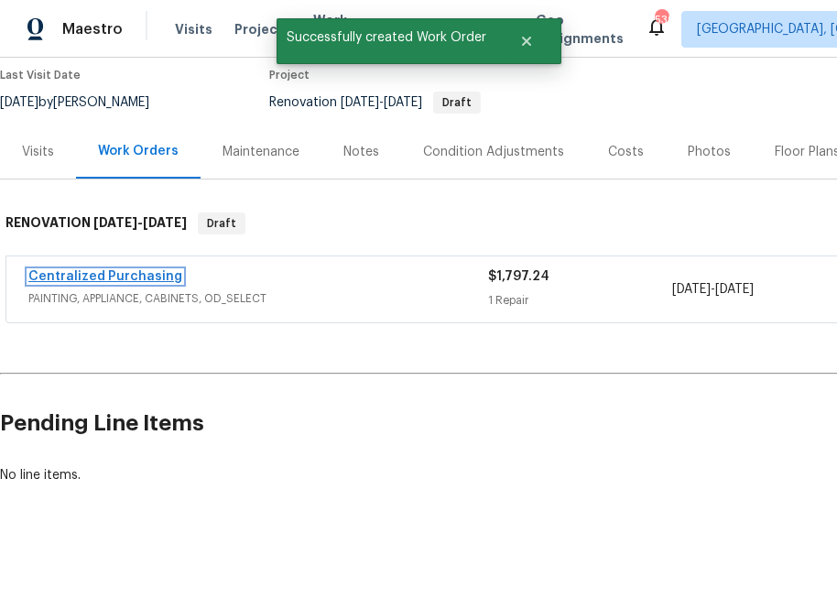
click at [157, 273] on link "Centralized Purchasing" at bounding box center [105, 276] width 154 height 13
